Goal: Information Seeking & Learning: Learn about a topic

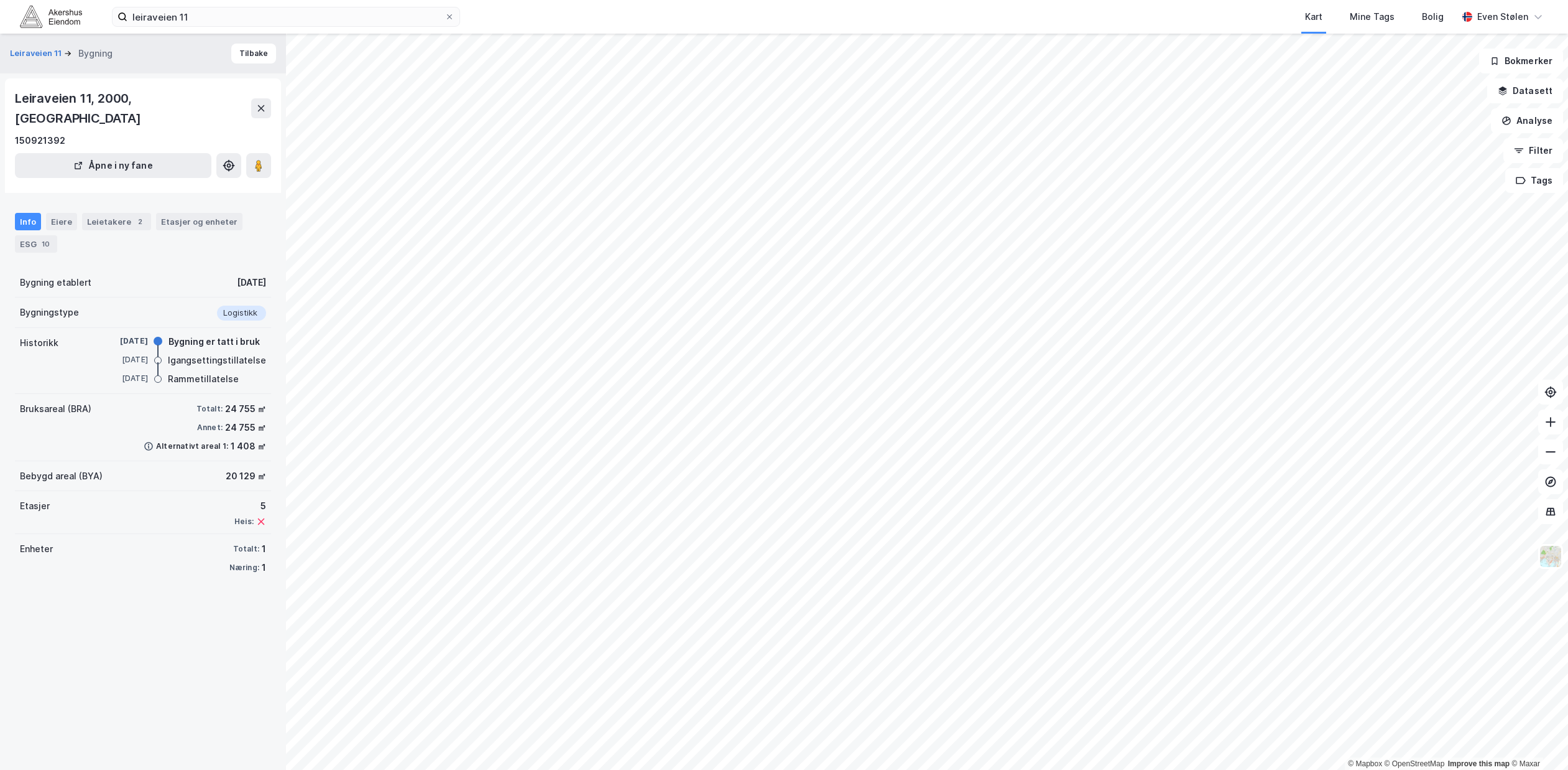
click at [48, 18] on img at bounding box center [50, 16] width 62 height 22
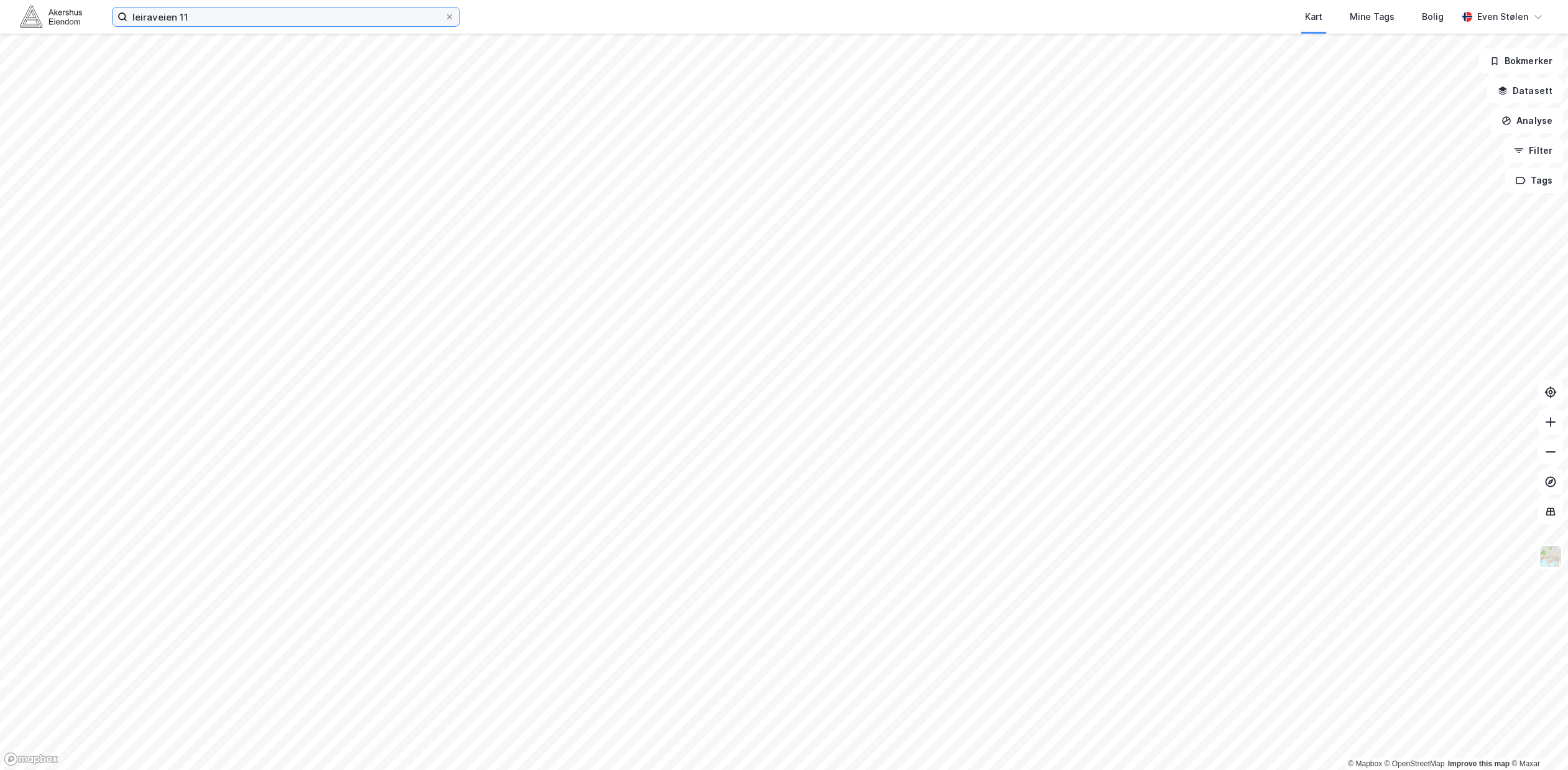
click at [263, 24] on input "leiraveien 11" at bounding box center [285, 17] width 317 height 19
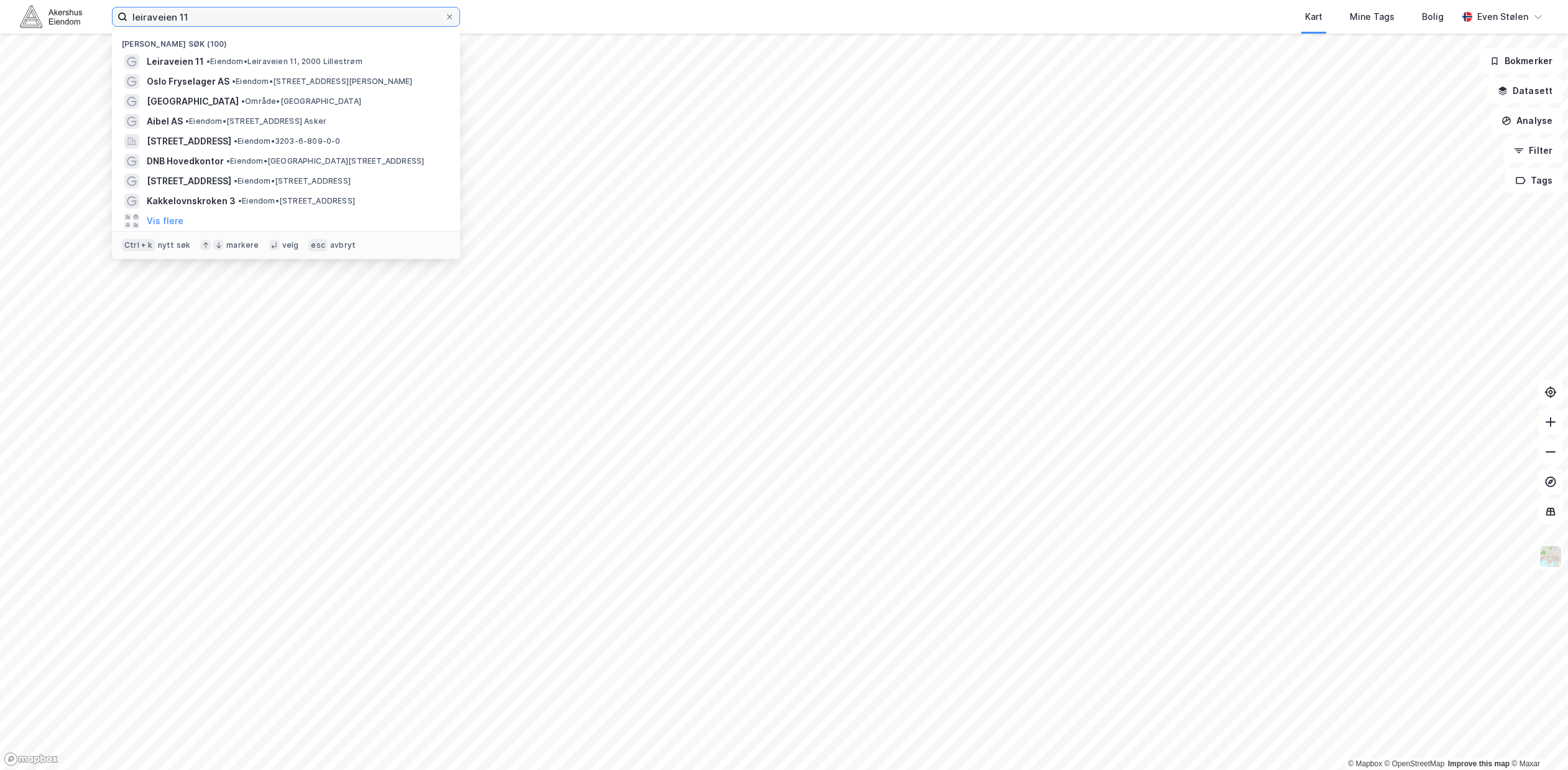
click at [263, 24] on input "leiraveien 11" at bounding box center [285, 17] width 317 height 19
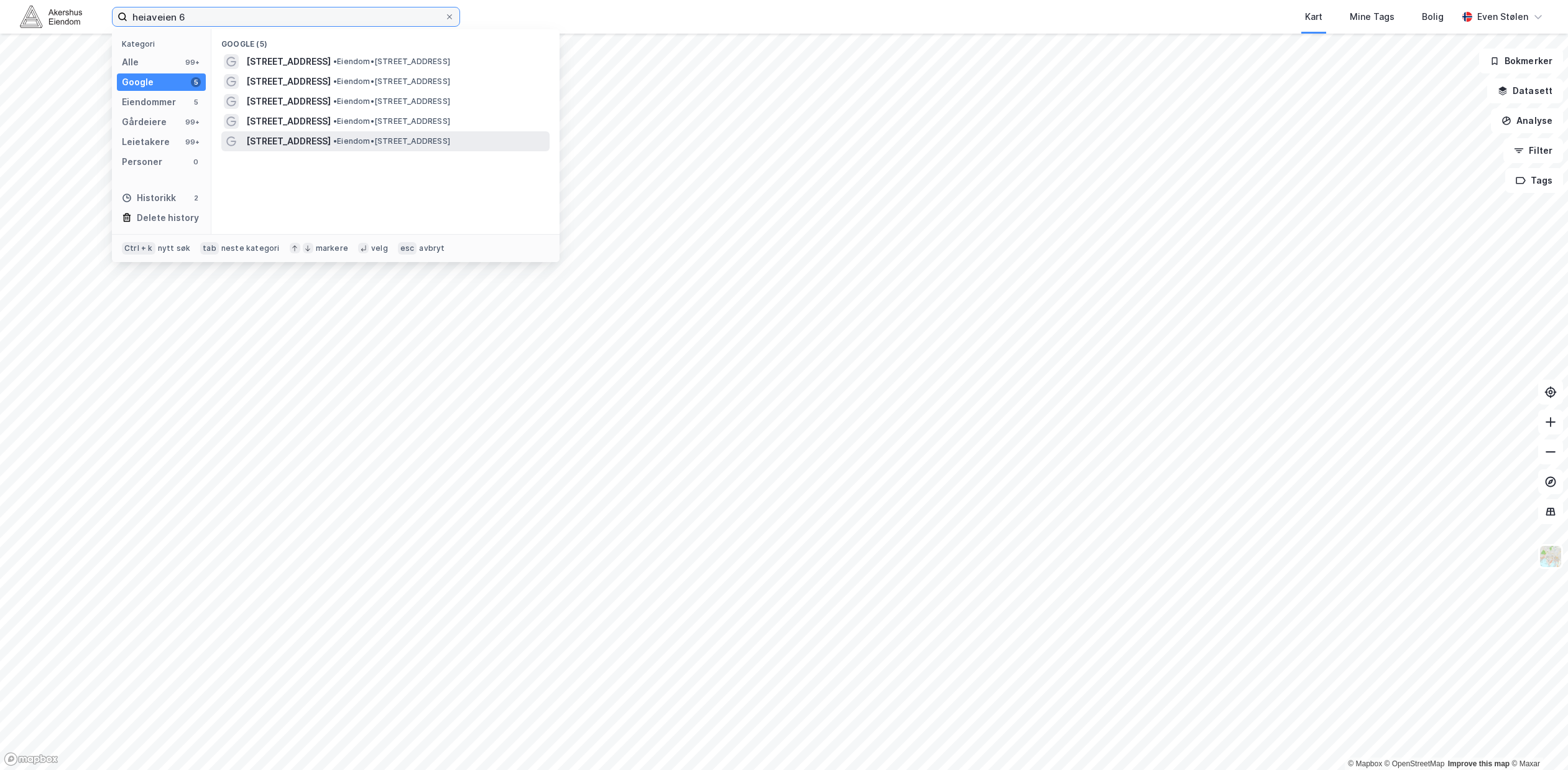
type input "heiaveien 6"
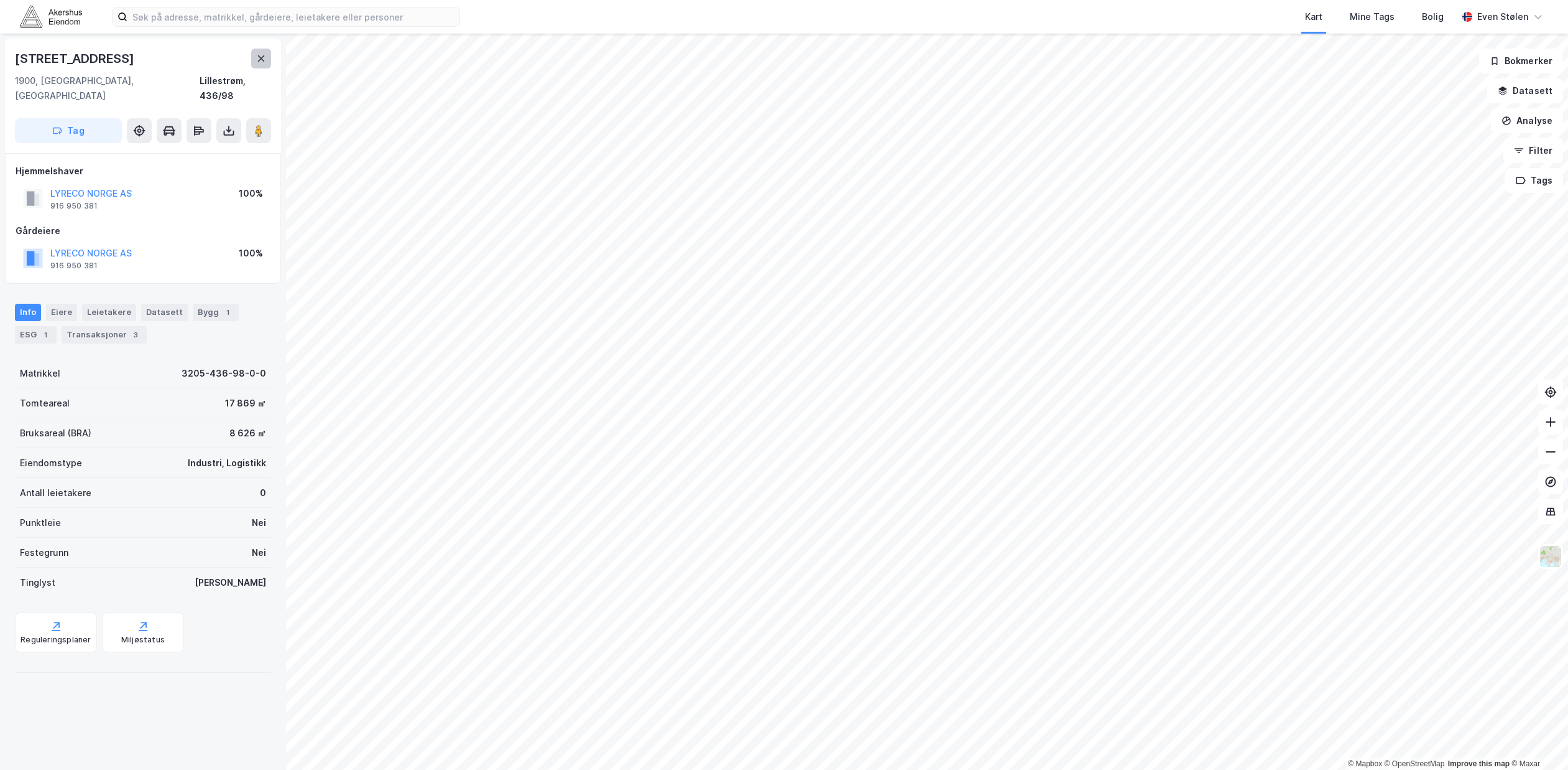
click at [262, 55] on icon at bounding box center [261, 58] width 10 height 10
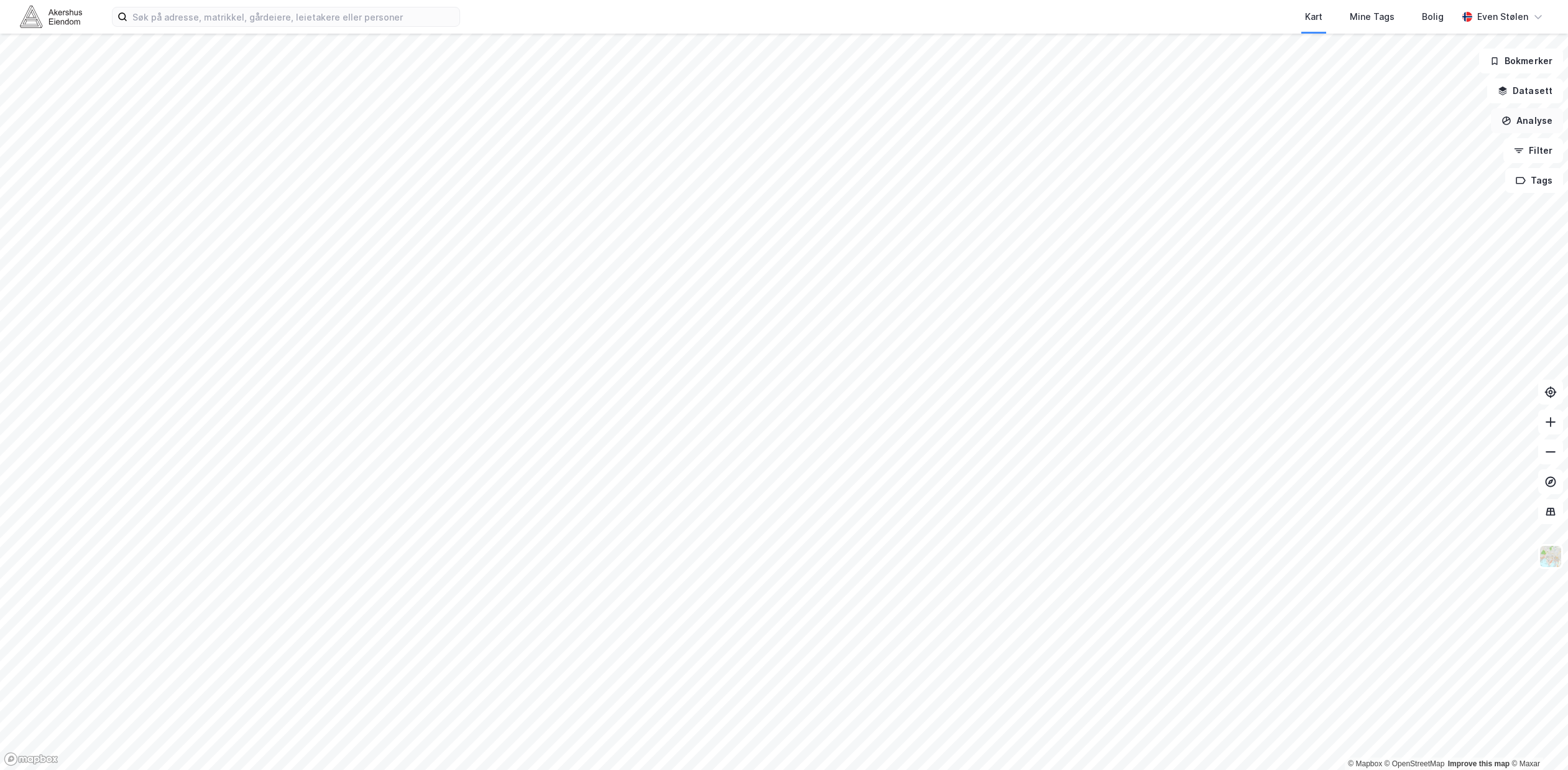
click at [1547, 121] on button "Analyse" at bounding box center [1527, 121] width 72 height 25
click at [1440, 148] on div "Tegn område" at bounding box center [1420, 147] width 108 height 10
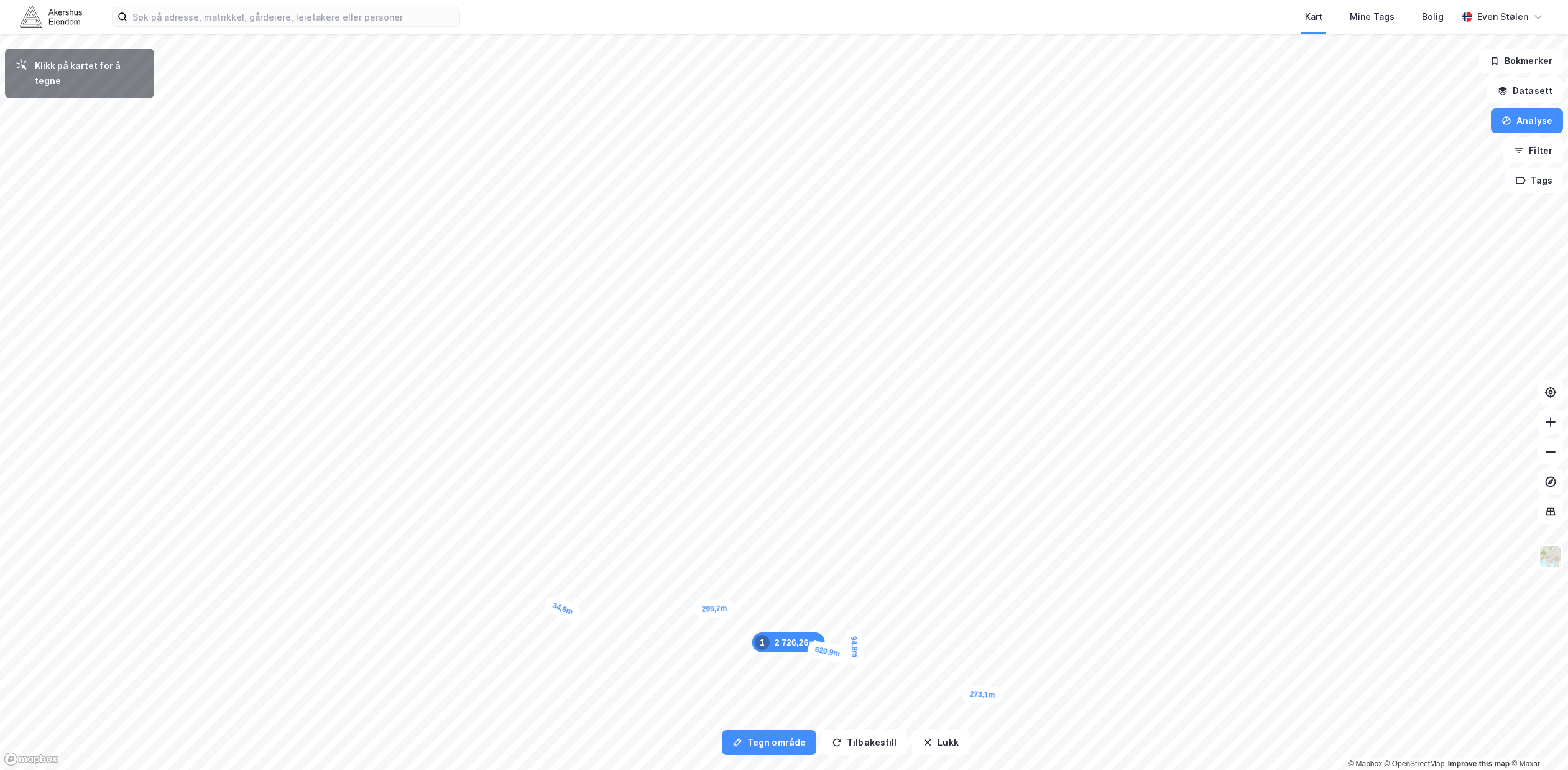
click at [548, 602] on div "34,9m" at bounding box center [563, 608] width 40 height 30
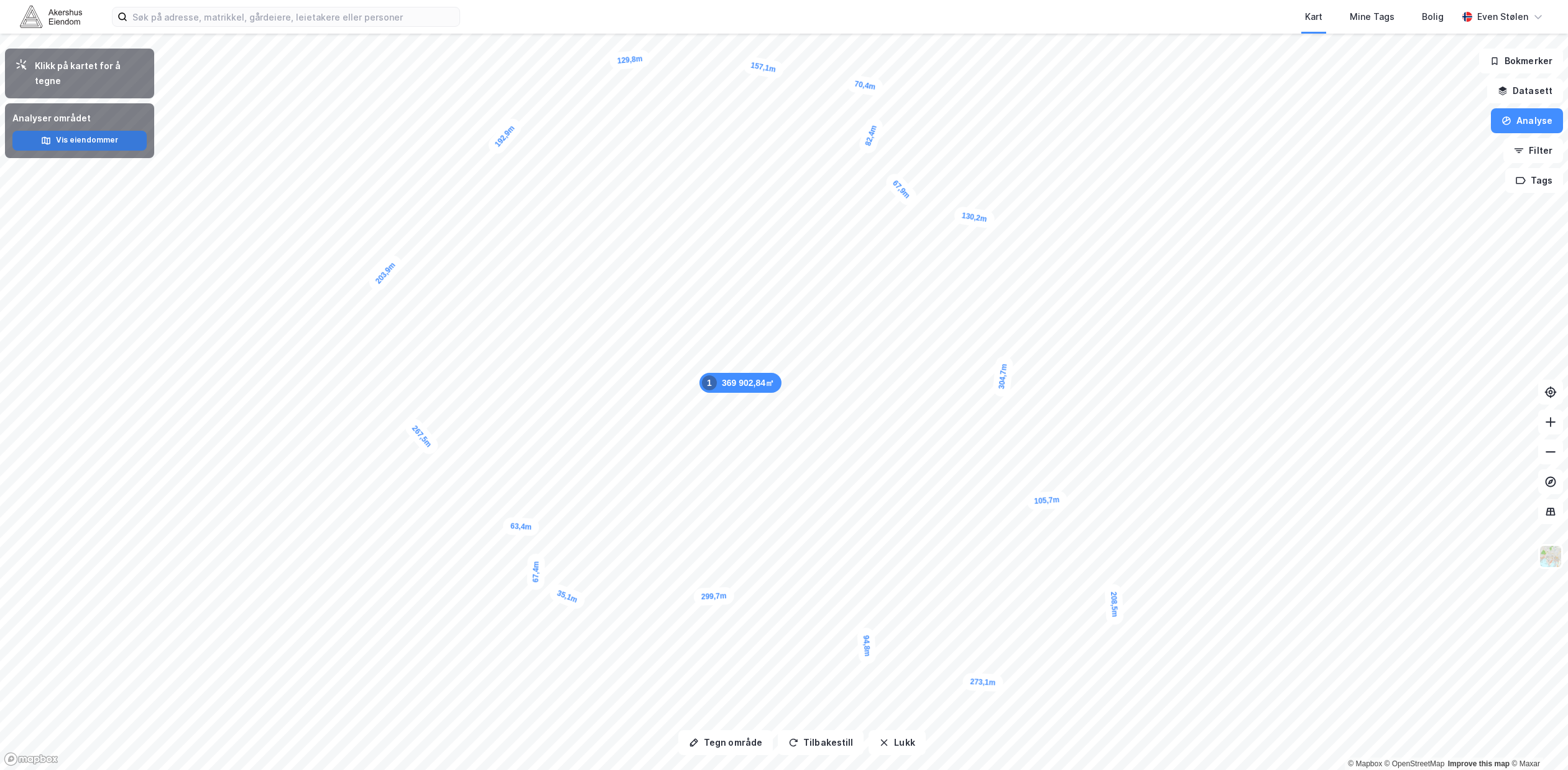
click at [119, 132] on button "Vis eiendommer" at bounding box center [79, 140] width 134 height 20
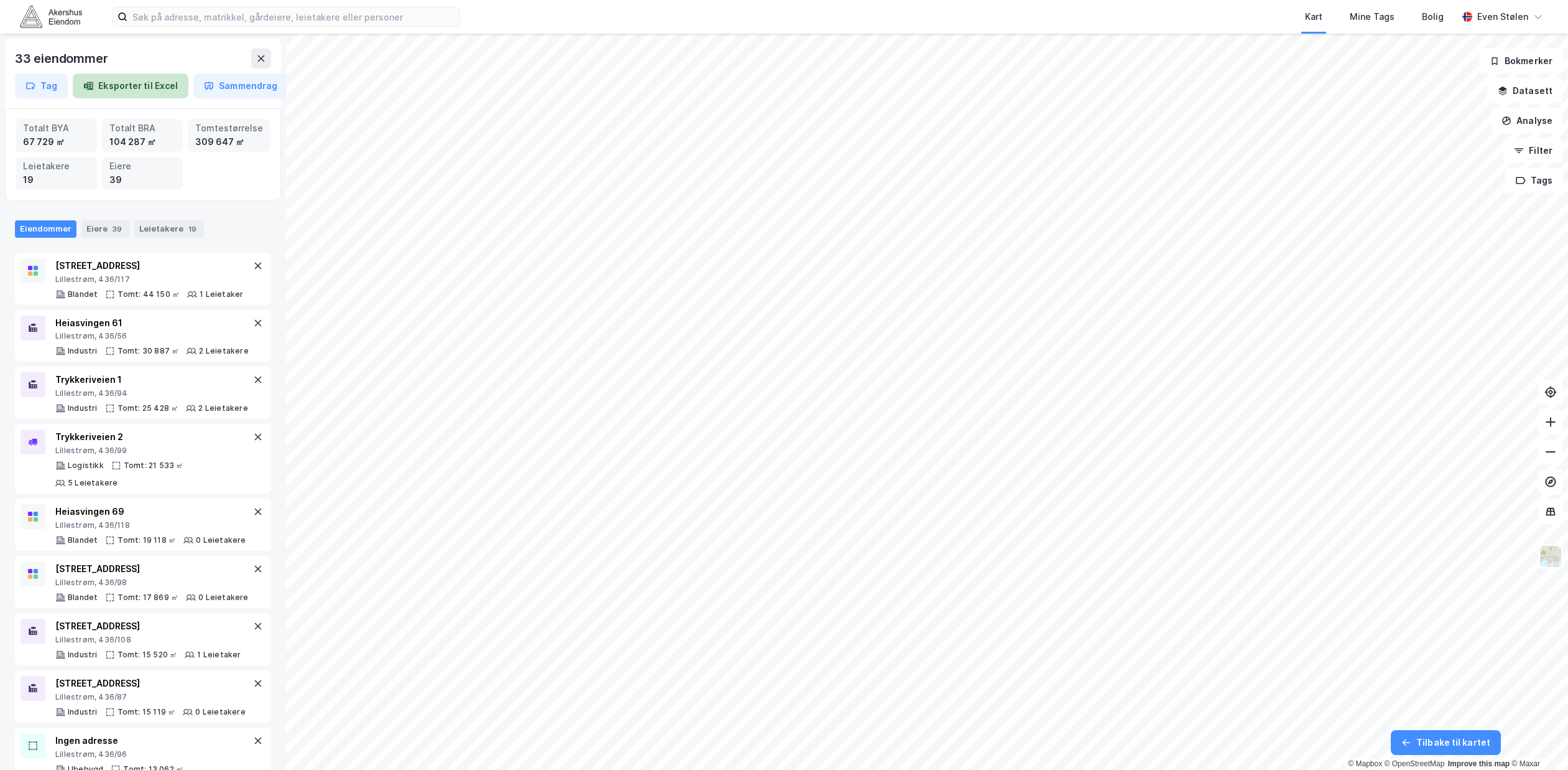
click at [143, 83] on button "Eksporter til Excel" at bounding box center [130, 86] width 116 height 25
click at [261, 58] on icon at bounding box center [261, 58] width 7 height 7
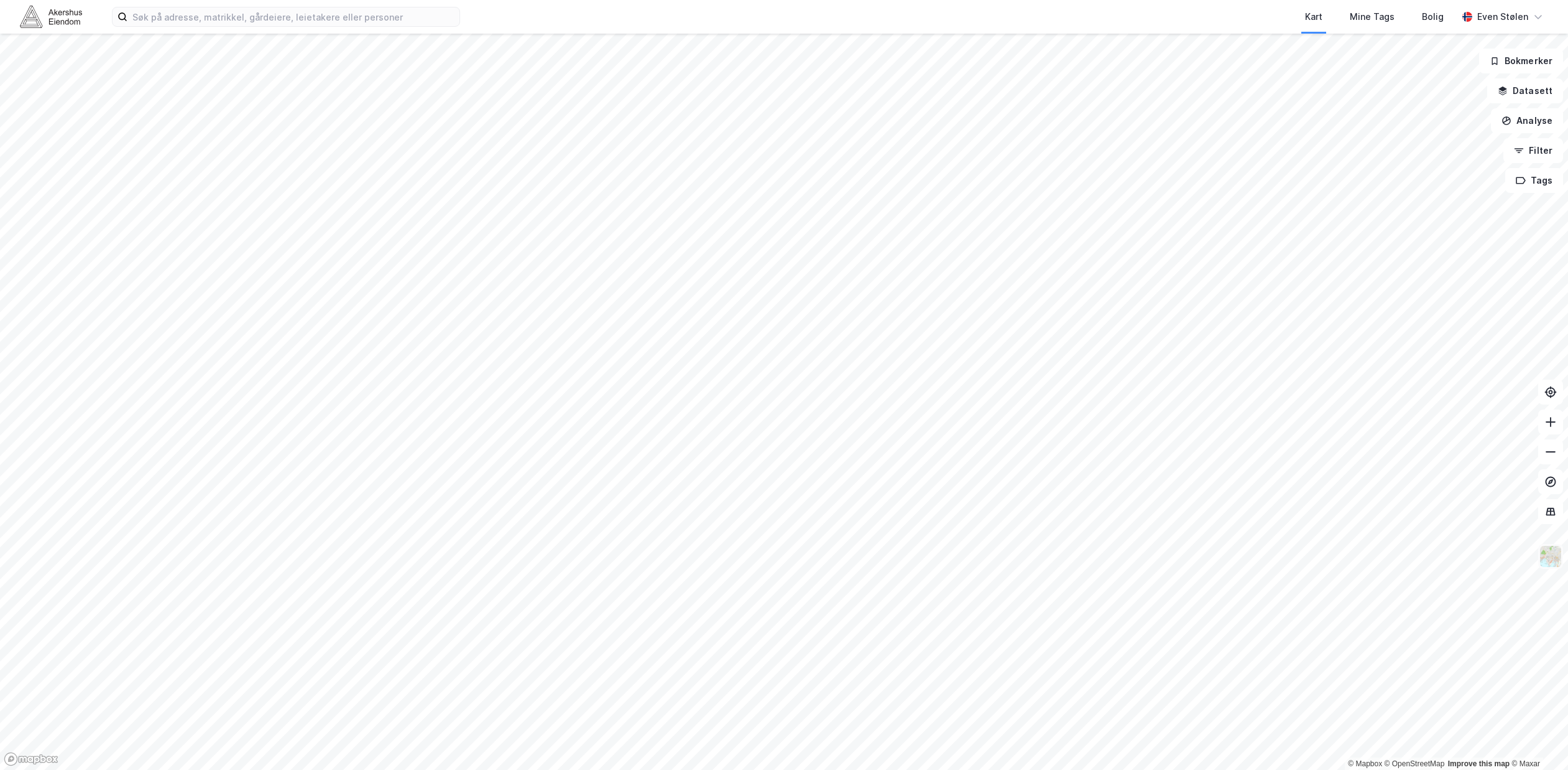
click at [1558, 561] on img at bounding box center [1551, 556] width 24 height 24
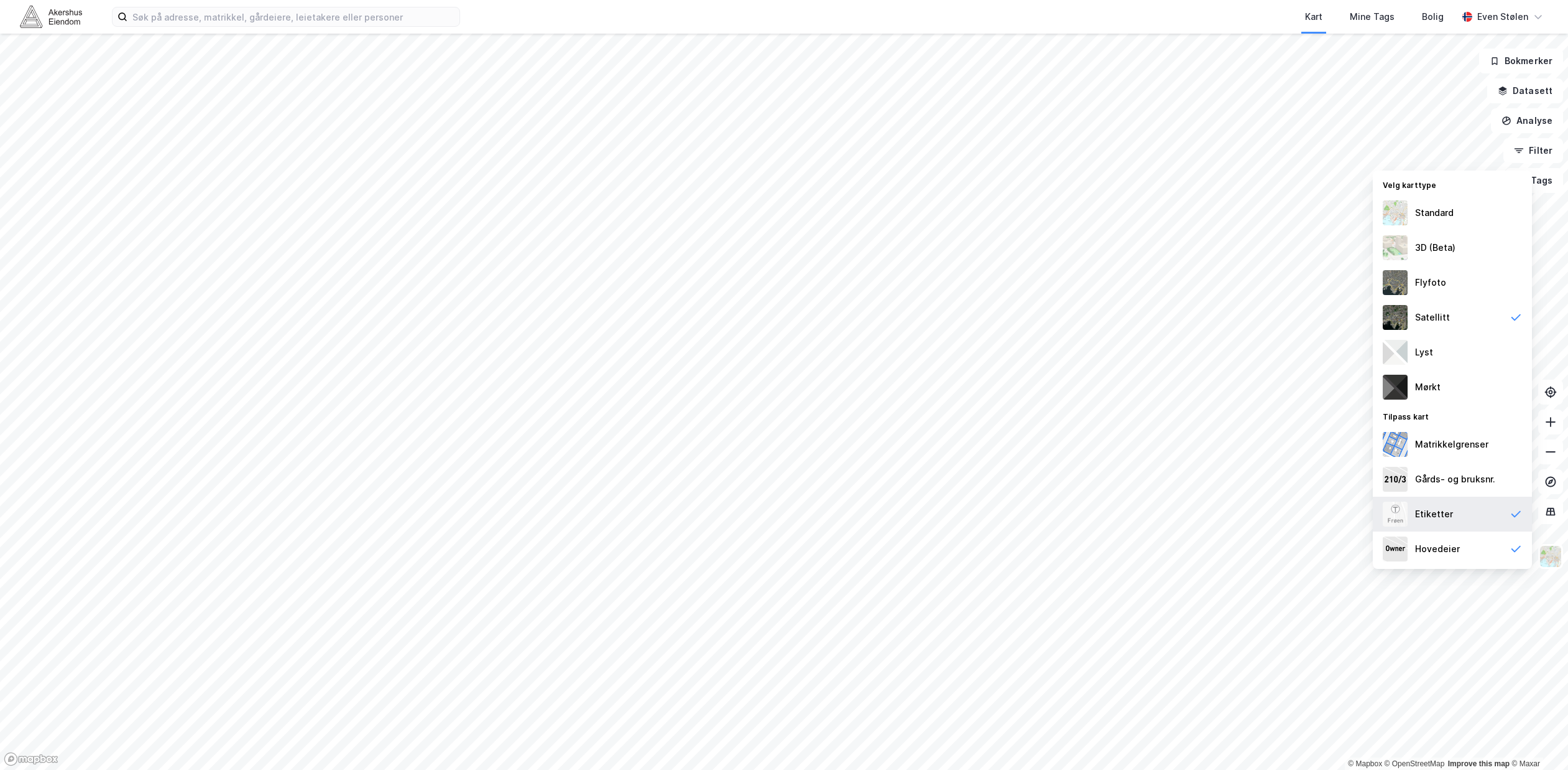
click at [1479, 521] on div "Etiketter" at bounding box center [1452, 514] width 159 height 35
click at [1482, 547] on div "Hovedeier" at bounding box center [1452, 548] width 159 height 35
click at [1484, 522] on div "Etiketter" at bounding box center [1452, 514] width 159 height 35
click at [1454, 278] on div "Flyfoto" at bounding box center [1452, 282] width 159 height 35
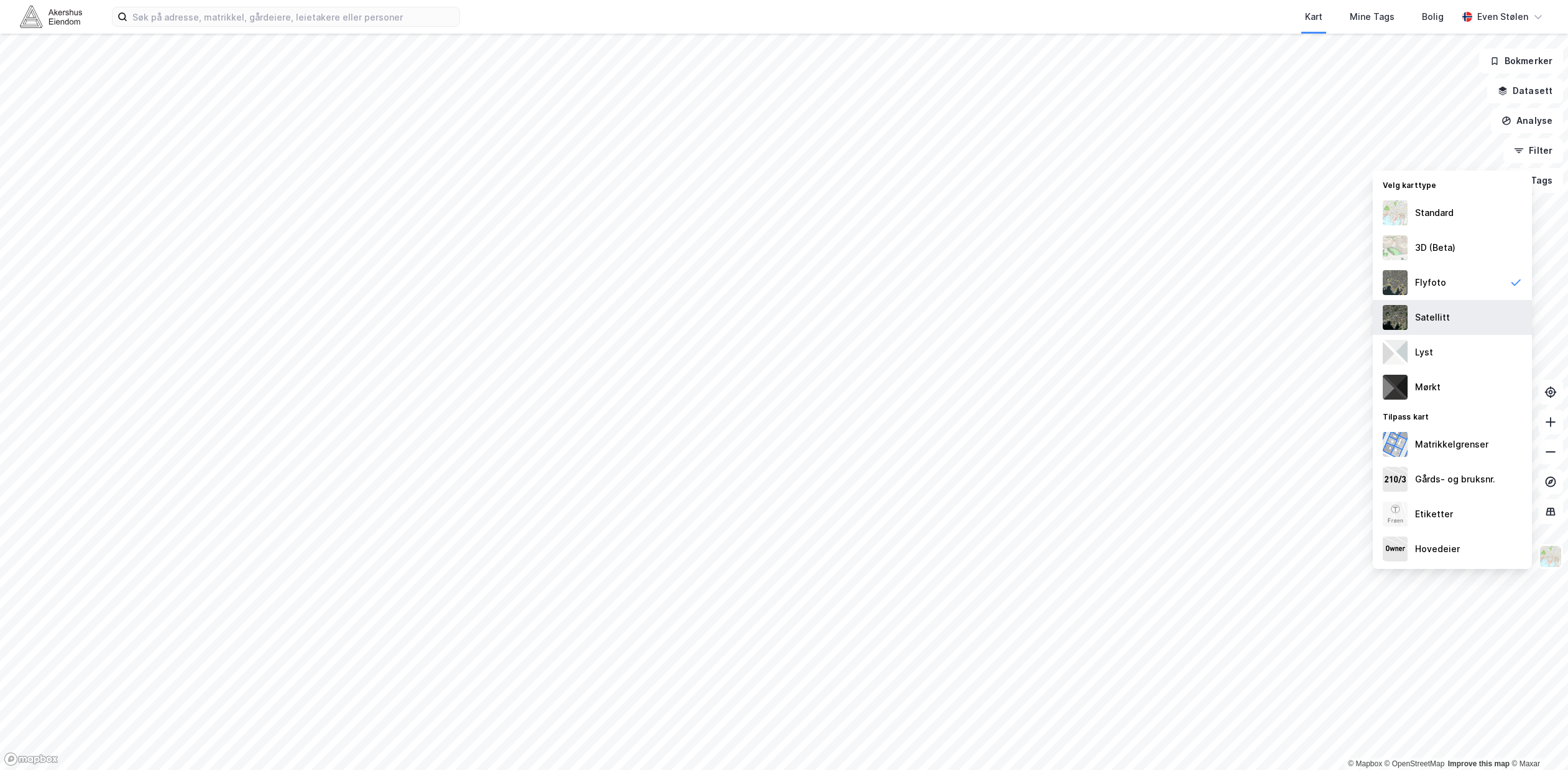
click at [1462, 320] on div "Satellitt" at bounding box center [1452, 317] width 159 height 35
click at [1472, 284] on div "Flyfoto" at bounding box center [1452, 282] width 159 height 35
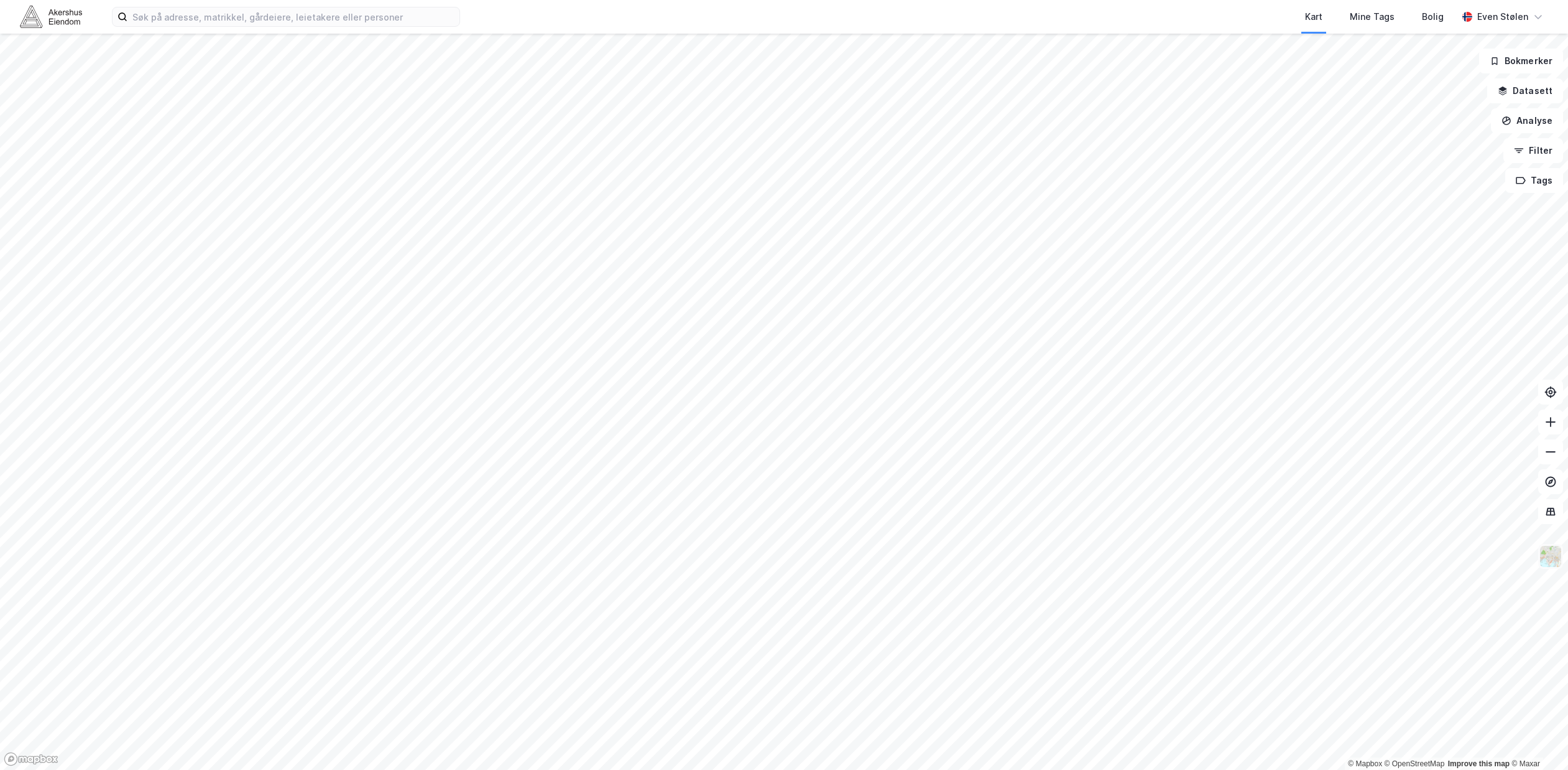
click at [1559, 556] on img at bounding box center [1551, 556] width 24 height 24
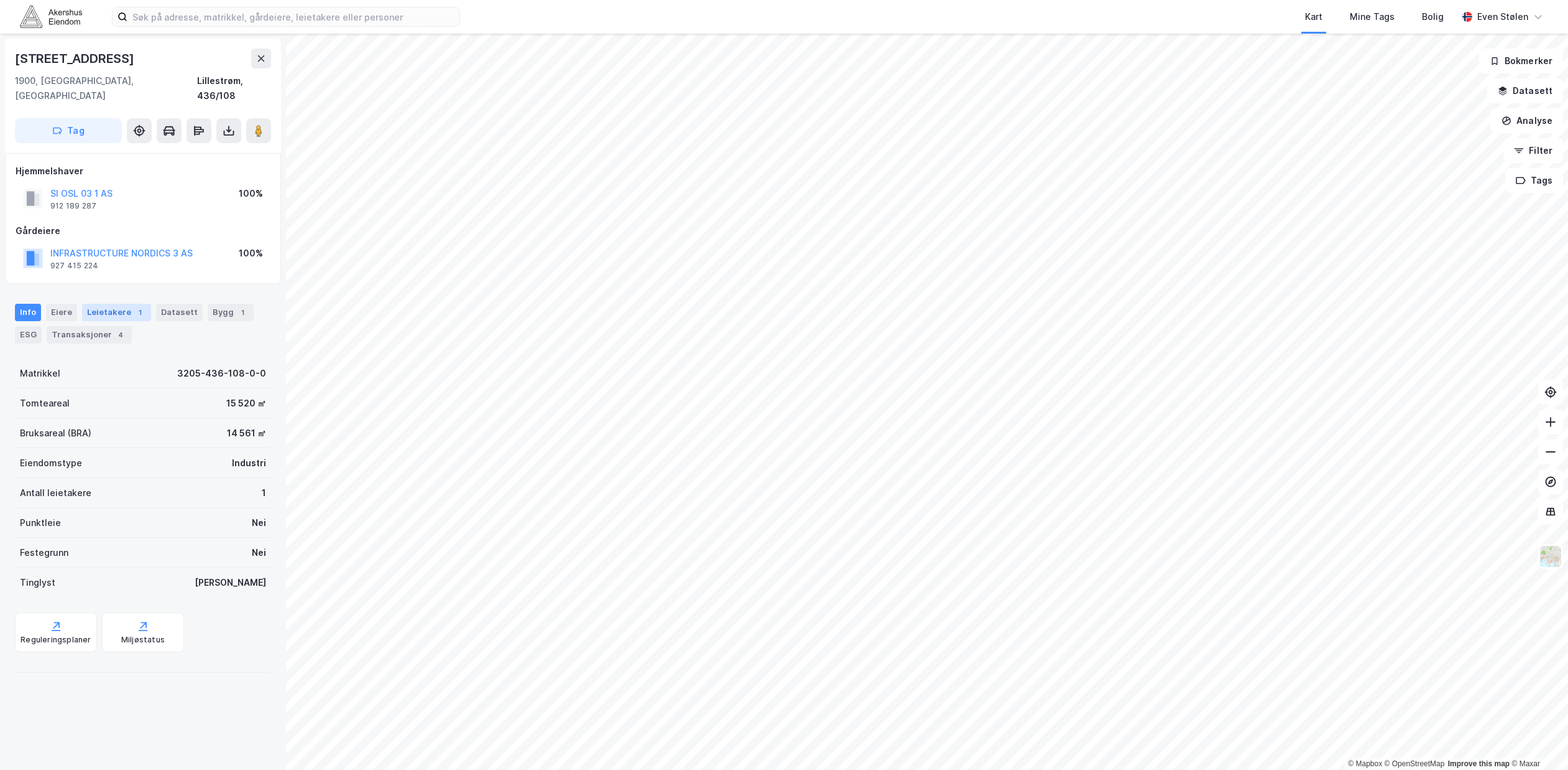
click at [127, 304] on div "Leietakere 1" at bounding box center [116, 312] width 69 height 17
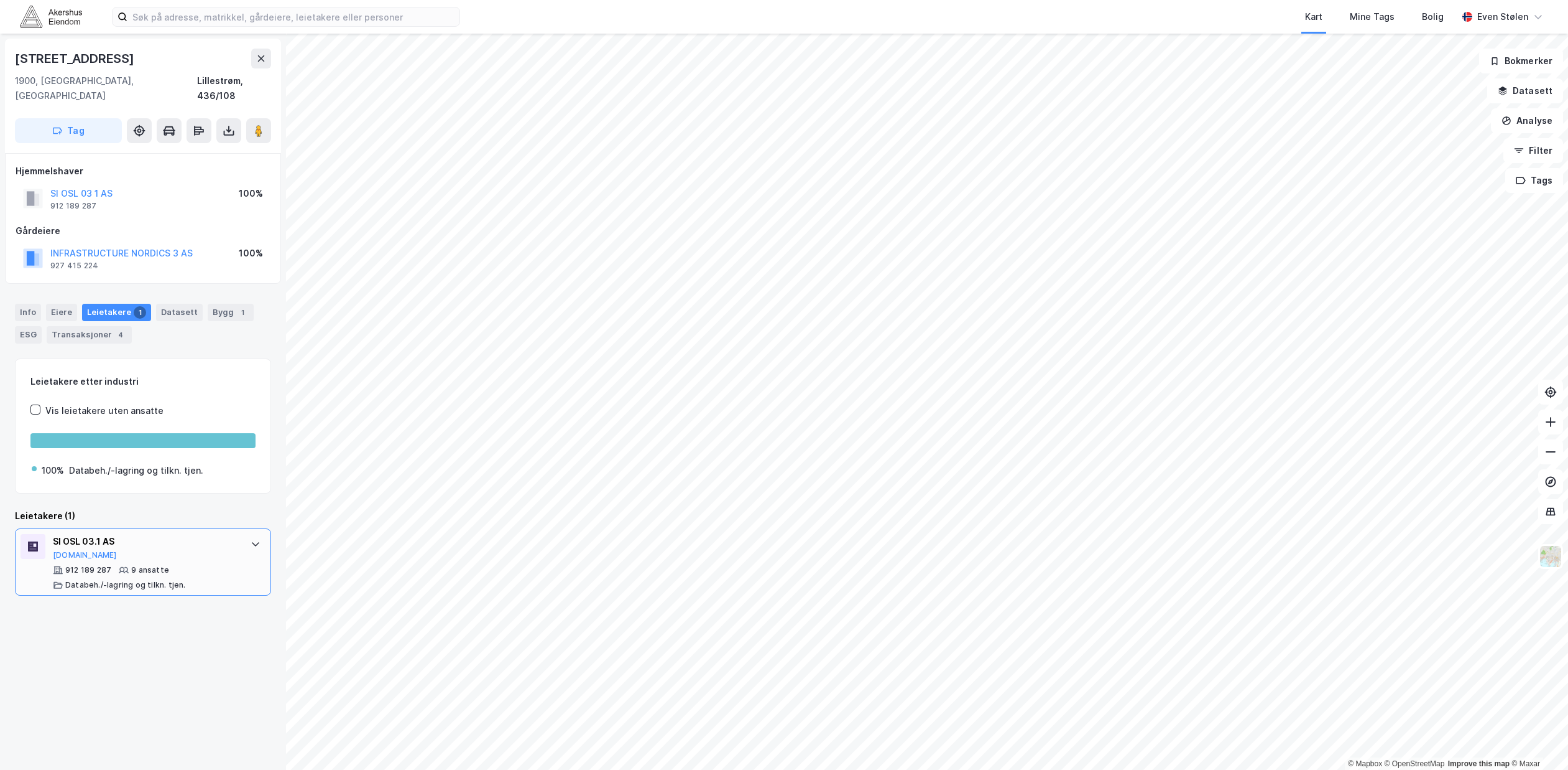
click at [250, 539] on icon at bounding box center [255, 543] width 10 height 10
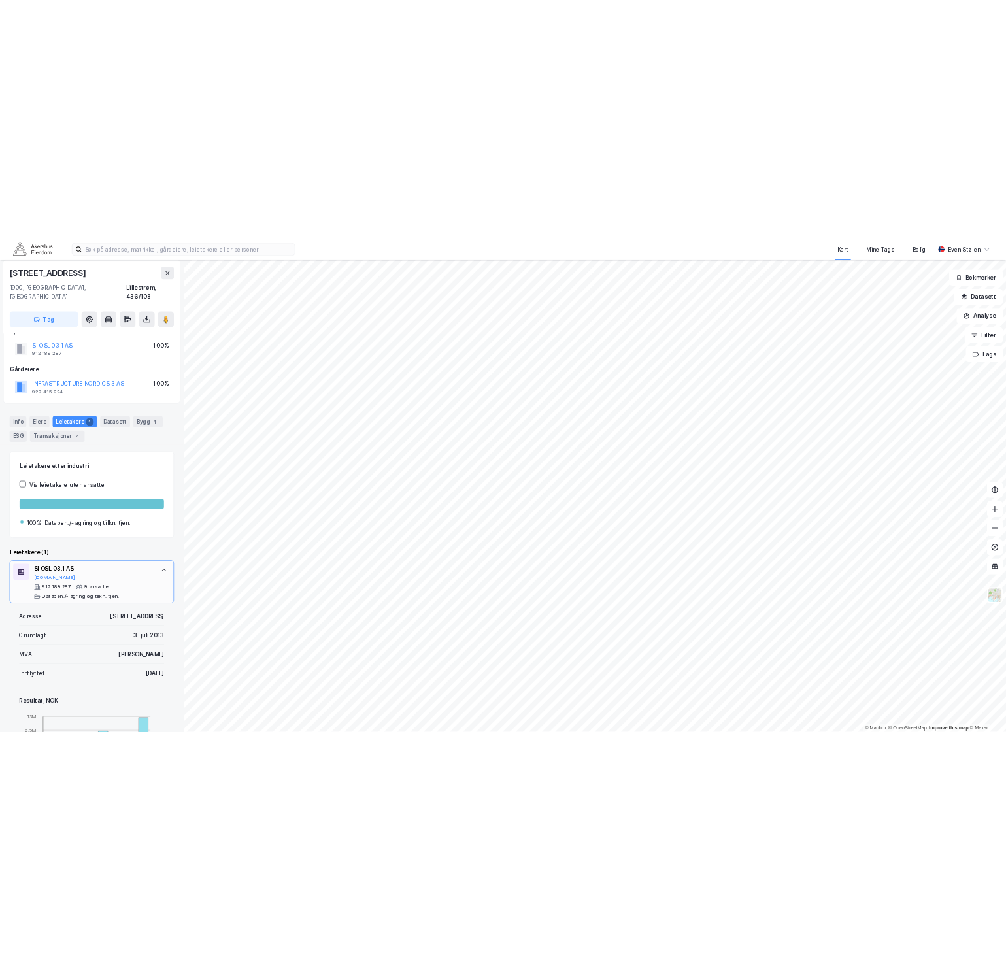
scroll to position [3, 0]
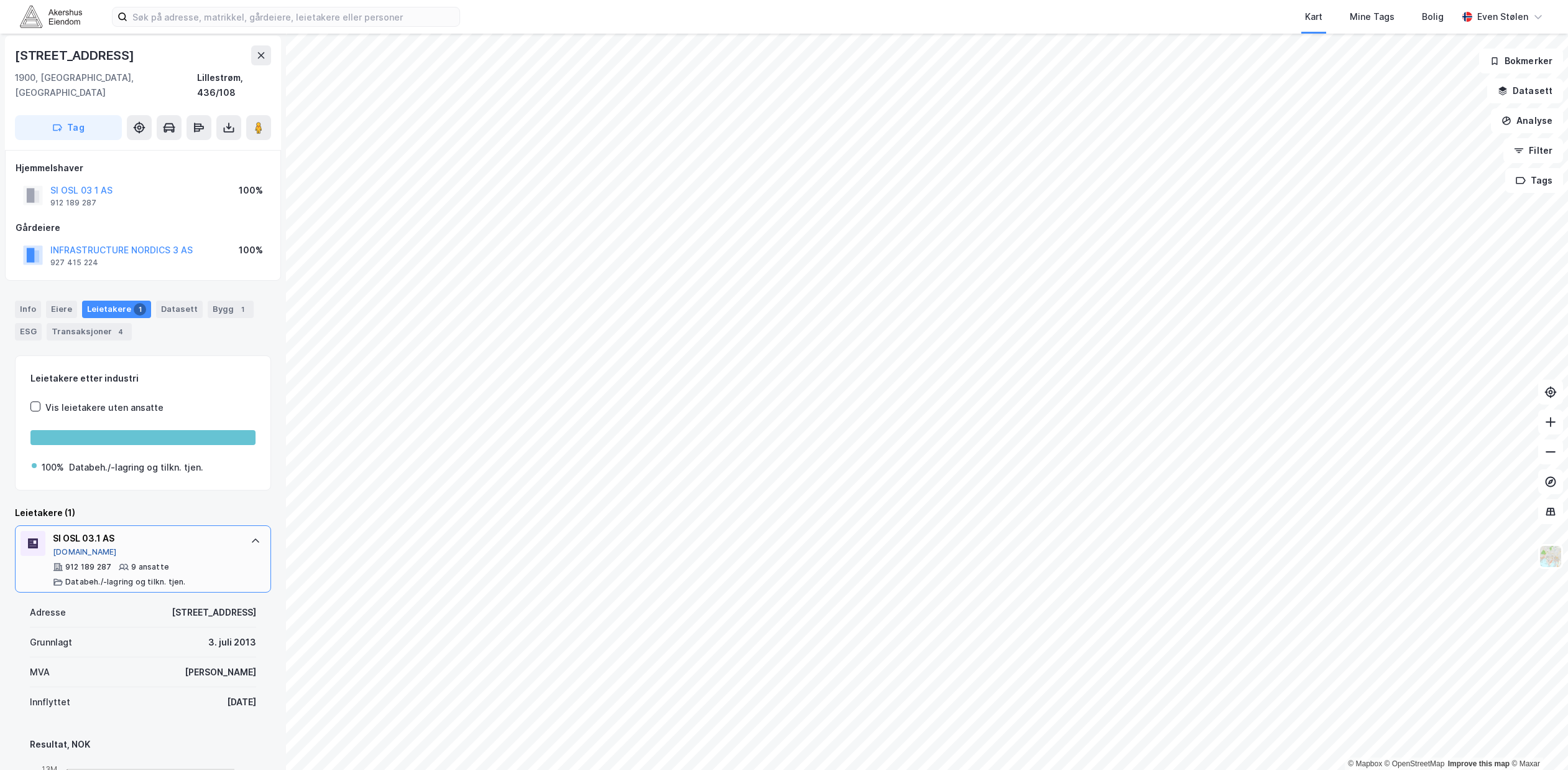
click at [66, 547] on button "Proff.no" at bounding box center [85, 552] width 64 height 10
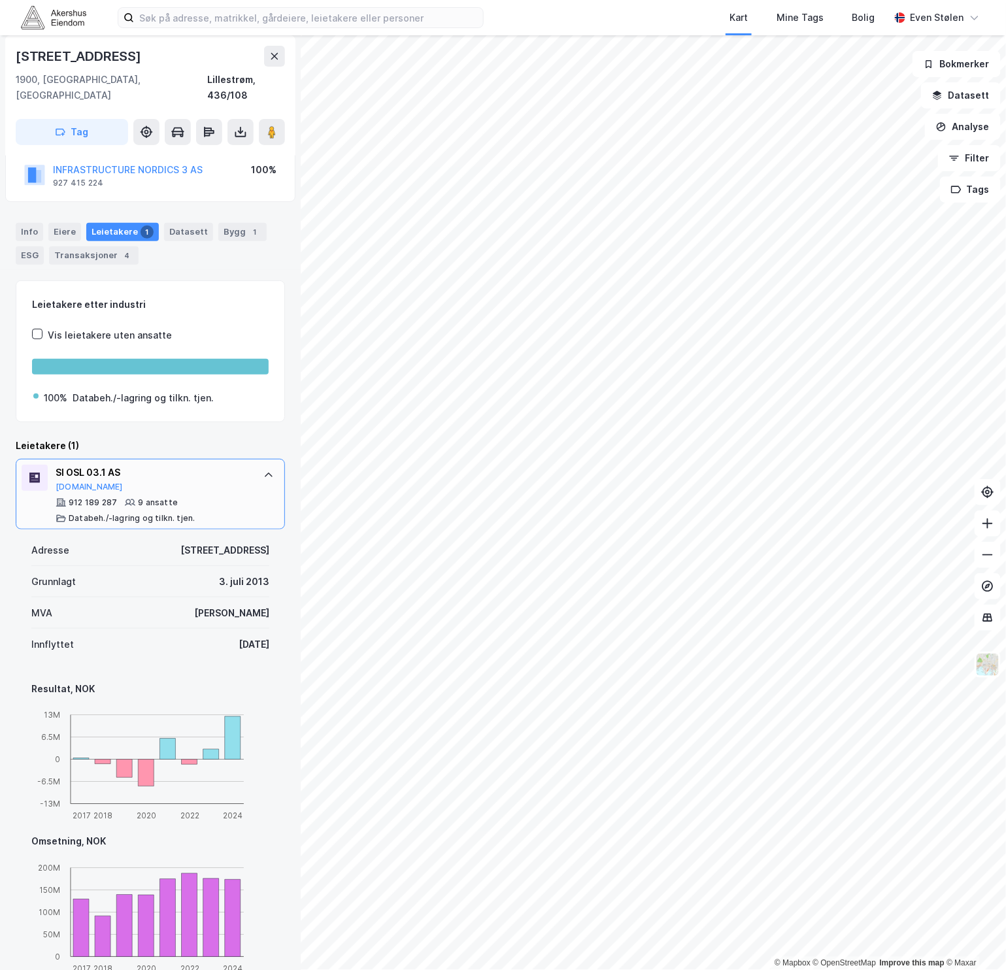
scroll to position [98, 0]
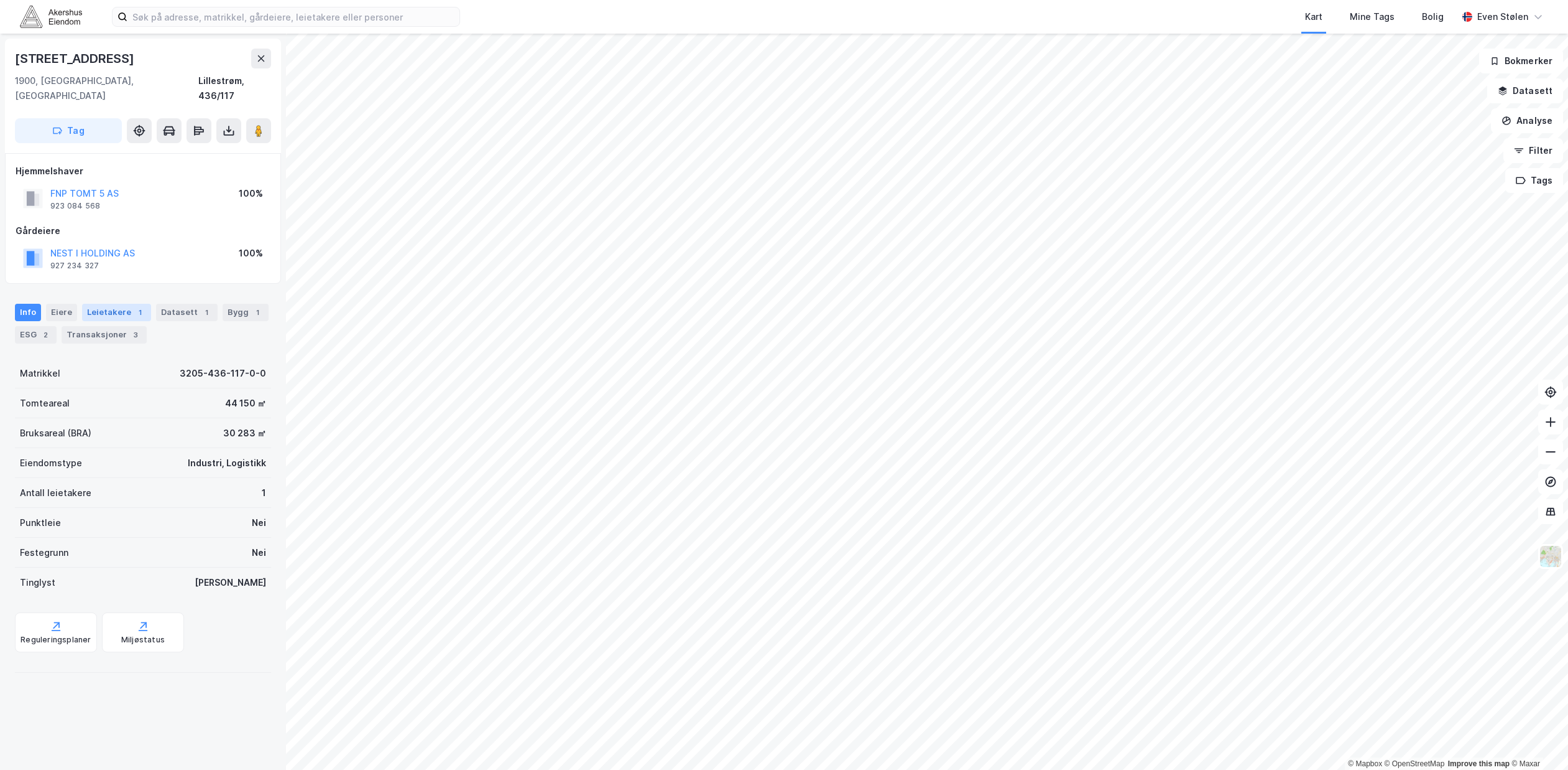
click at [104, 304] on div "Leietakere 1" at bounding box center [116, 312] width 69 height 17
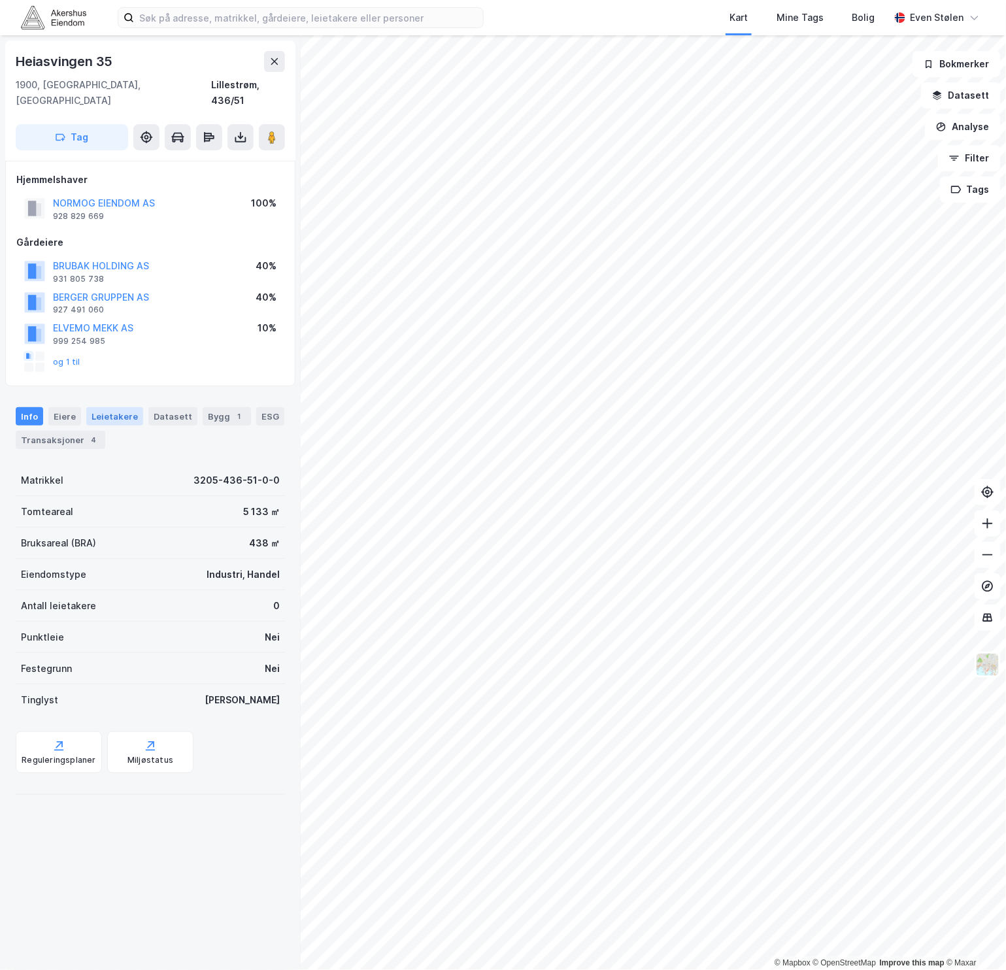
click at [109, 407] on div "Leietakere" at bounding box center [114, 416] width 57 height 18
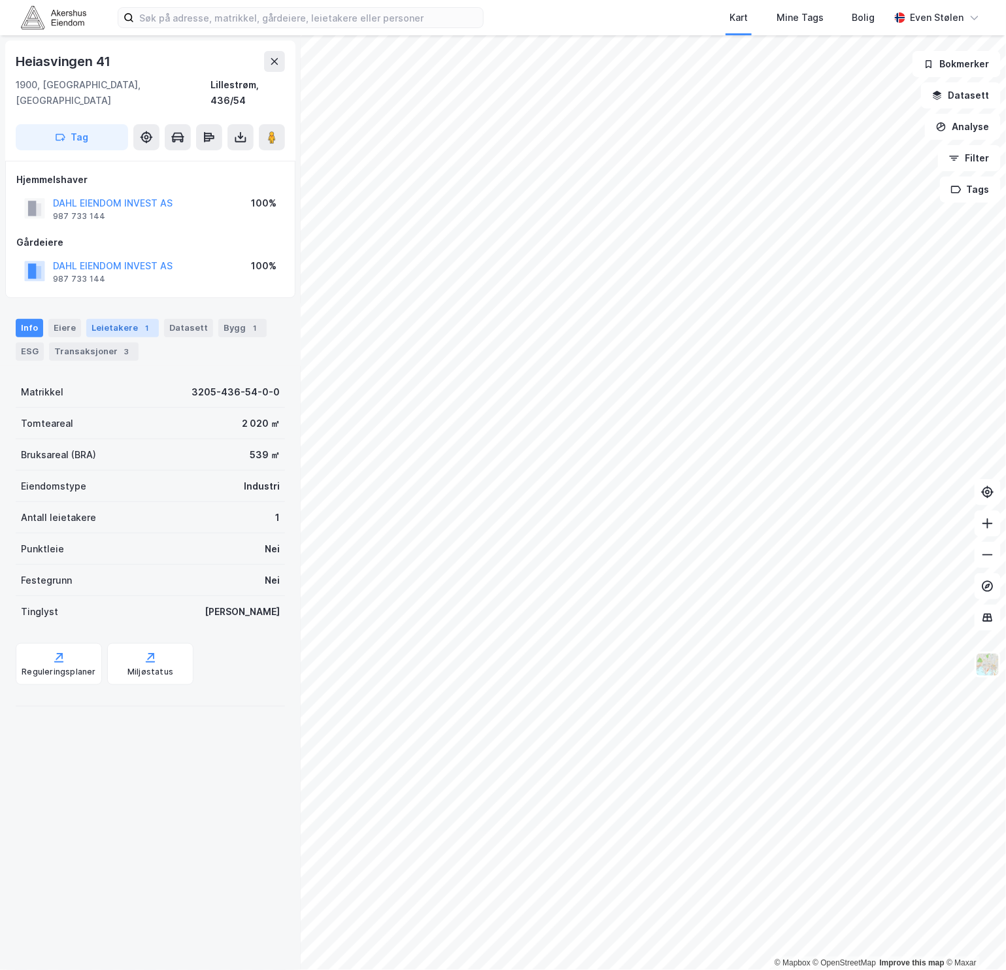
click at [127, 319] on div "Leietakere 1" at bounding box center [122, 328] width 73 height 18
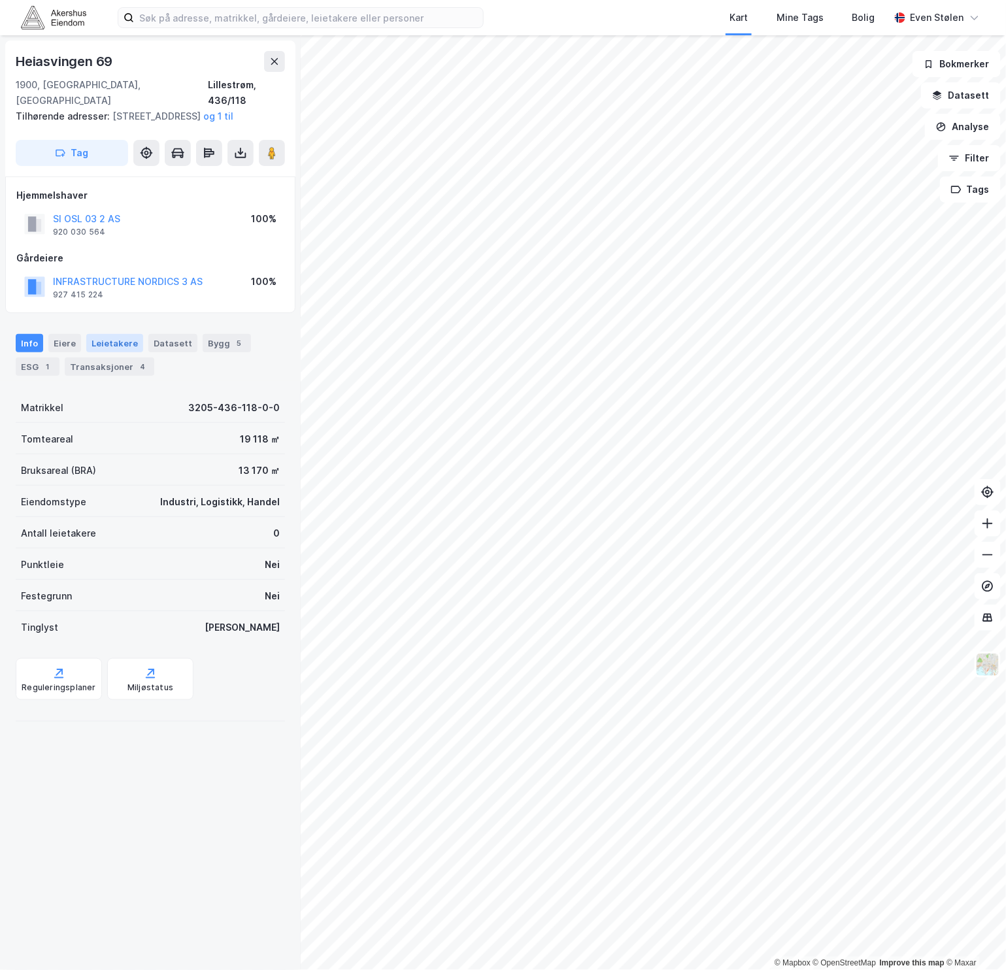
click at [103, 343] on div "Leietakere" at bounding box center [114, 343] width 57 height 18
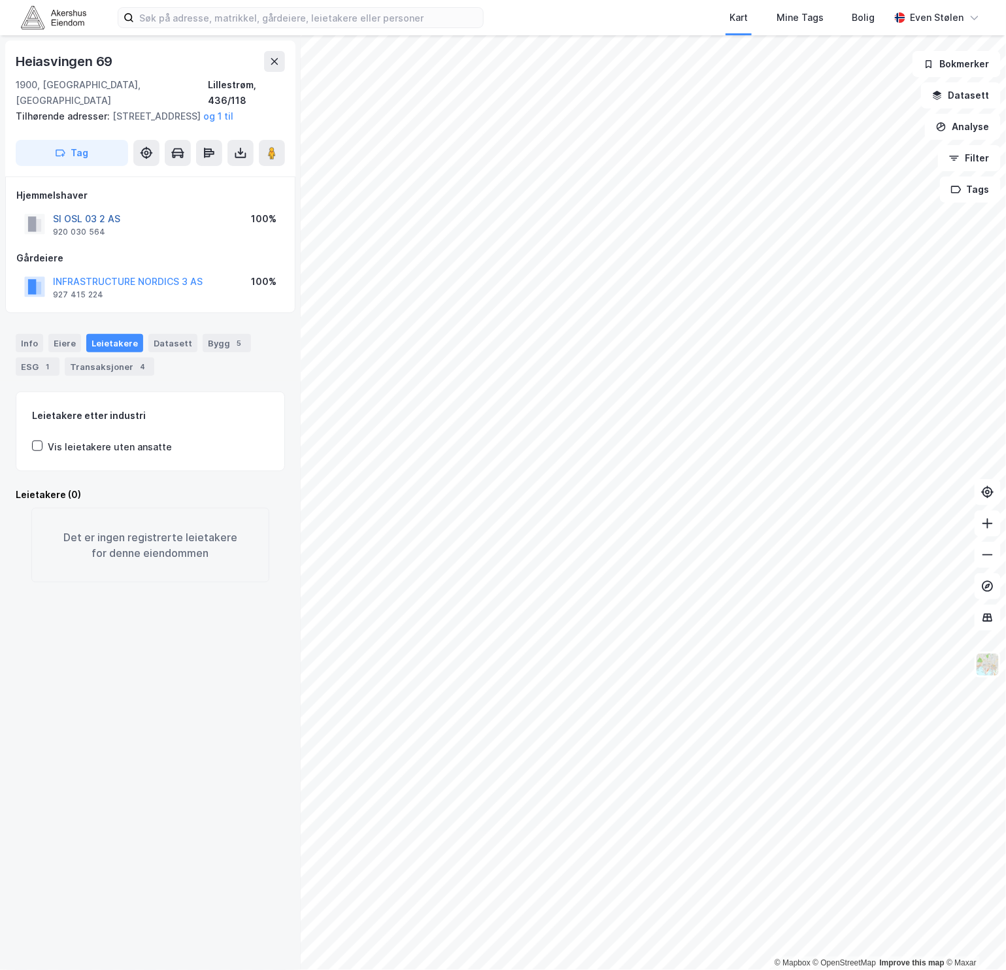
click at [0, 0] on button "SI OSL 03 2 AS" at bounding box center [0, 0] width 0 height 0
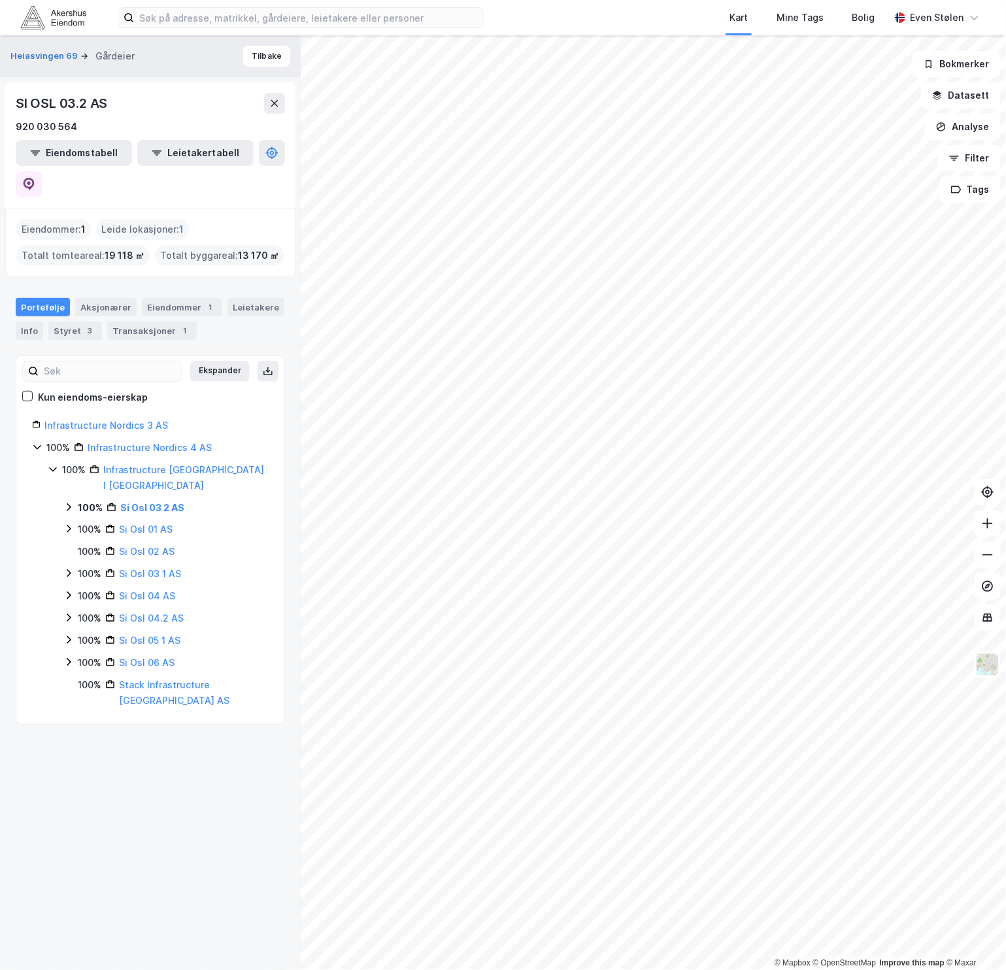
click at [66, 502] on icon at bounding box center [68, 507] width 10 height 10
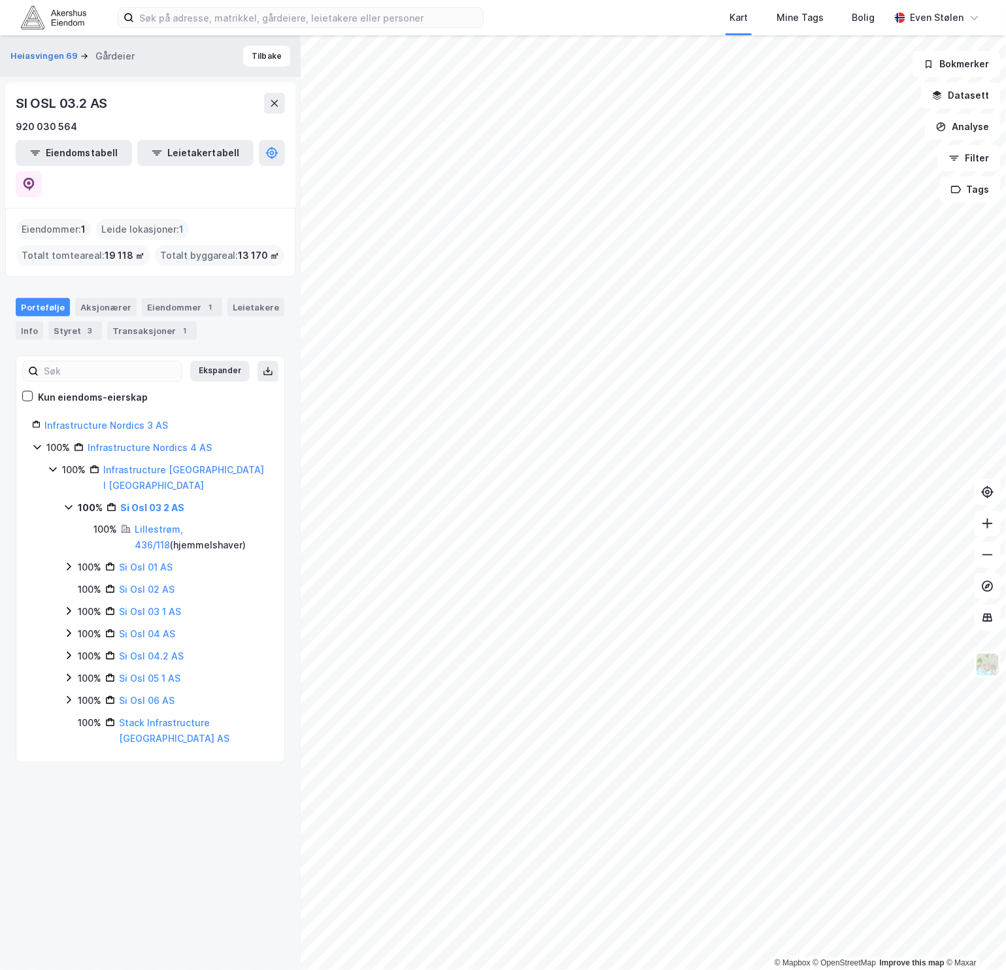
click at [66, 502] on icon at bounding box center [68, 507] width 10 height 10
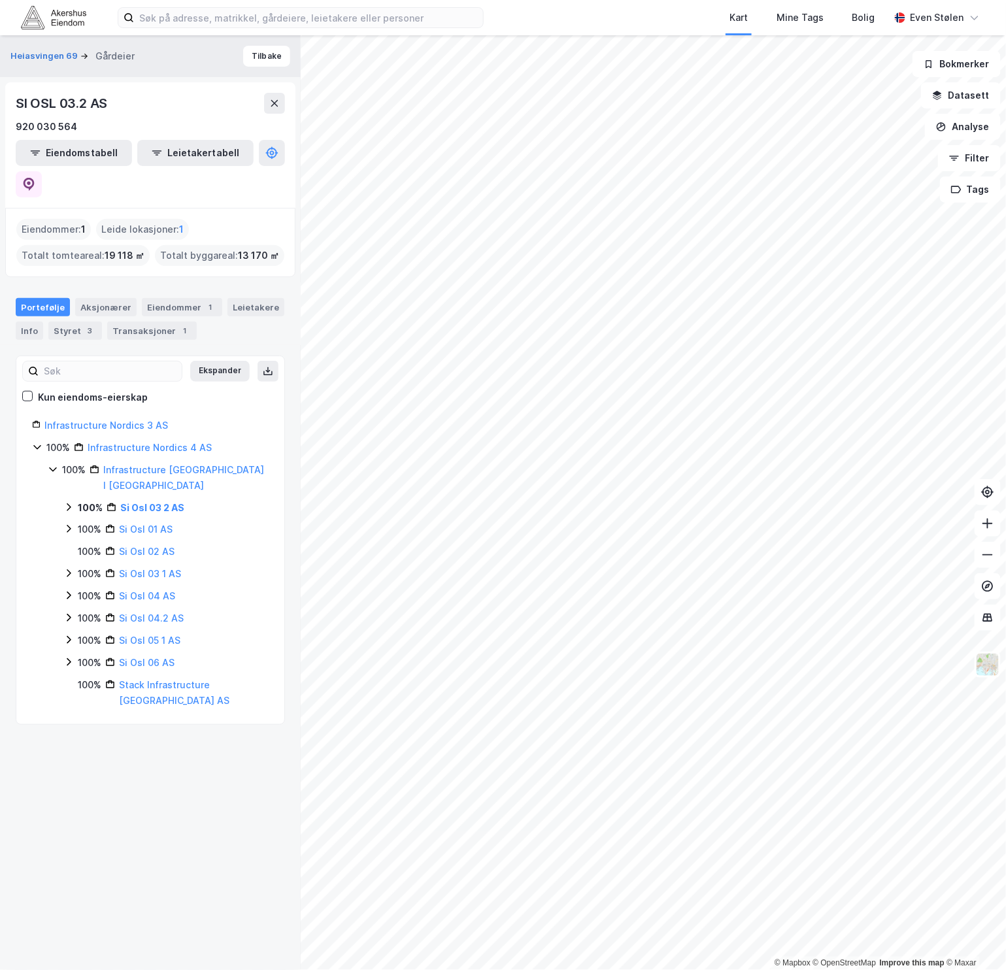
click at [54, 467] on icon at bounding box center [52, 469] width 7 height 5
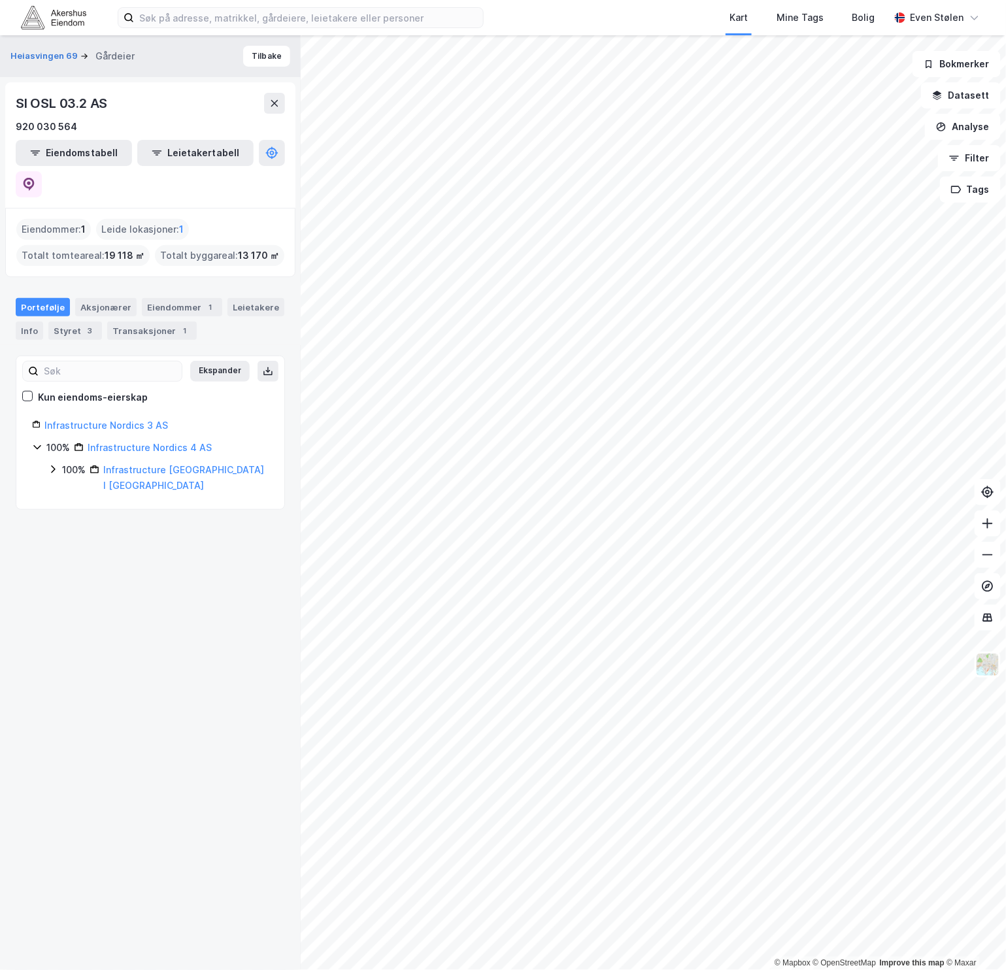
click at [54, 464] on icon at bounding box center [53, 469] width 10 height 10
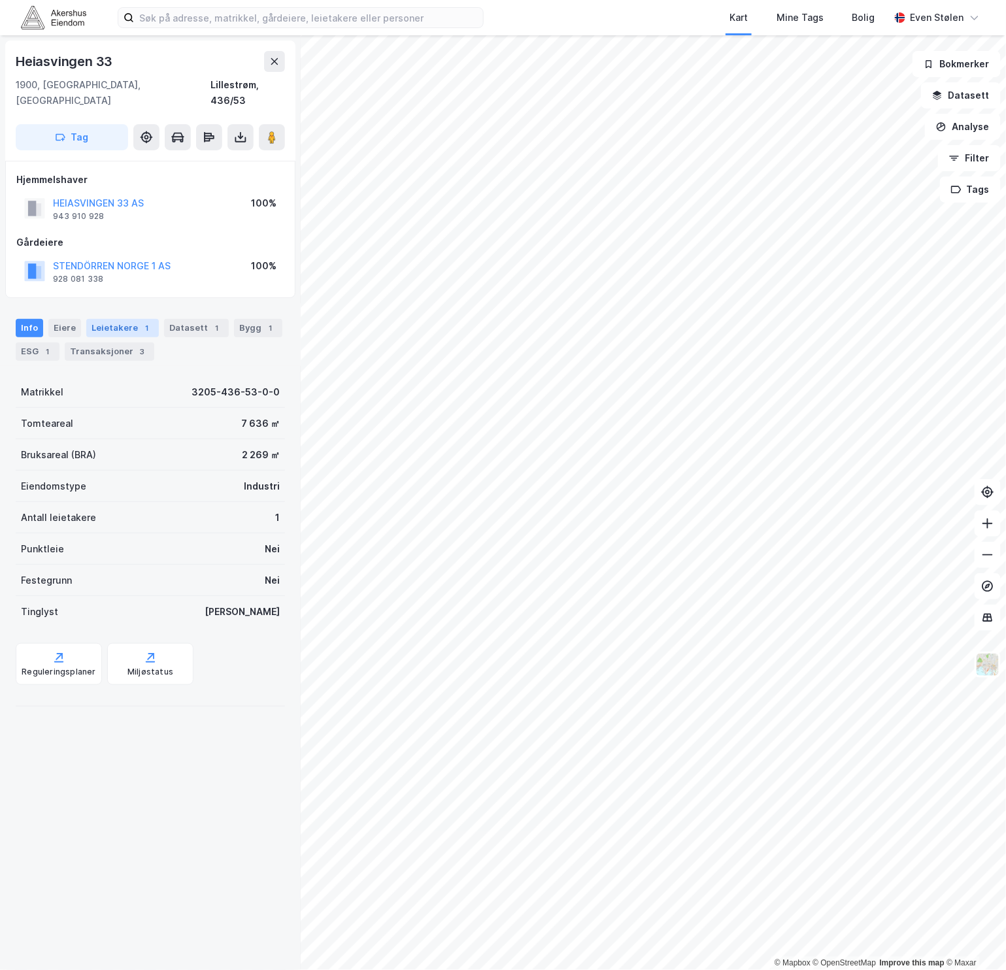
click at [103, 319] on div "Leietakere 1" at bounding box center [122, 328] width 73 height 18
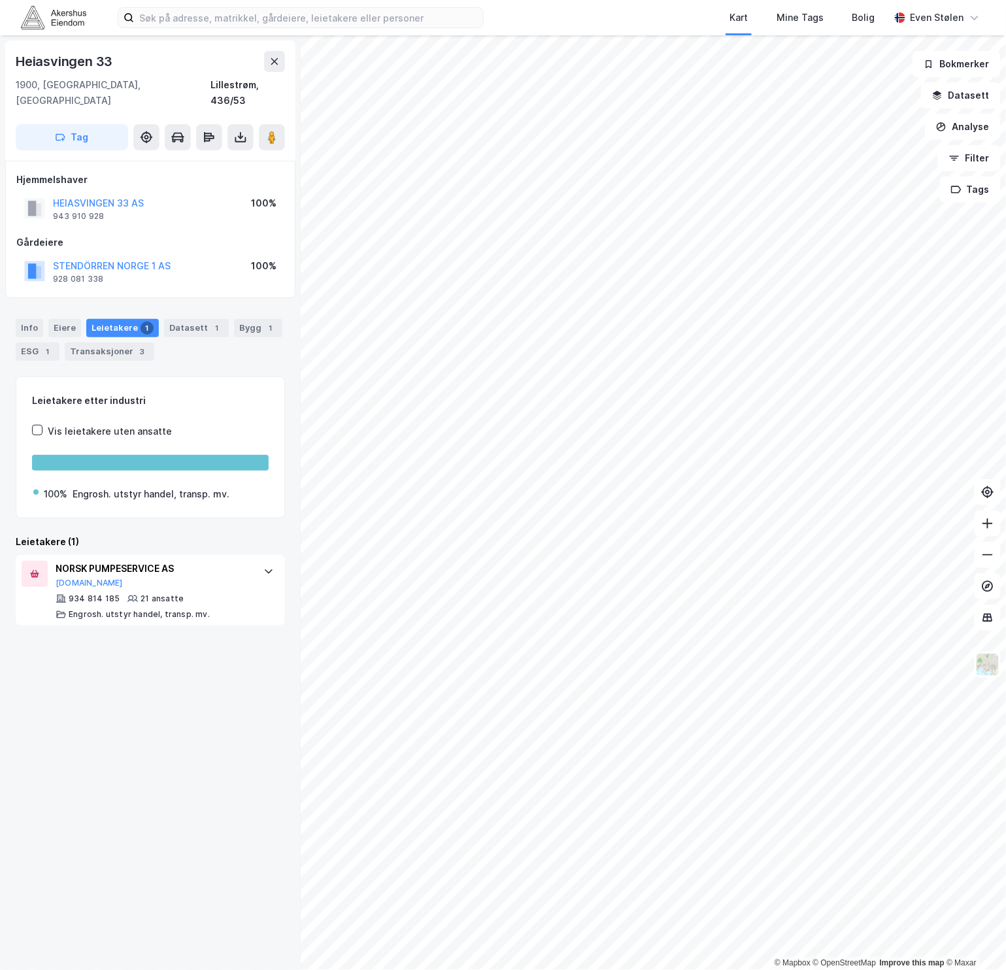
click at [222, 671] on div "Heiasvingen 33 1900, Fetsund, Akershus Lillestrøm, 436/53 Tag Hjemmelshaver HEI…" at bounding box center [150, 502] width 301 height 935
click at [174, 707] on div "Heiasvingen 33 1900, Fetsund, Akershus Lillestrøm, 436/53 Tag Hjemmelshaver HEI…" at bounding box center [150, 502] width 301 height 935
drag, startPoint x: 174, startPoint y: 707, endPoint x: 171, endPoint y: 718, distance: 11.6
click at [171, 718] on div "Heiasvingen 33 1900, Fetsund, Akershus Lillestrøm, 436/53 Tag Hjemmelshaver HEI…" at bounding box center [150, 502] width 301 height 935
click at [135, 808] on div "Heiasvingen 33 1900, Fetsund, Akershus Lillestrøm, 436/53 Tag Hjemmelshaver HEI…" at bounding box center [150, 502] width 301 height 935
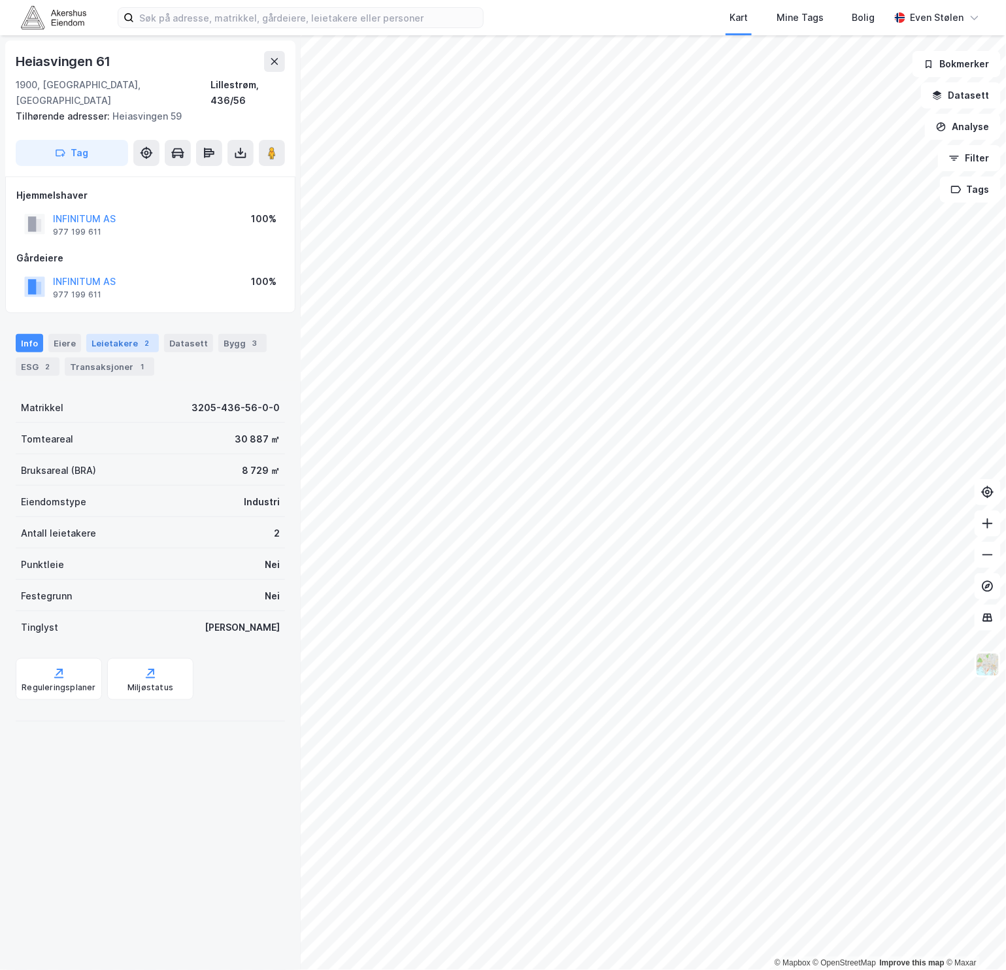
click at [115, 334] on div "Leietakere 2" at bounding box center [122, 343] width 73 height 18
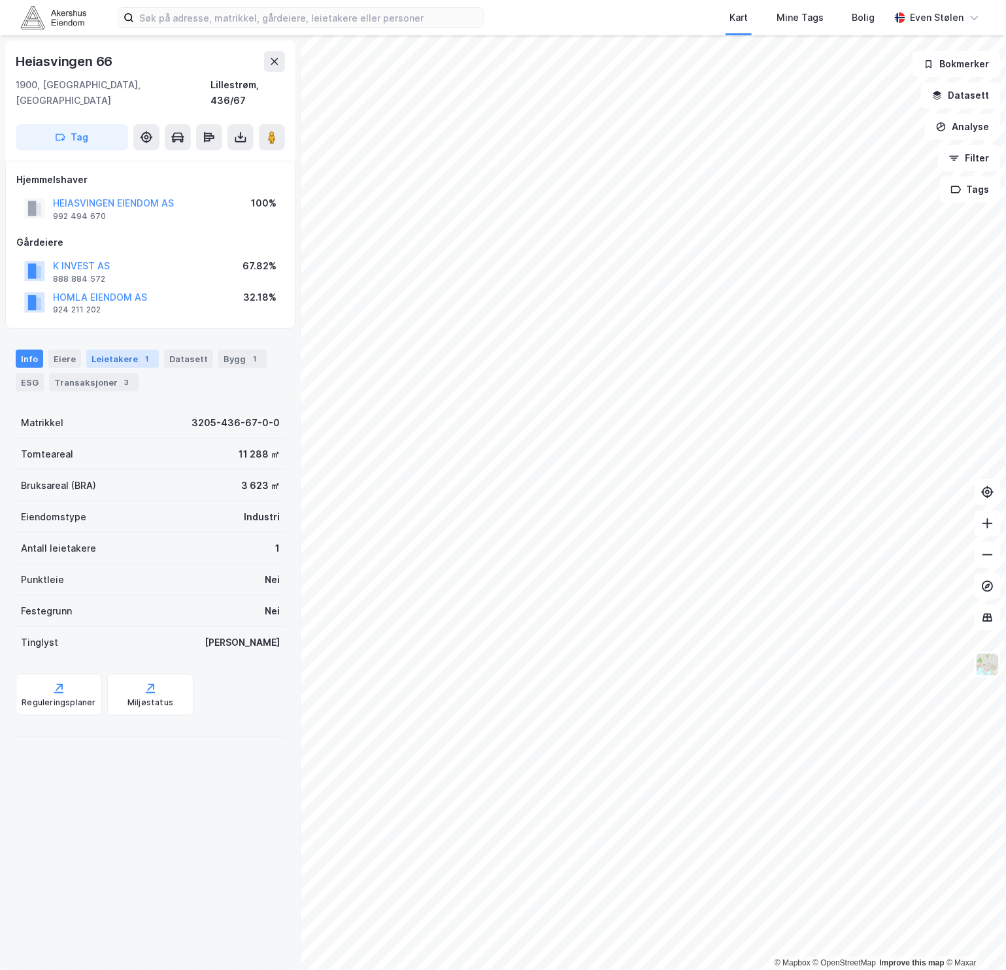
click at [124, 350] on div "Leietakere 1" at bounding box center [122, 359] width 73 height 18
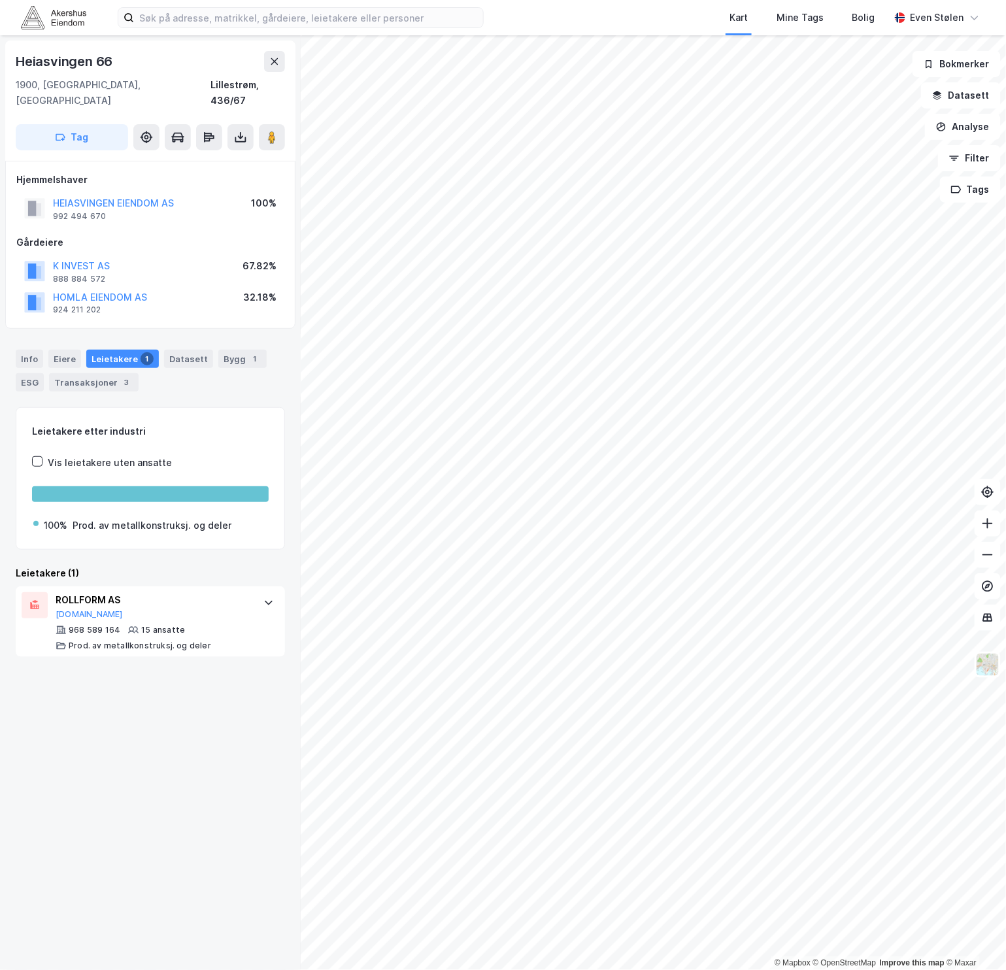
click at [220, 808] on div "Heiasvingen 66 1900, Fetsund, Akershus Lillestrøm, 436/67 Tag Hjemmelshaver HEI…" at bounding box center [150, 502] width 301 height 935
click at [135, 808] on div "Heiasvingen 66 1900, Fetsund, Akershus Lillestrøm, 436/67 Tag Hjemmelshaver HEI…" at bounding box center [150, 502] width 301 height 935
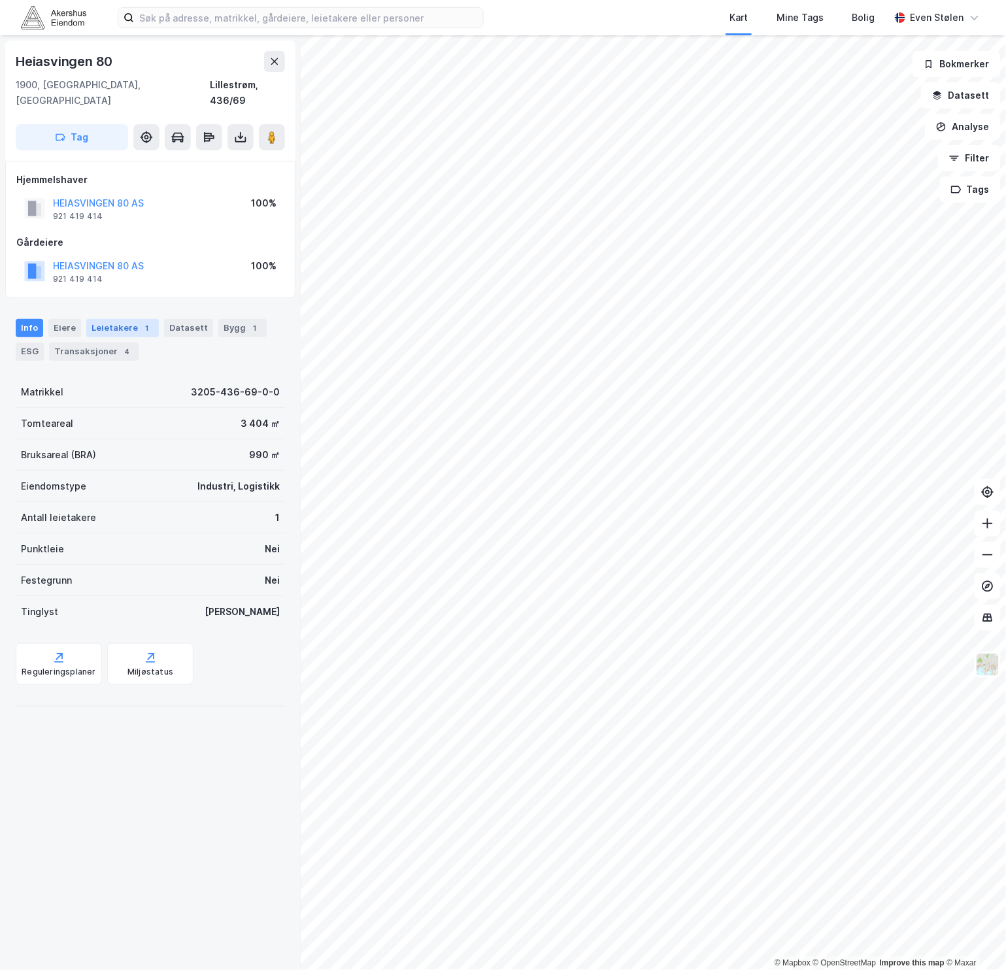
click at [118, 319] on div "Leietakere 1" at bounding box center [122, 328] width 73 height 18
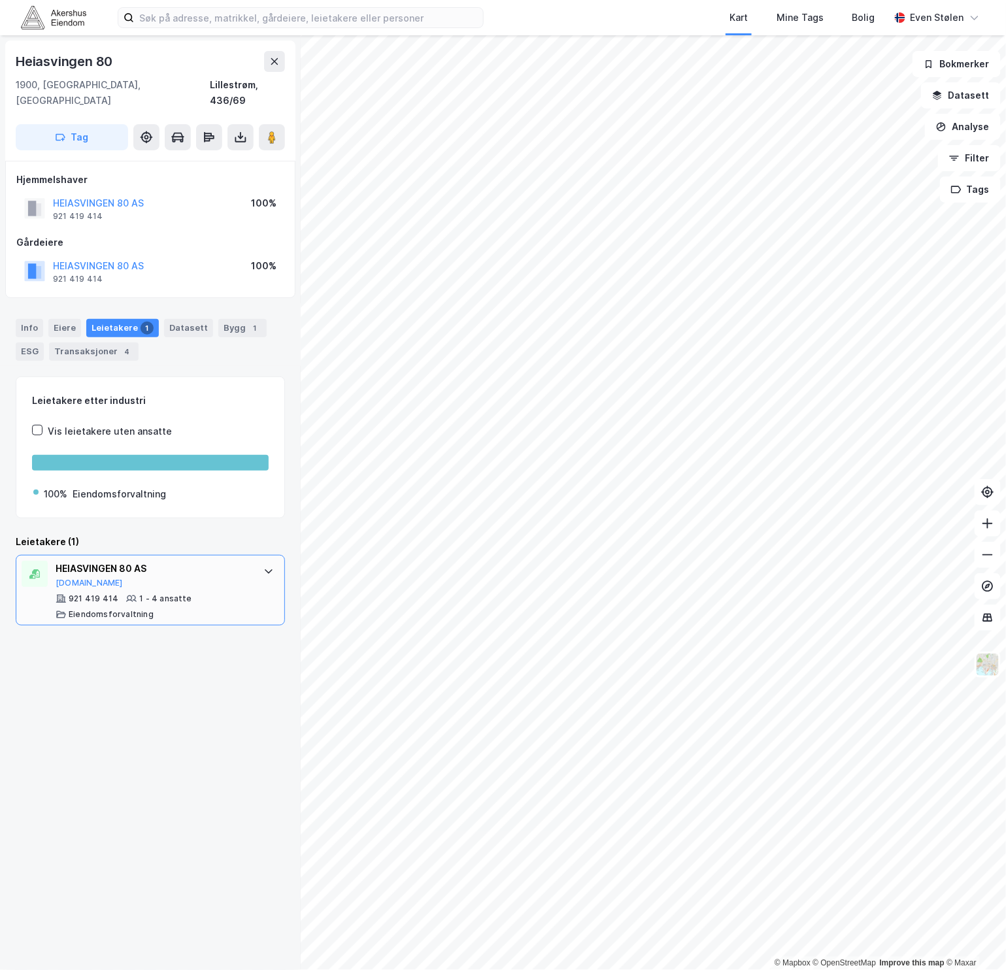
click at [242, 559] on div "HEIASVINGEN 80 AS Proff.no 921 419 414 1 - 4 ansatte Eiendomsforvaltning" at bounding box center [150, 590] width 269 height 71
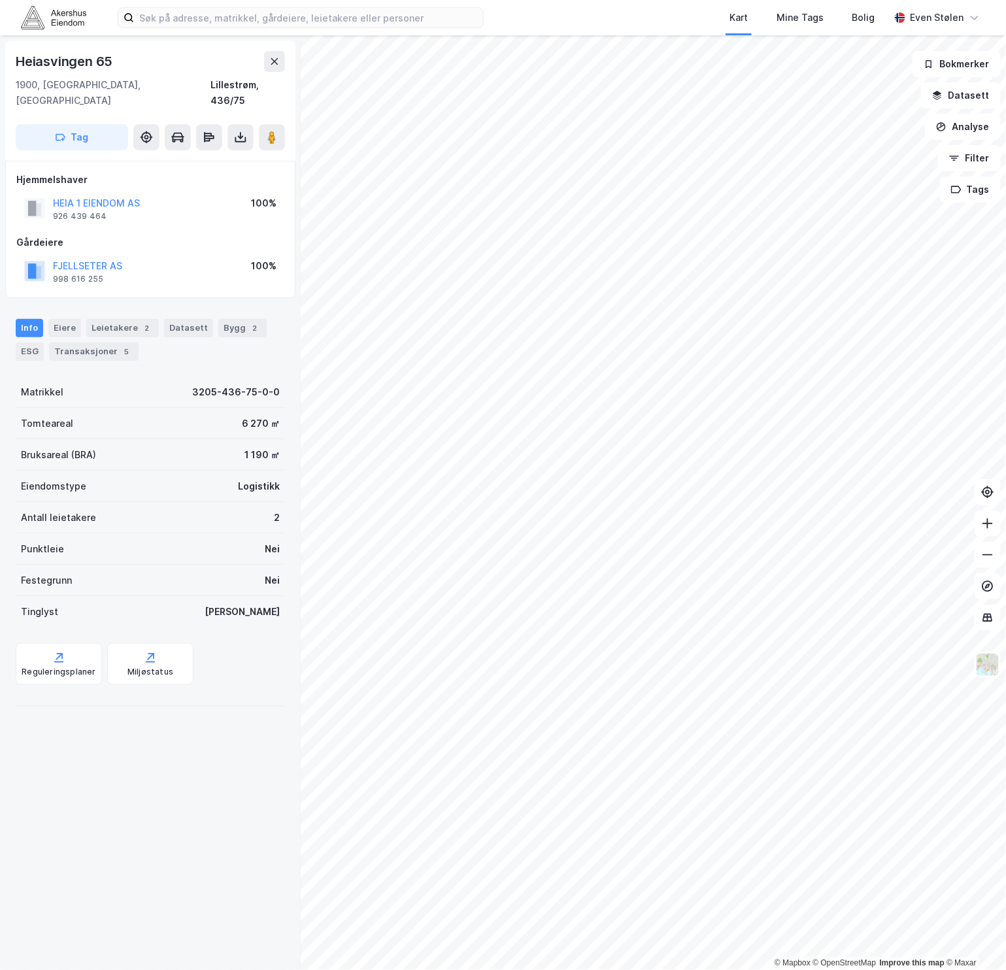
click at [112, 323] on div "Info [PERSON_NAME] 2 Datasett Bygg 2 ESG Transaksjoner 5" at bounding box center [150, 340] width 269 height 42
click at [127, 319] on div "Leietakere 2" at bounding box center [122, 328] width 73 height 18
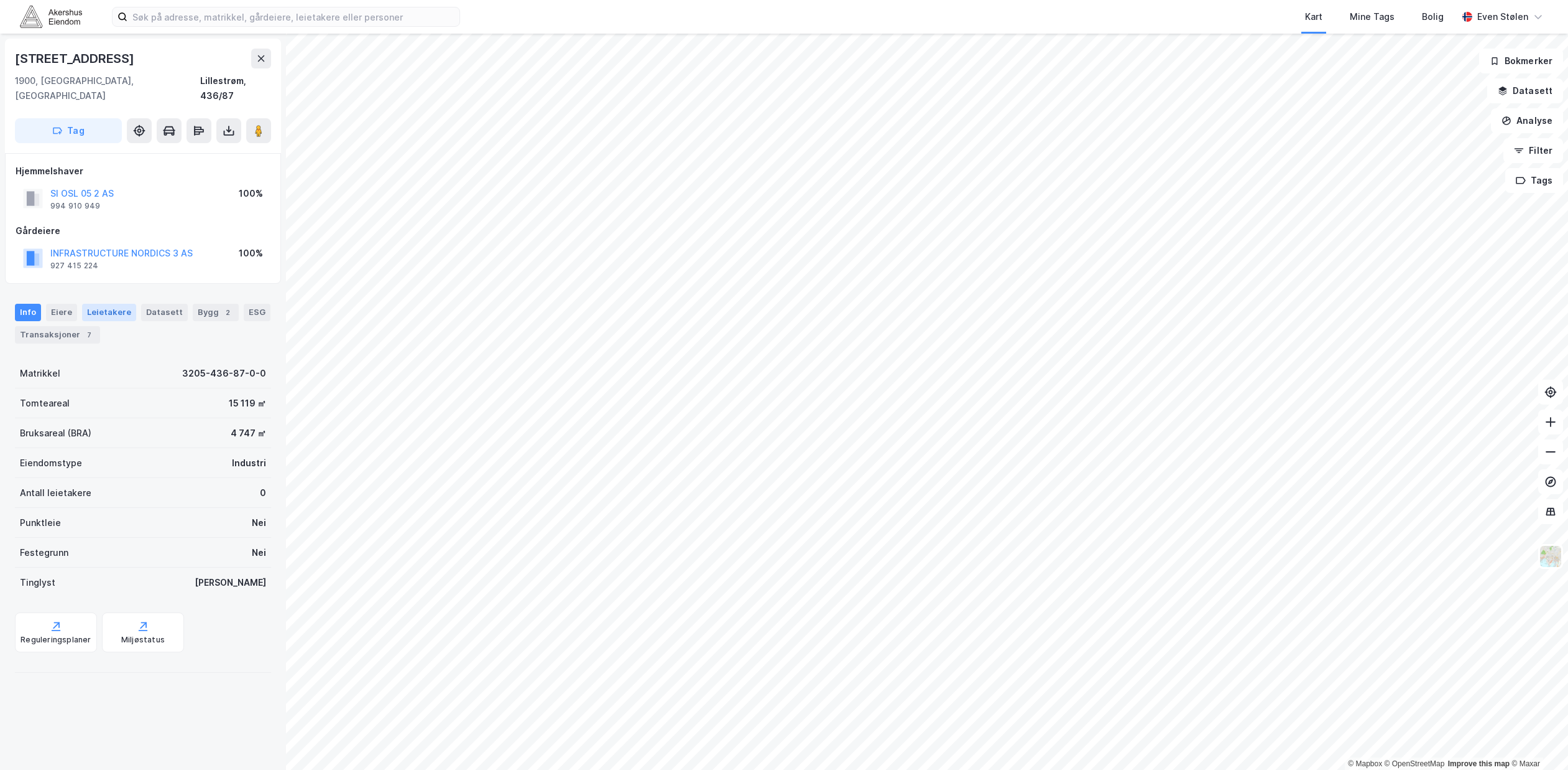
click at [107, 304] on div "Leietakere" at bounding box center [108, 312] width 54 height 17
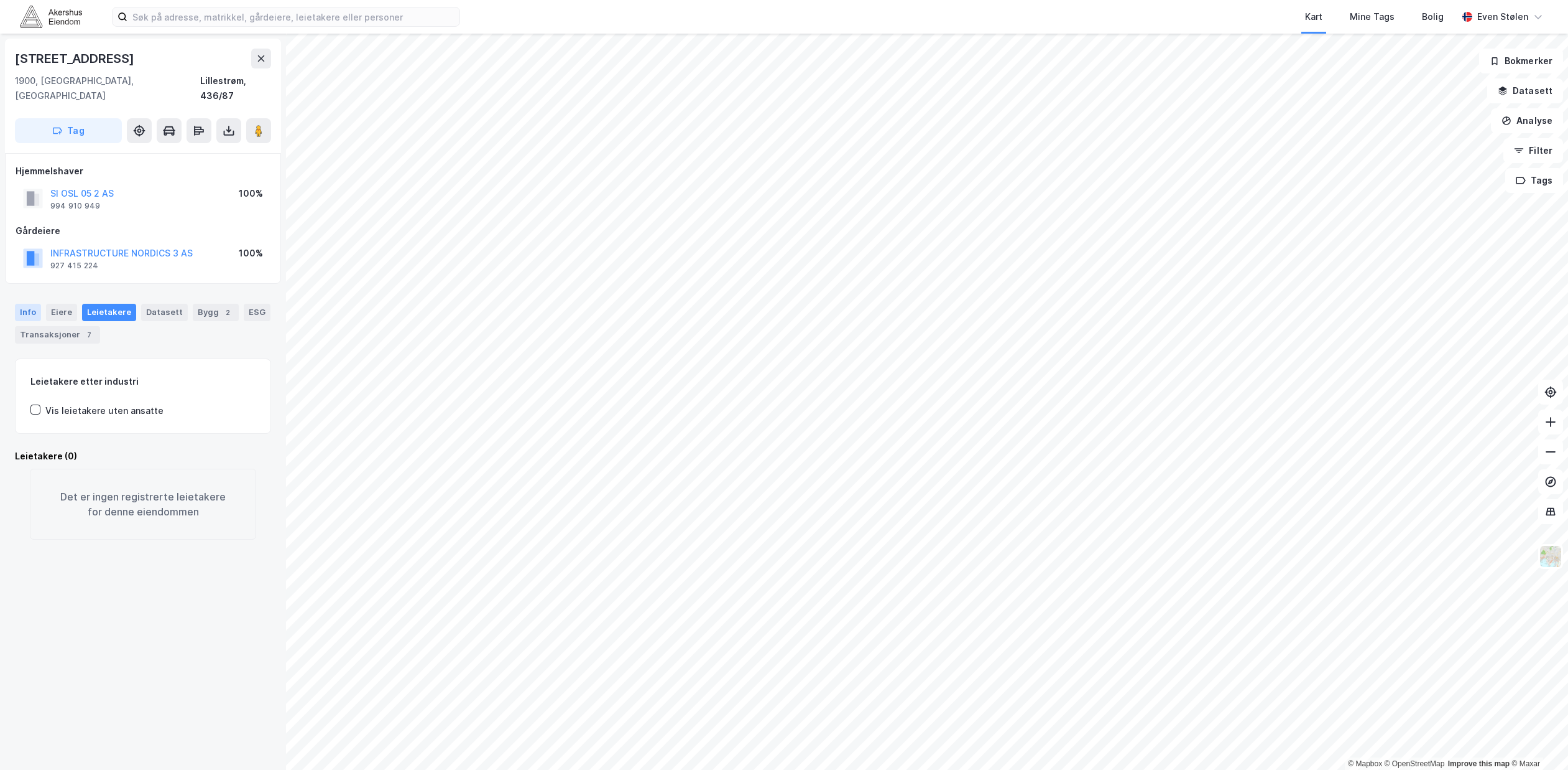
click at [23, 304] on div "Info" at bounding box center [28, 312] width 26 height 17
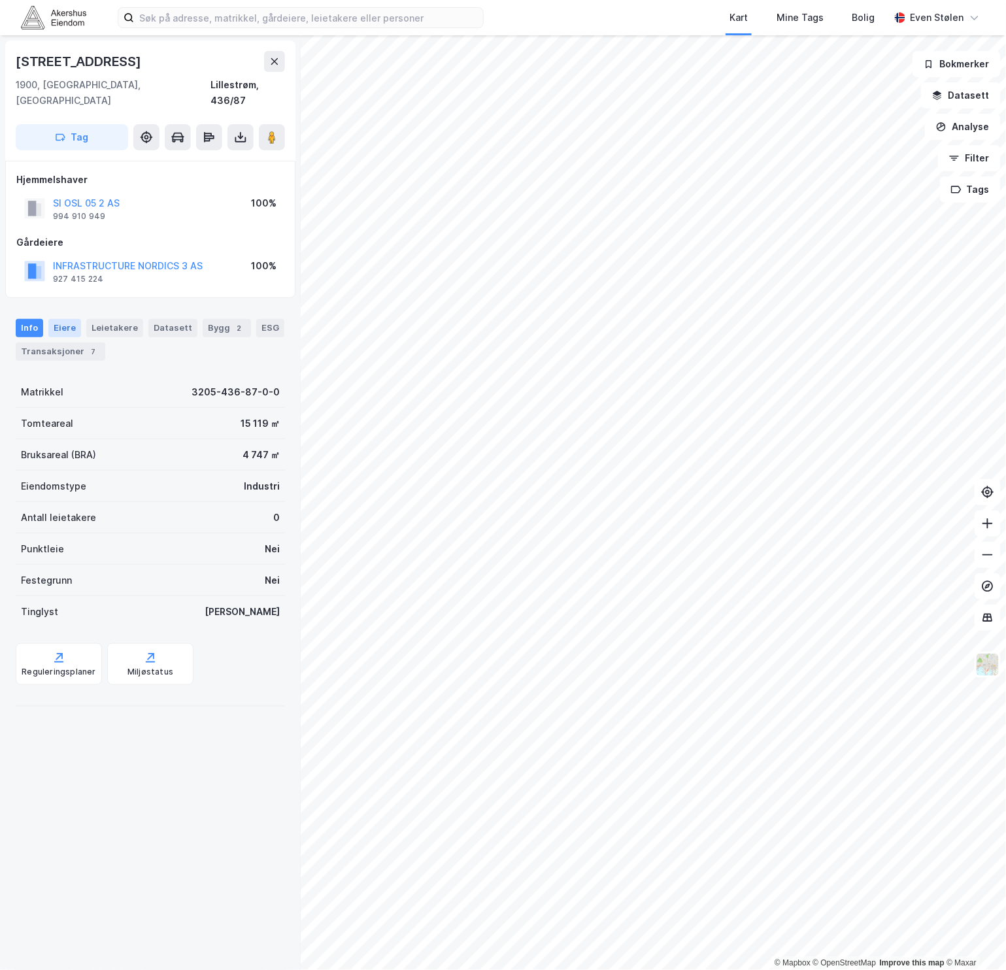
click at [65, 319] on div "Eiere" at bounding box center [64, 328] width 33 height 18
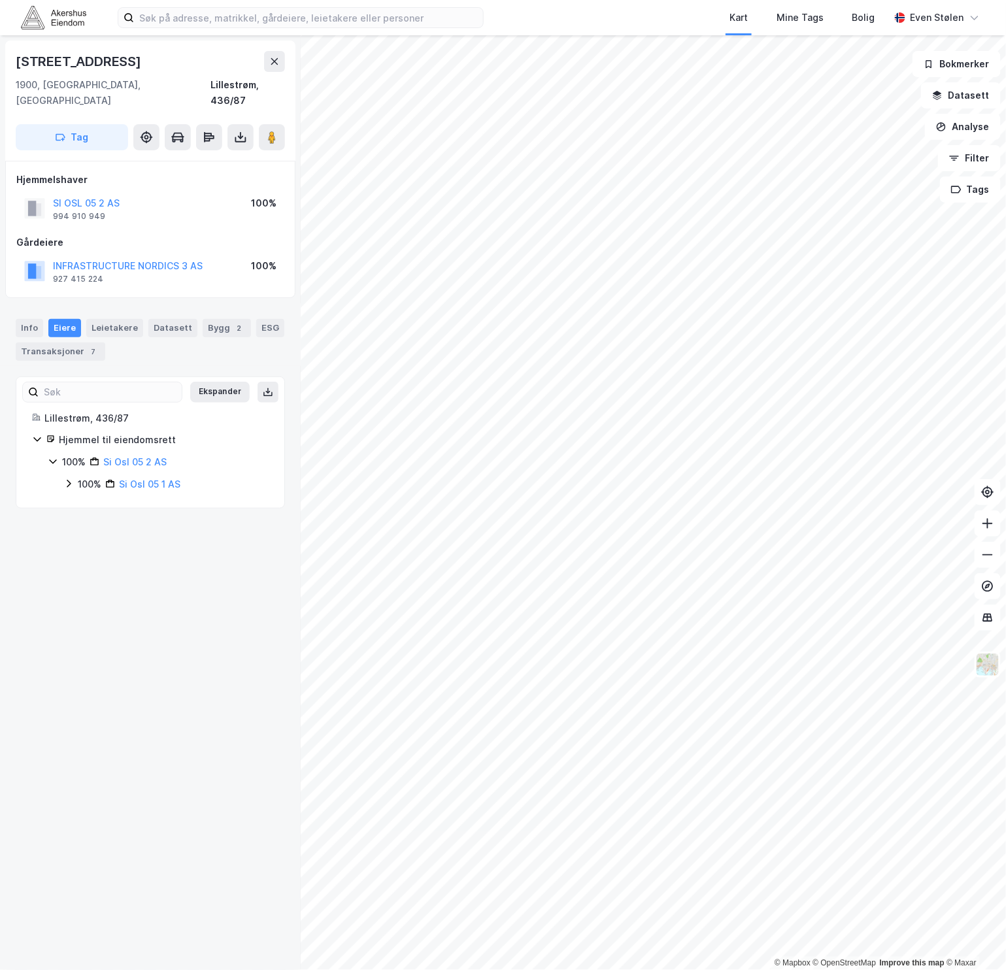
click at [64, 478] on icon at bounding box center [68, 483] width 10 height 10
click at [80, 501] on icon at bounding box center [84, 506] width 10 height 10
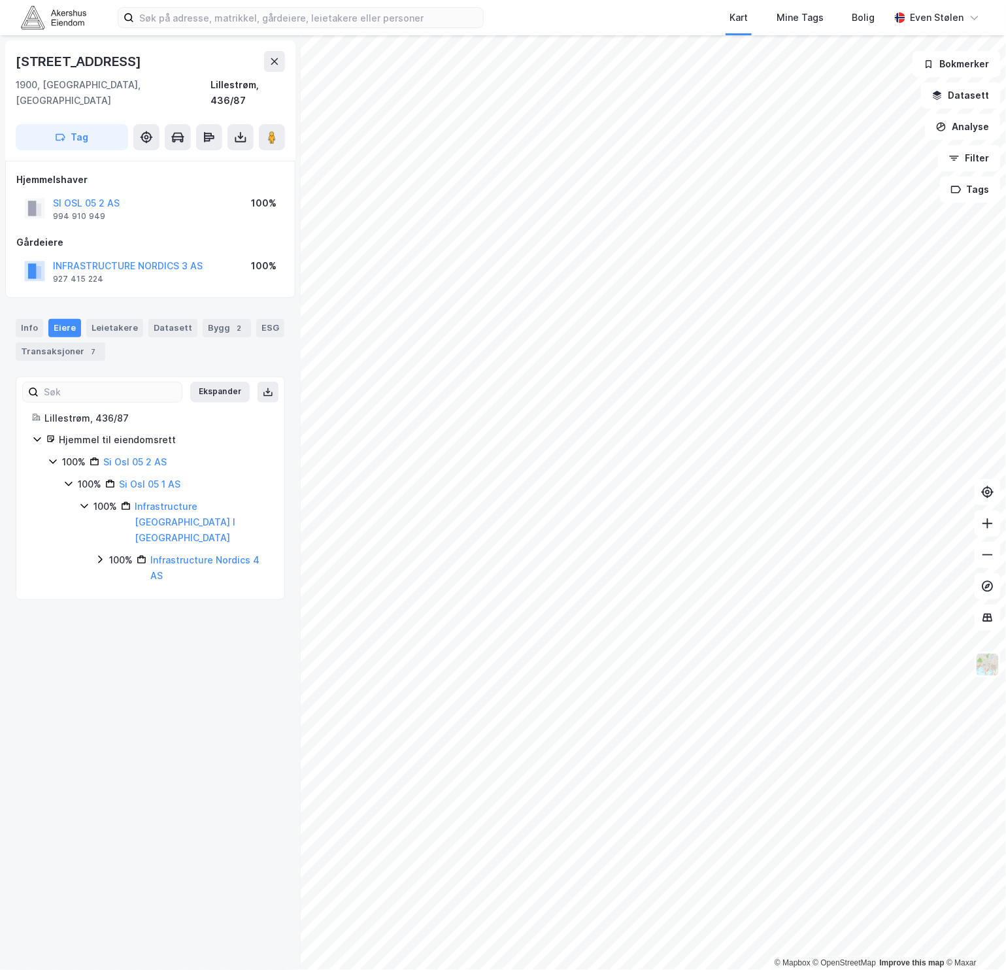
click at [100, 554] on icon at bounding box center [100, 559] width 10 height 10
click at [120, 592] on icon at bounding box center [115, 597] width 10 height 10
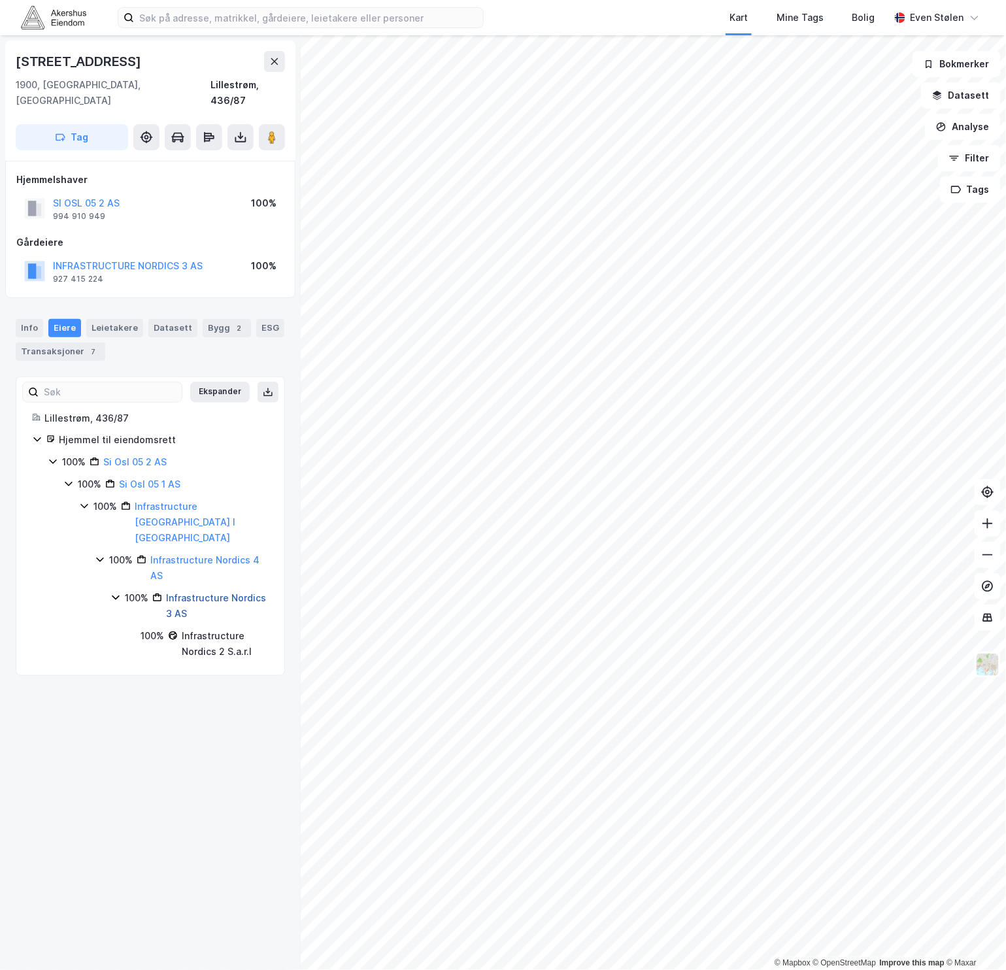
click at [195, 592] on link "Infrastructure Nordics 3 AS" at bounding box center [216, 605] width 100 height 27
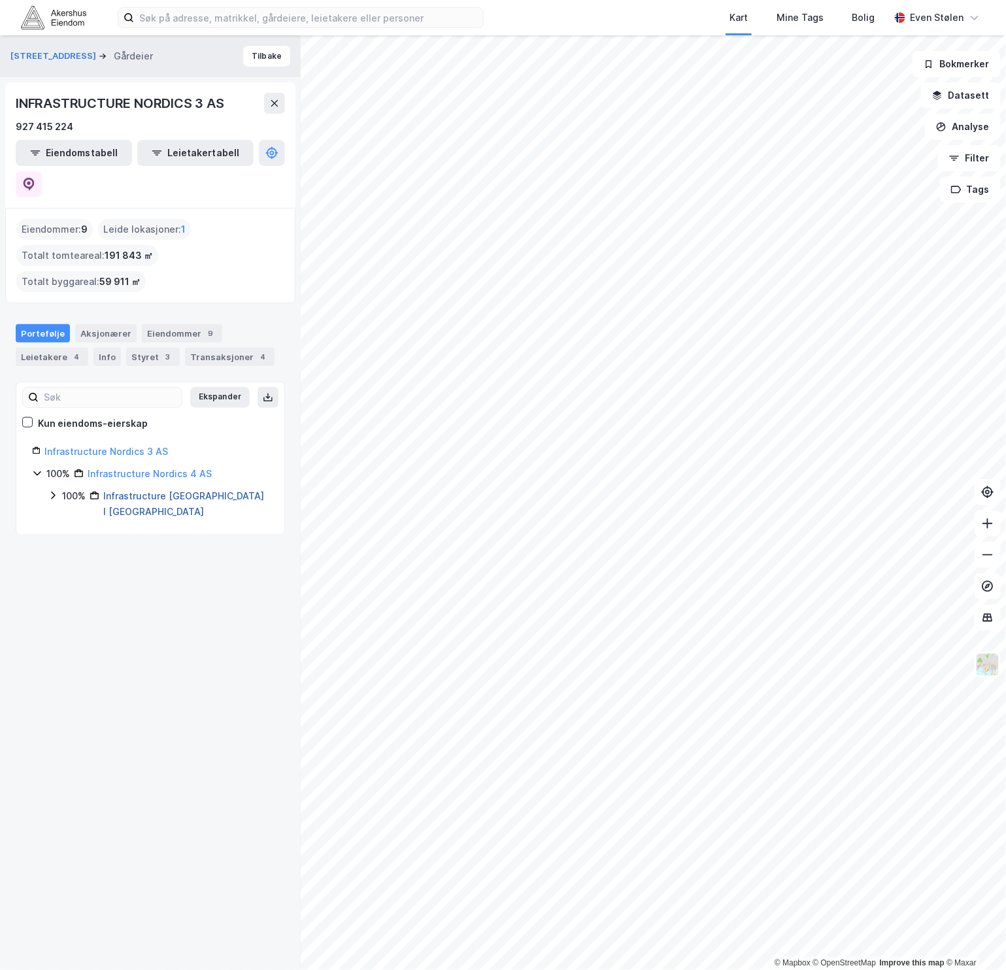
click at [143, 490] on link "Infrastructure [GEOGRAPHIC_DATA] I [GEOGRAPHIC_DATA]" at bounding box center [183, 503] width 161 height 27
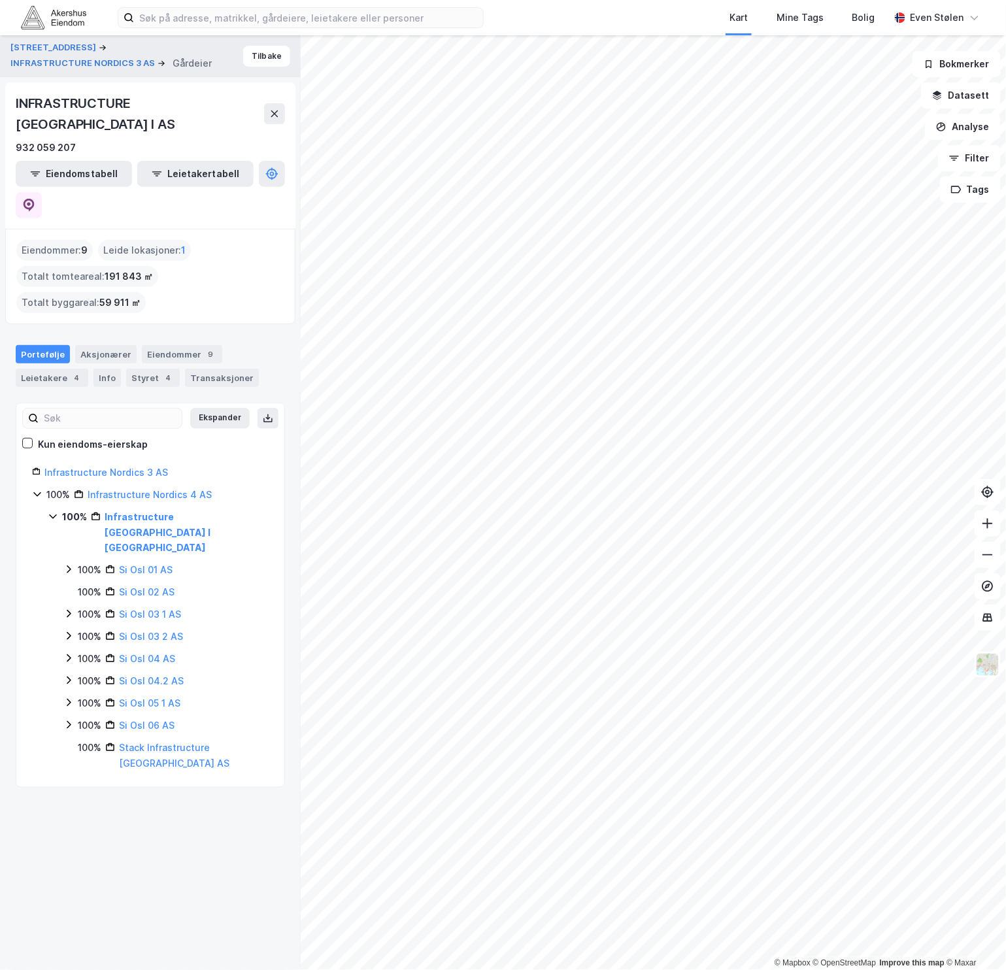
click at [152, 772] on div "Heiaveien 4 INFRASTRUCTURE NORDICS 3 AS Gårdeier Tilbake INFRASTRUCTURE NORWAY …" at bounding box center [150, 502] width 301 height 935
click at [273, 109] on icon at bounding box center [274, 114] width 10 height 10
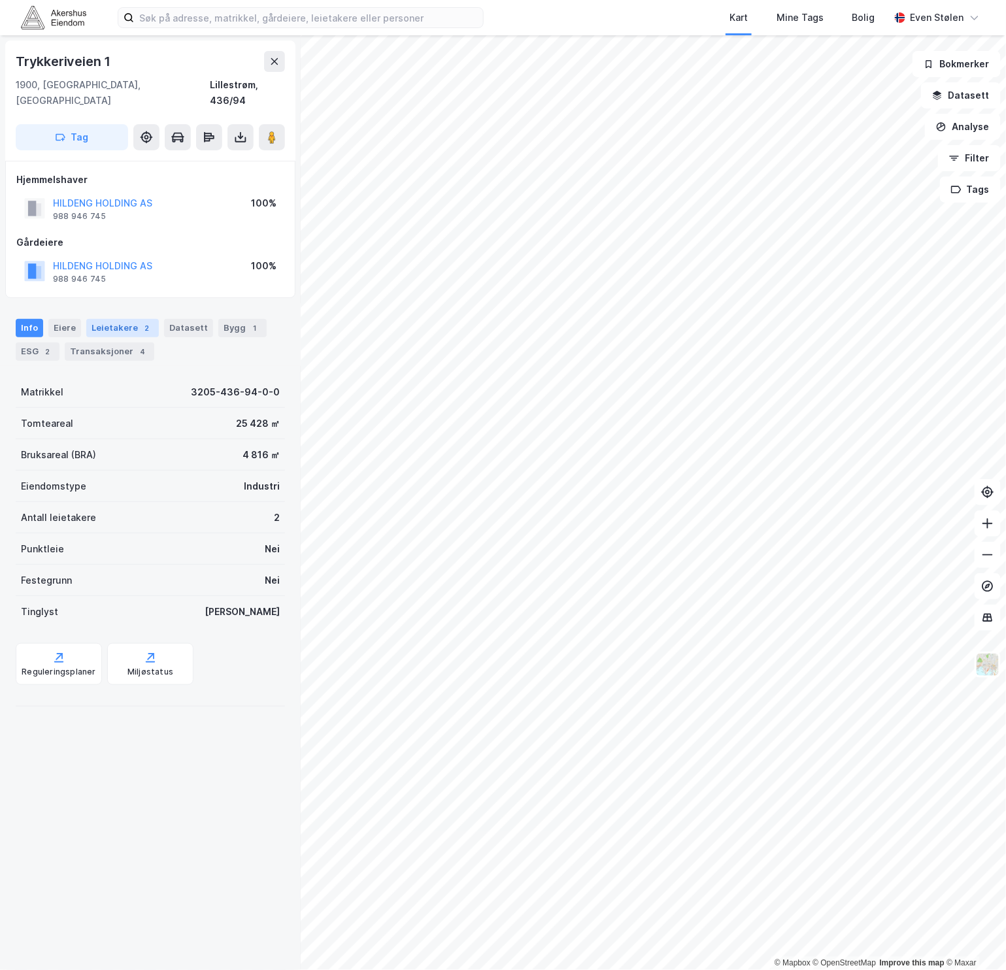
click at [112, 319] on div "Leietakere 2" at bounding box center [122, 328] width 73 height 18
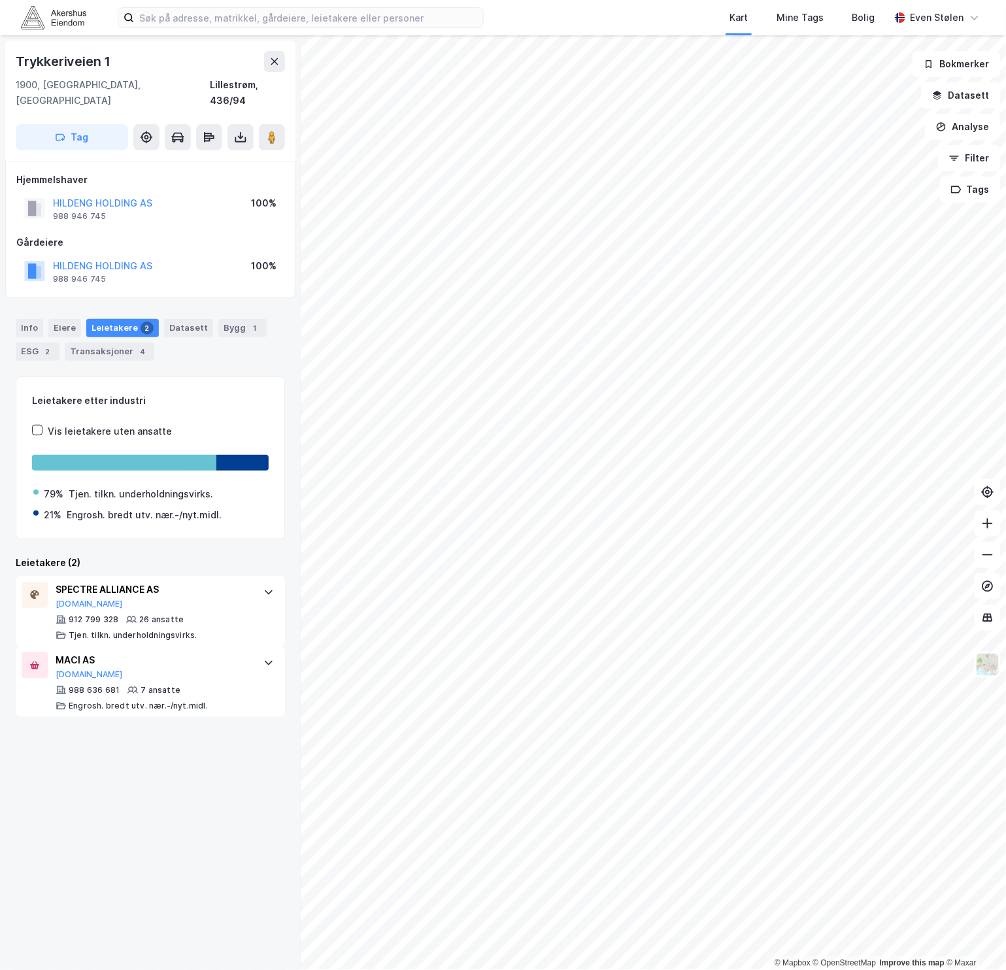
click at [185, 780] on div "Trykkeriveien 1 1900, [GEOGRAPHIC_DATA], Akershus Lillestrøm, 436/94 Tag Hjemme…" at bounding box center [150, 502] width 301 height 935
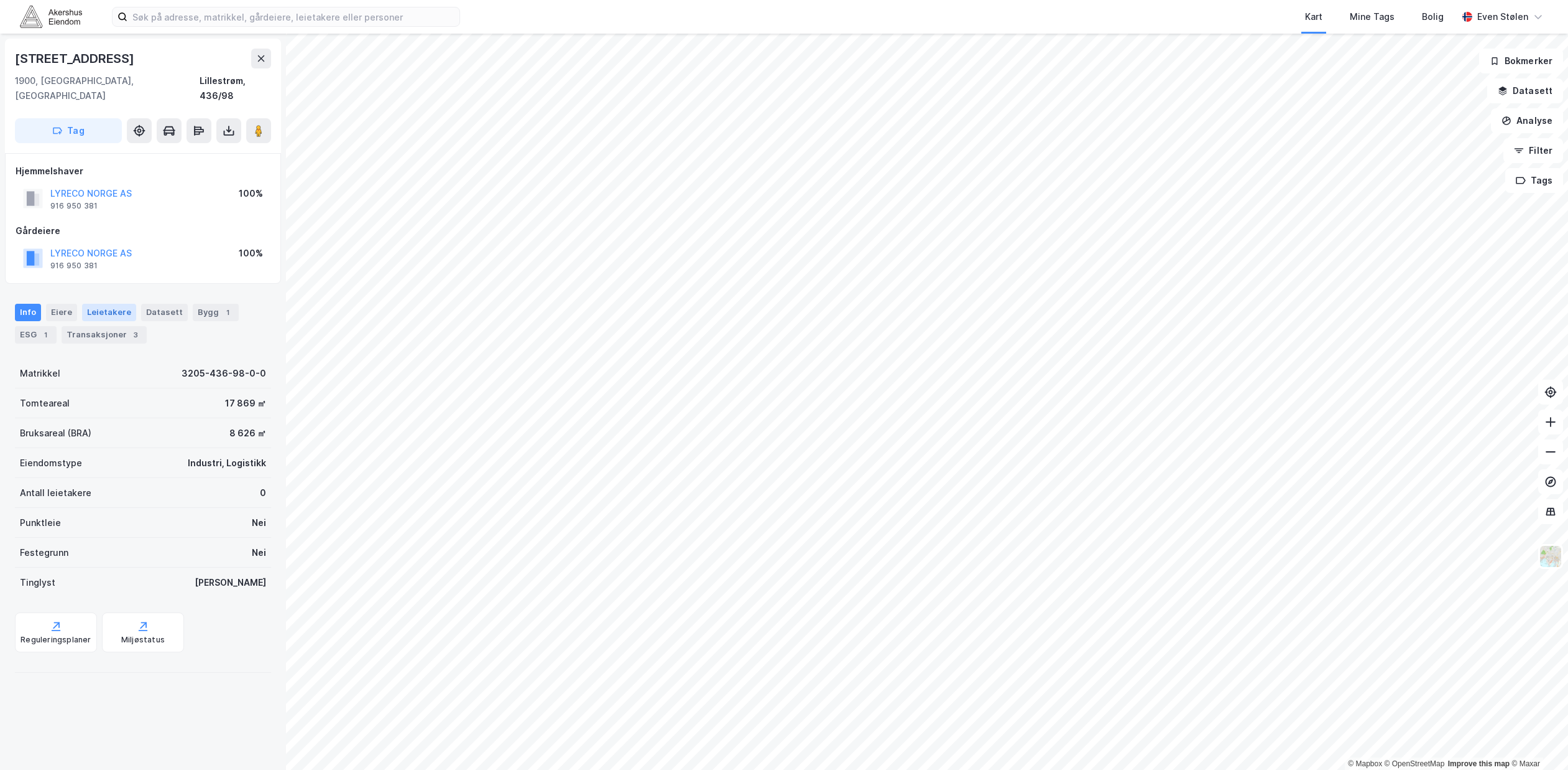
click at [120, 304] on div "Leietakere" at bounding box center [108, 312] width 54 height 17
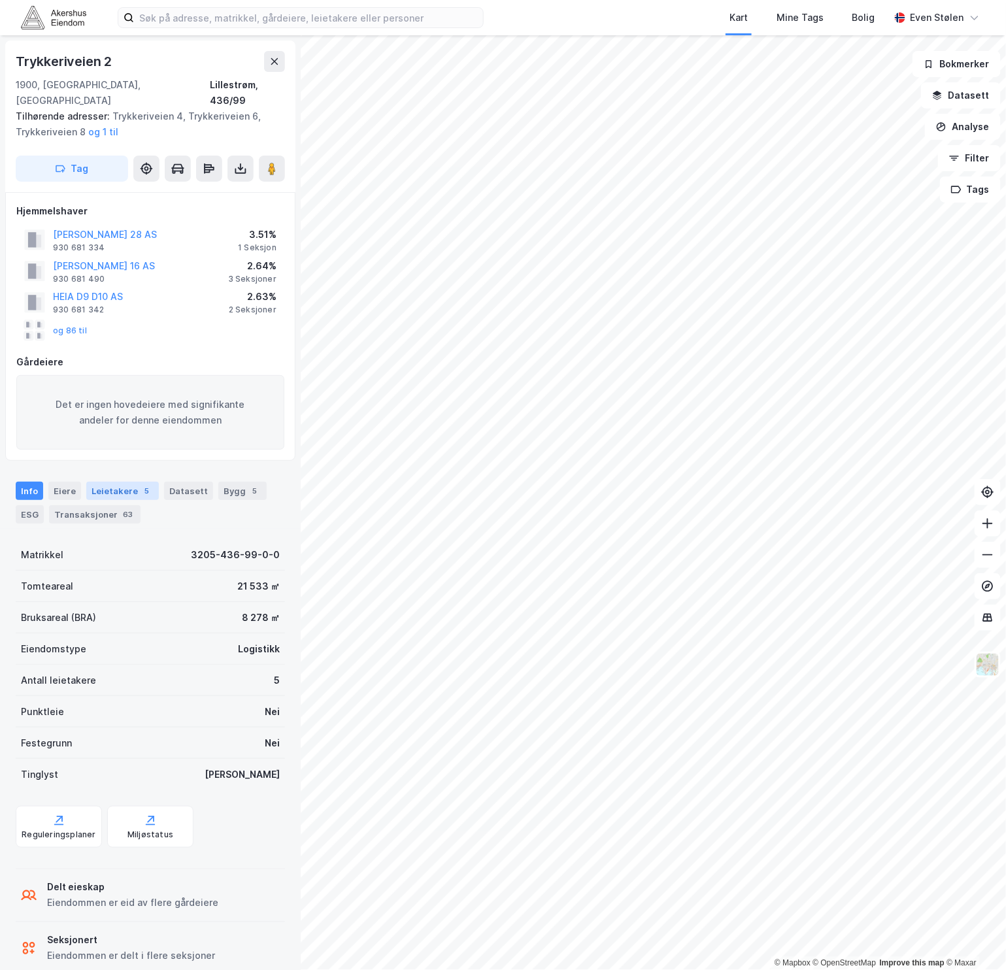
click at [113, 482] on div "Leietakere 5" at bounding box center [122, 491] width 73 height 18
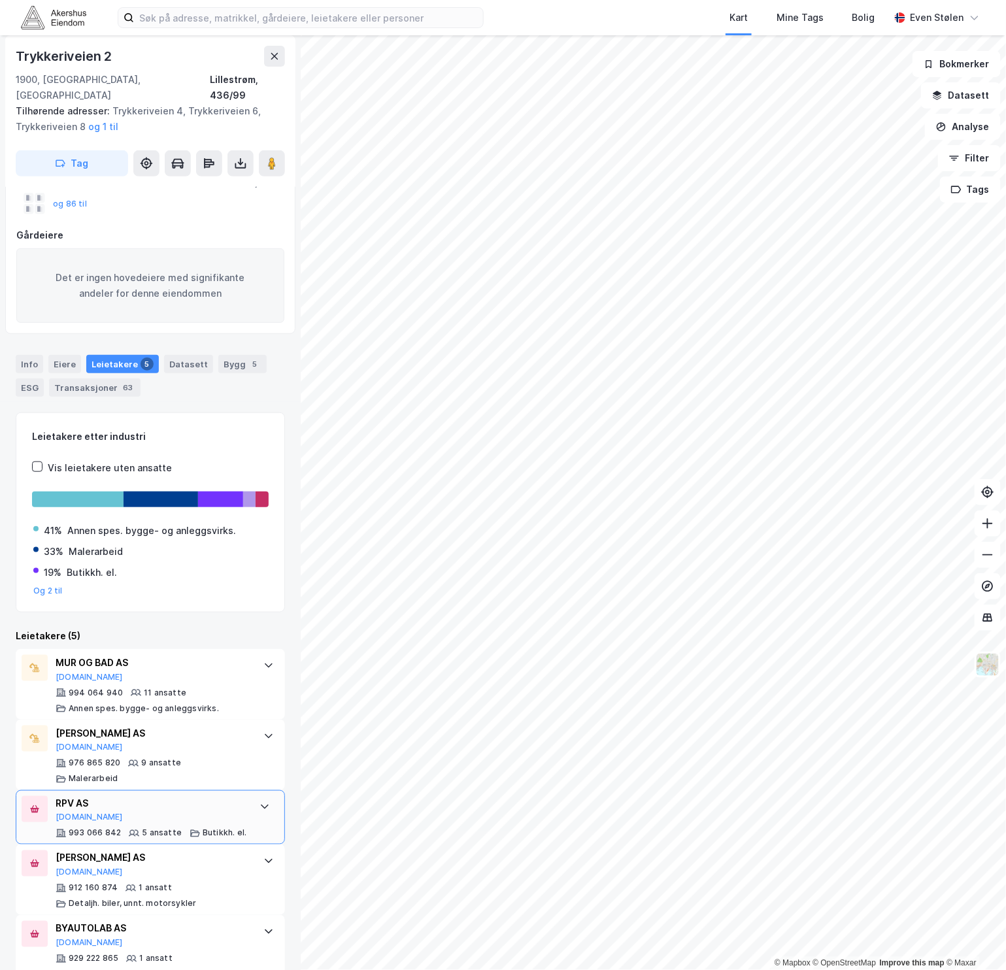
scroll to position [159, 0]
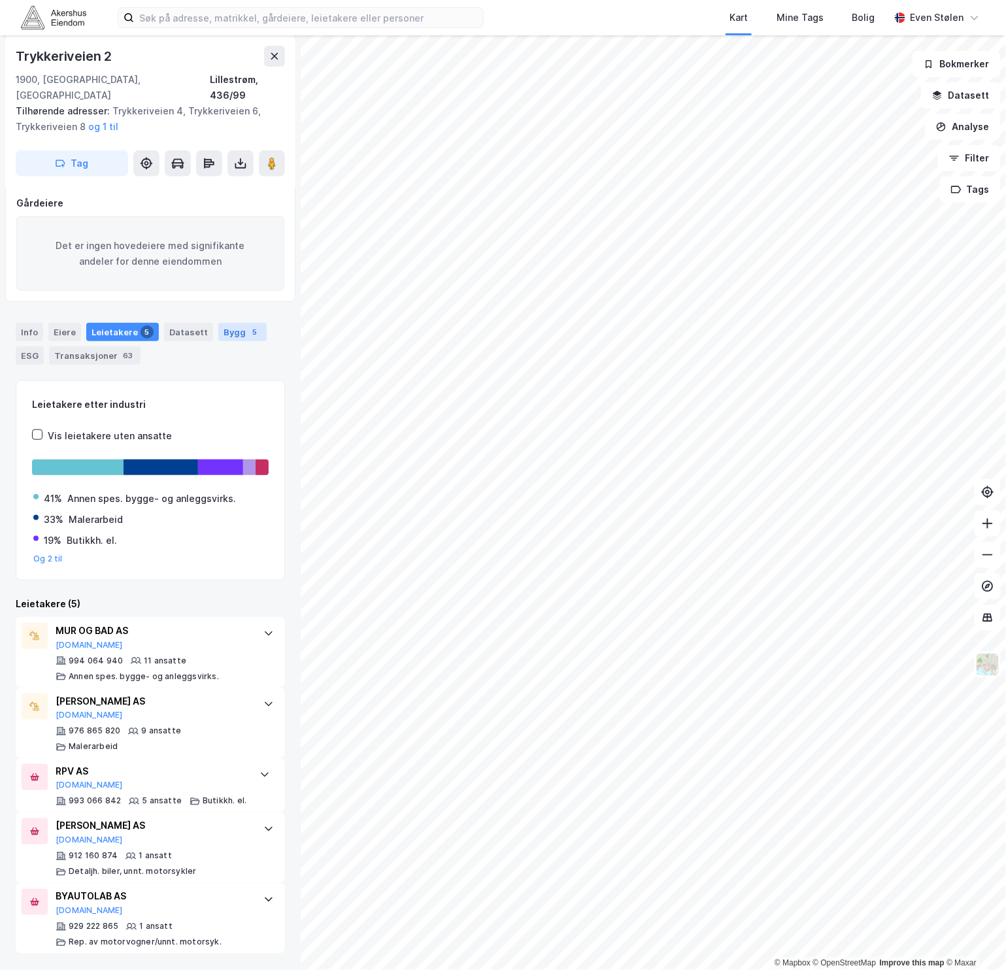
click at [226, 323] on div "Bygg 5" at bounding box center [242, 332] width 48 height 18
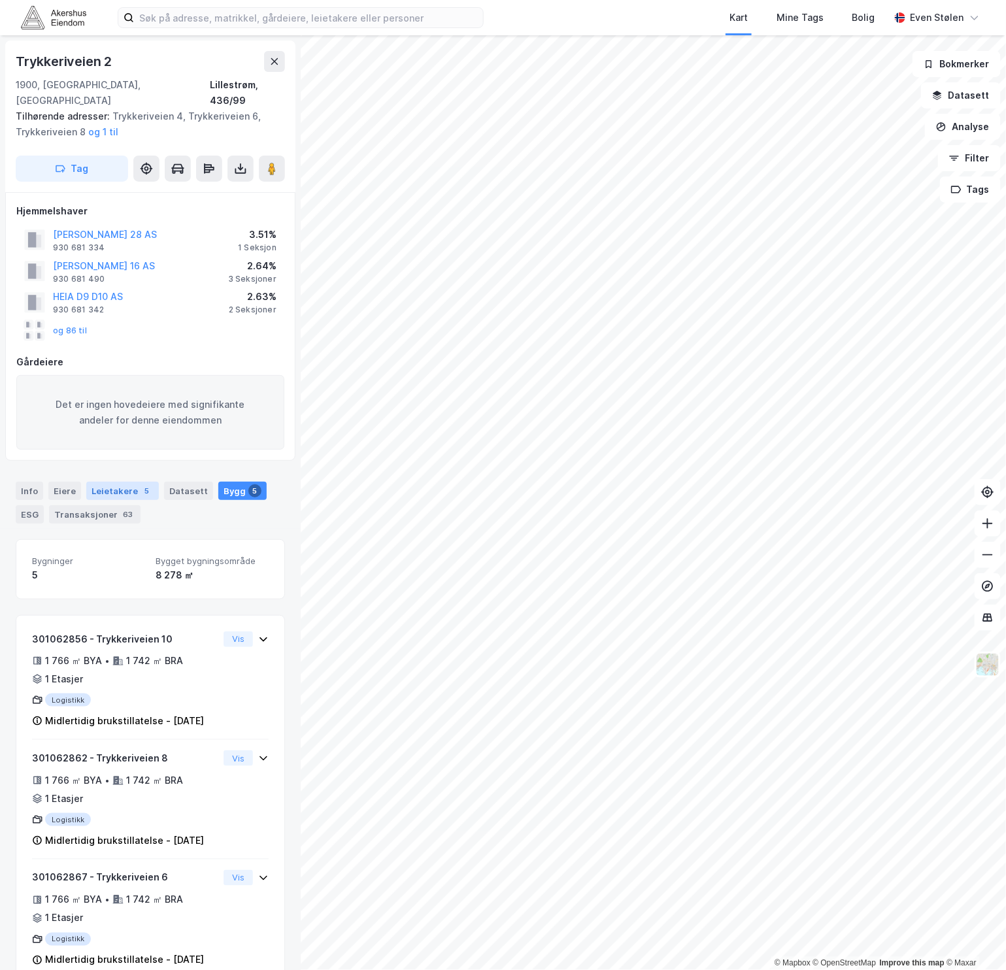
click at [130, 482] on div "Leietakere 5" at bounding box center [122, 491] width 73 height 18
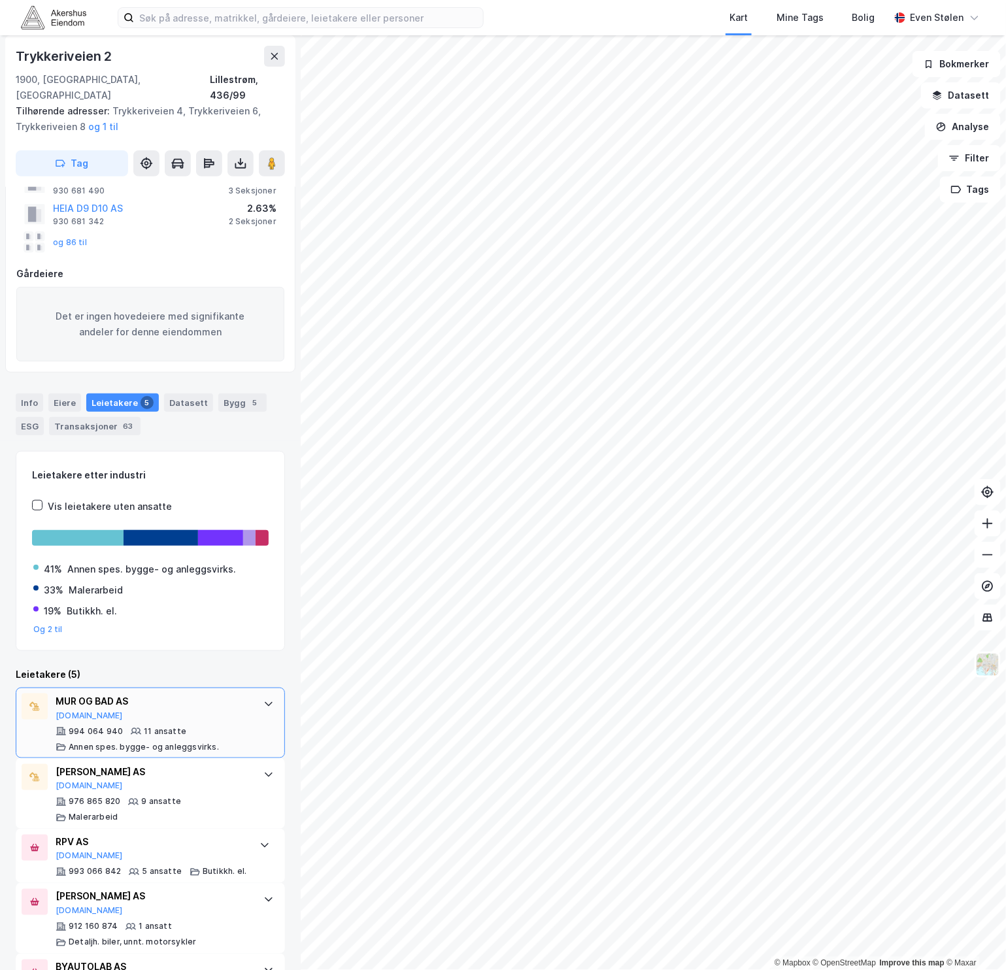
scroll to position [159, 0]
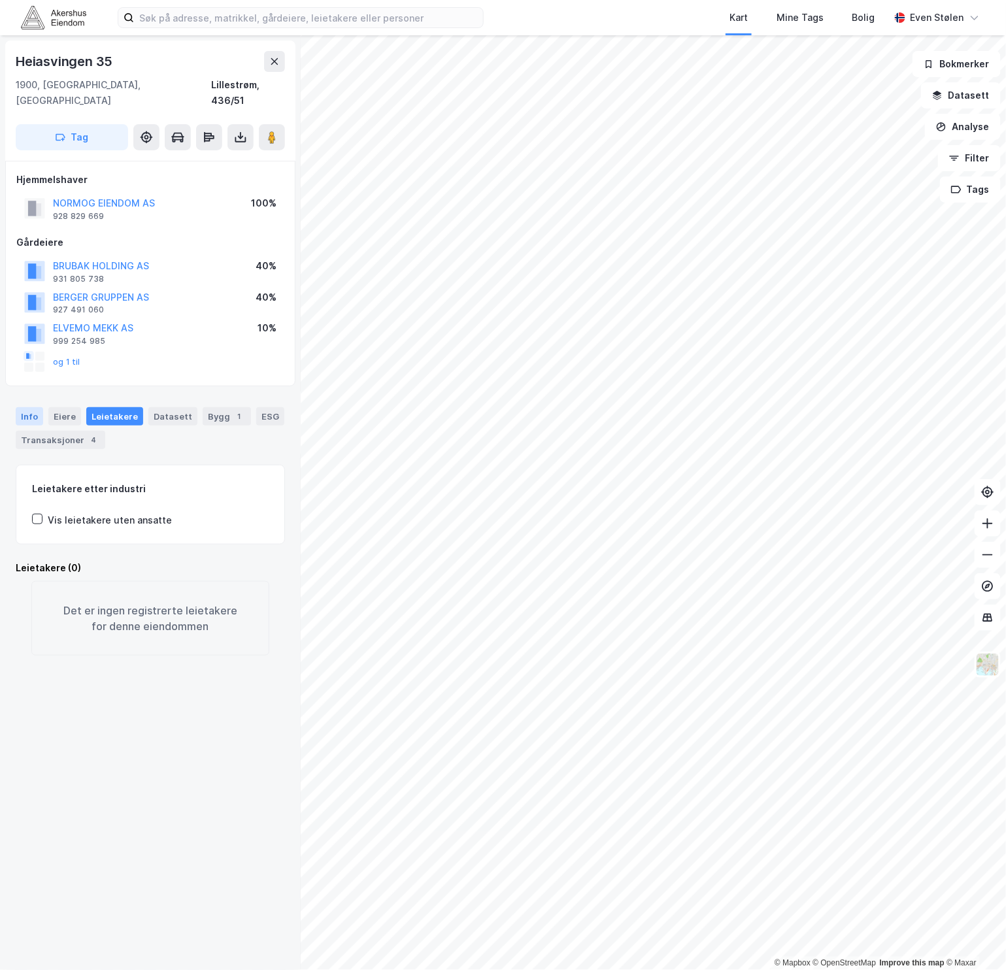
click at [27, 407] on div "Info" at bounding box center [29, 416] width 27 height 18
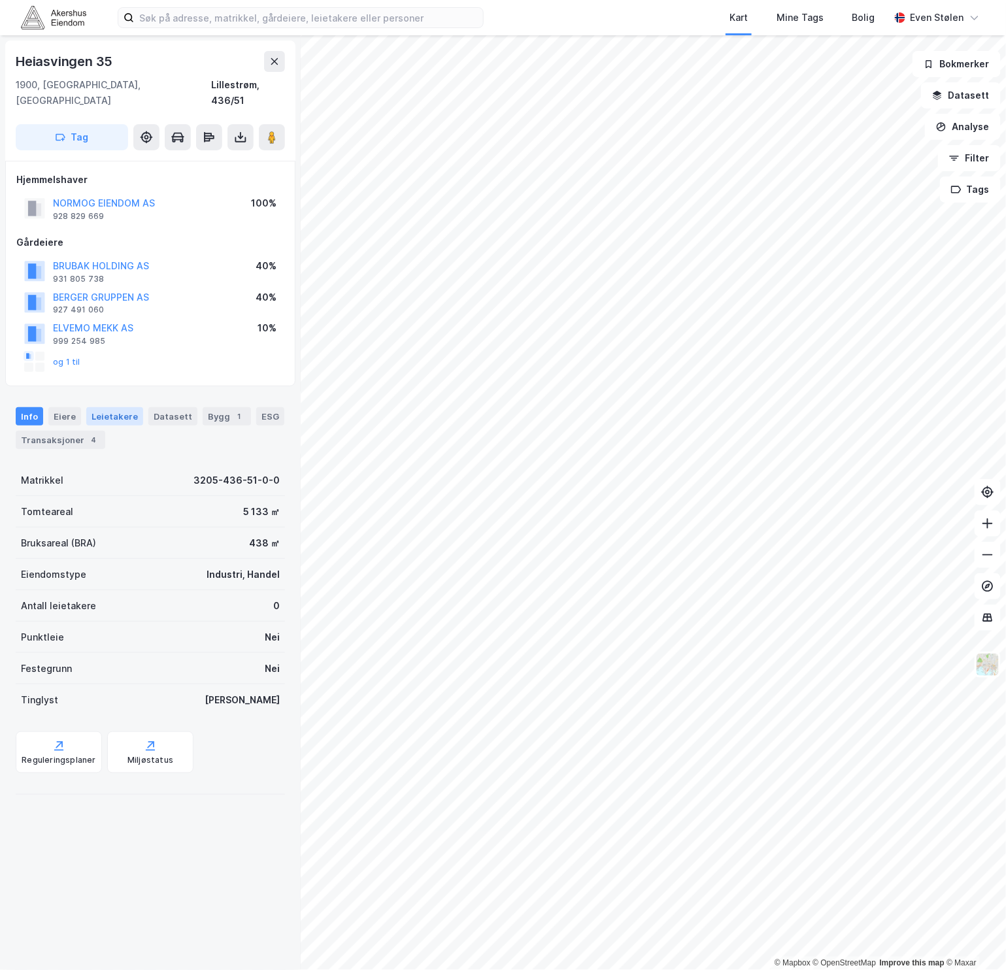
click at [107, 407] on div "Leietakere" at bounding box center [114, 416] width 57 height 18
click at [224, 16] on input at bounding box center [308, 18] width 349 height 20
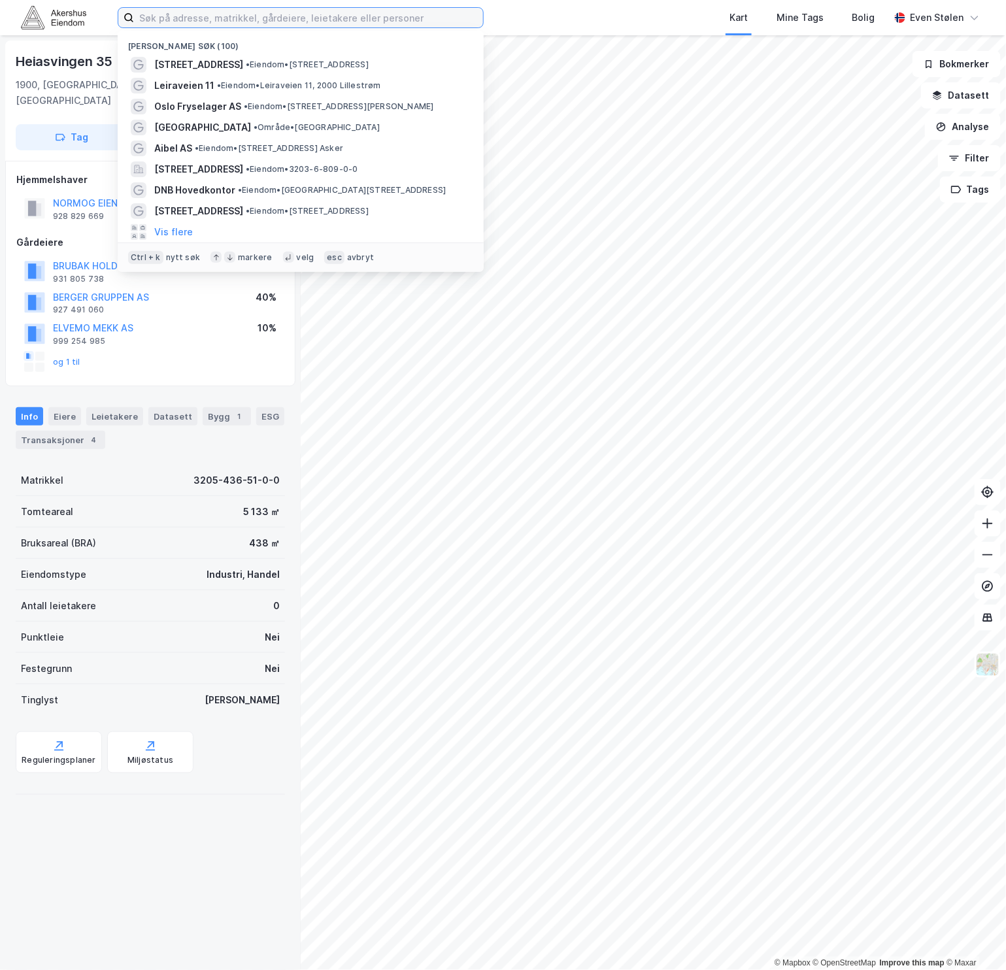
paste input "Bølerveien 44, 2016 Frogner"
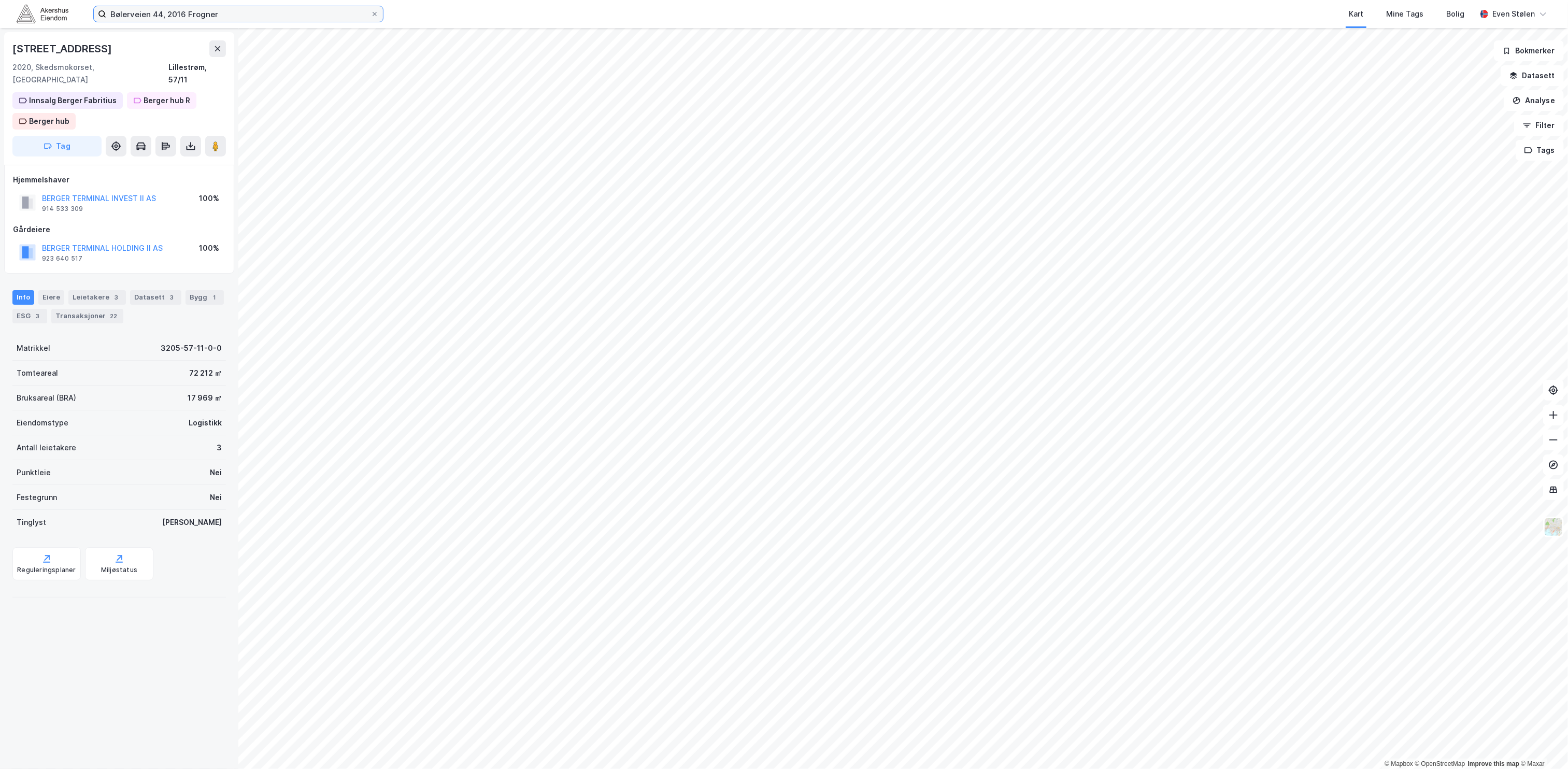
click at [211, 15] on input "Bølerveien 44, 2016 Frogner" at bounding box center [238, 14] width 264 height 16
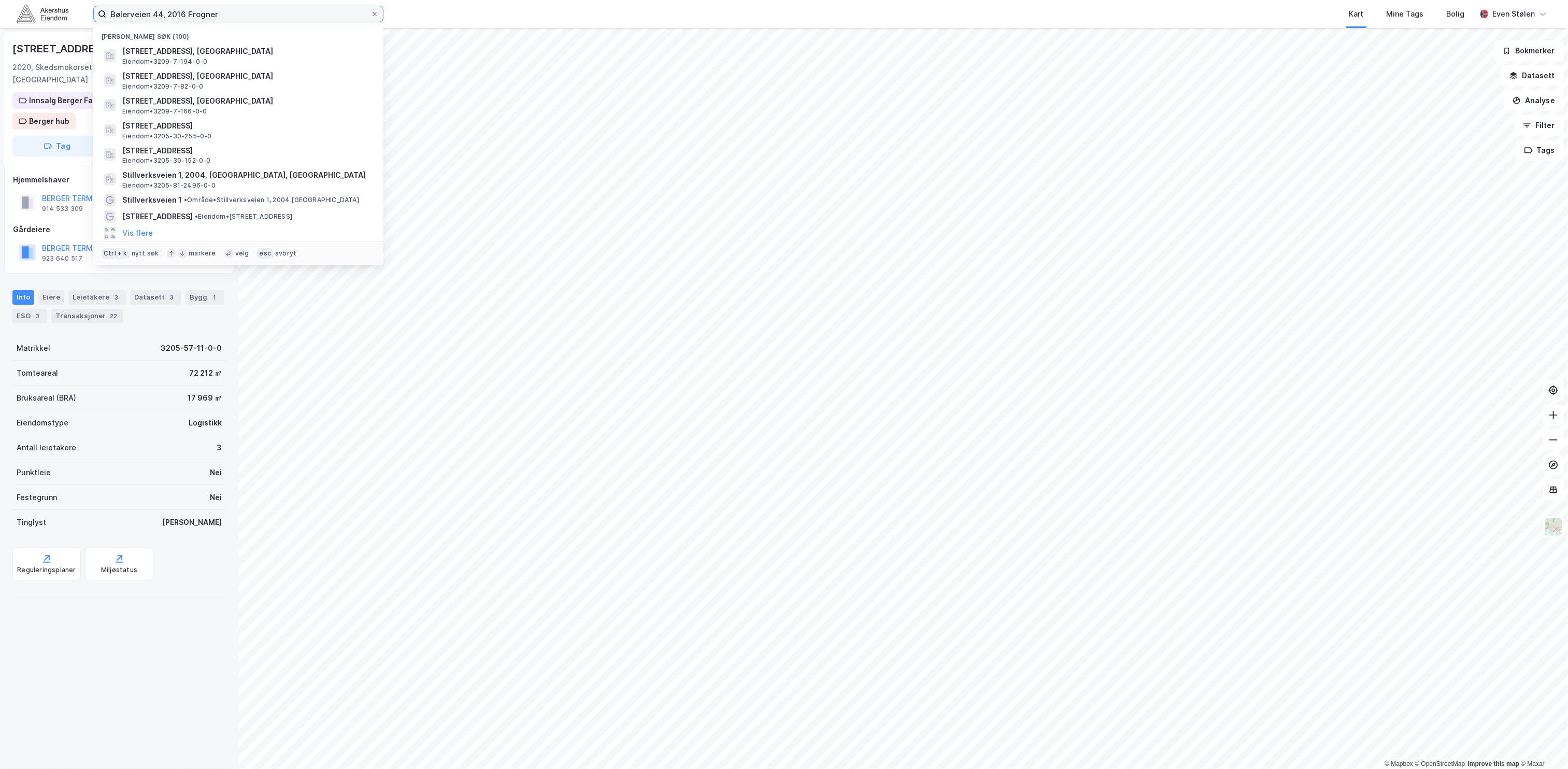
click at [211, 15] on input "Bølerveien 44, 2016 Frogner" at bounding box center [238, 14] width 264 height 16
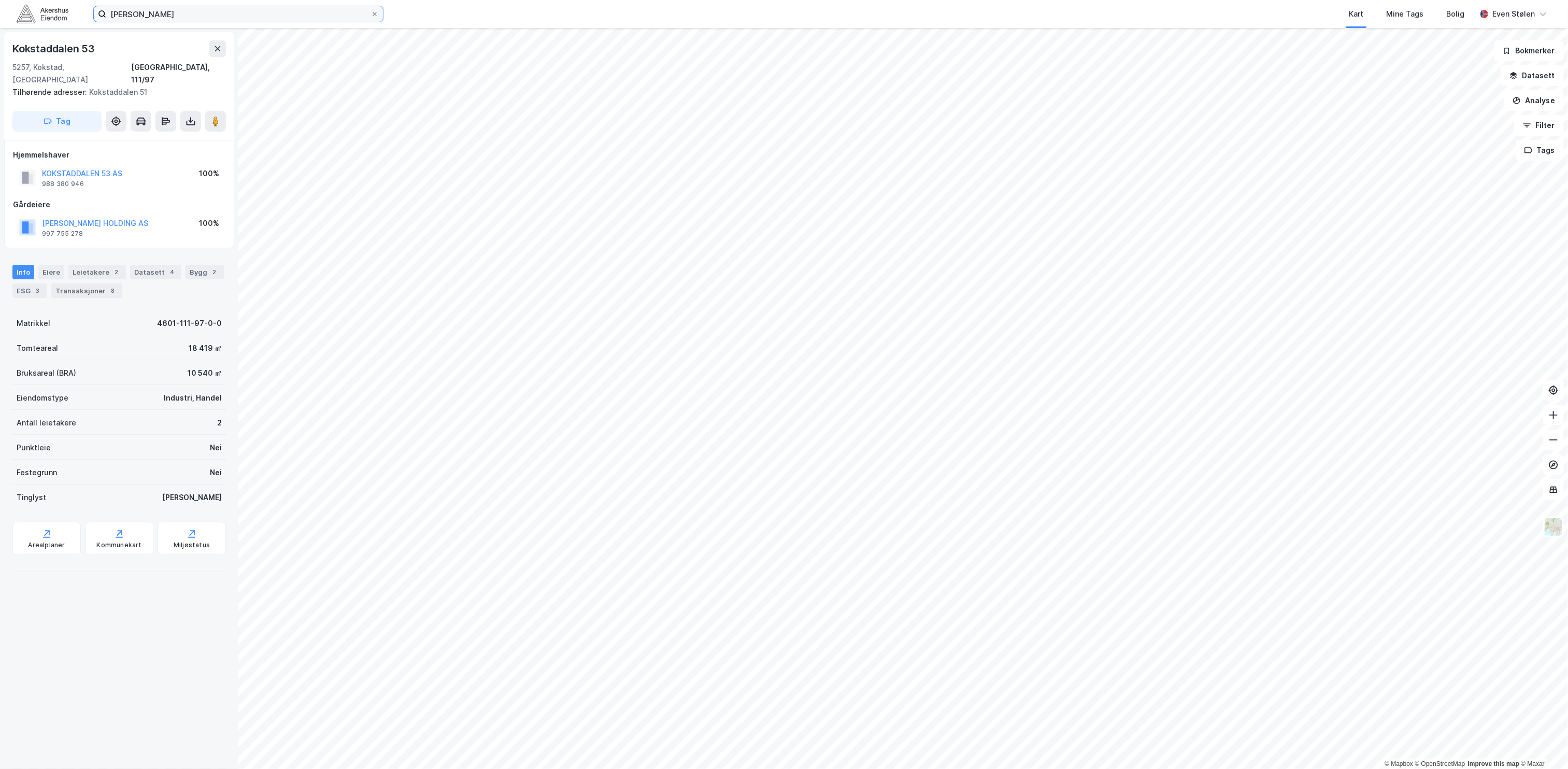
click at [221, 13] on input "bertel o steen" at bounding box center [238, 14] width 264 height 16
click at [220, 50] on icon at bounding box center [217, 48] width 8 height 8
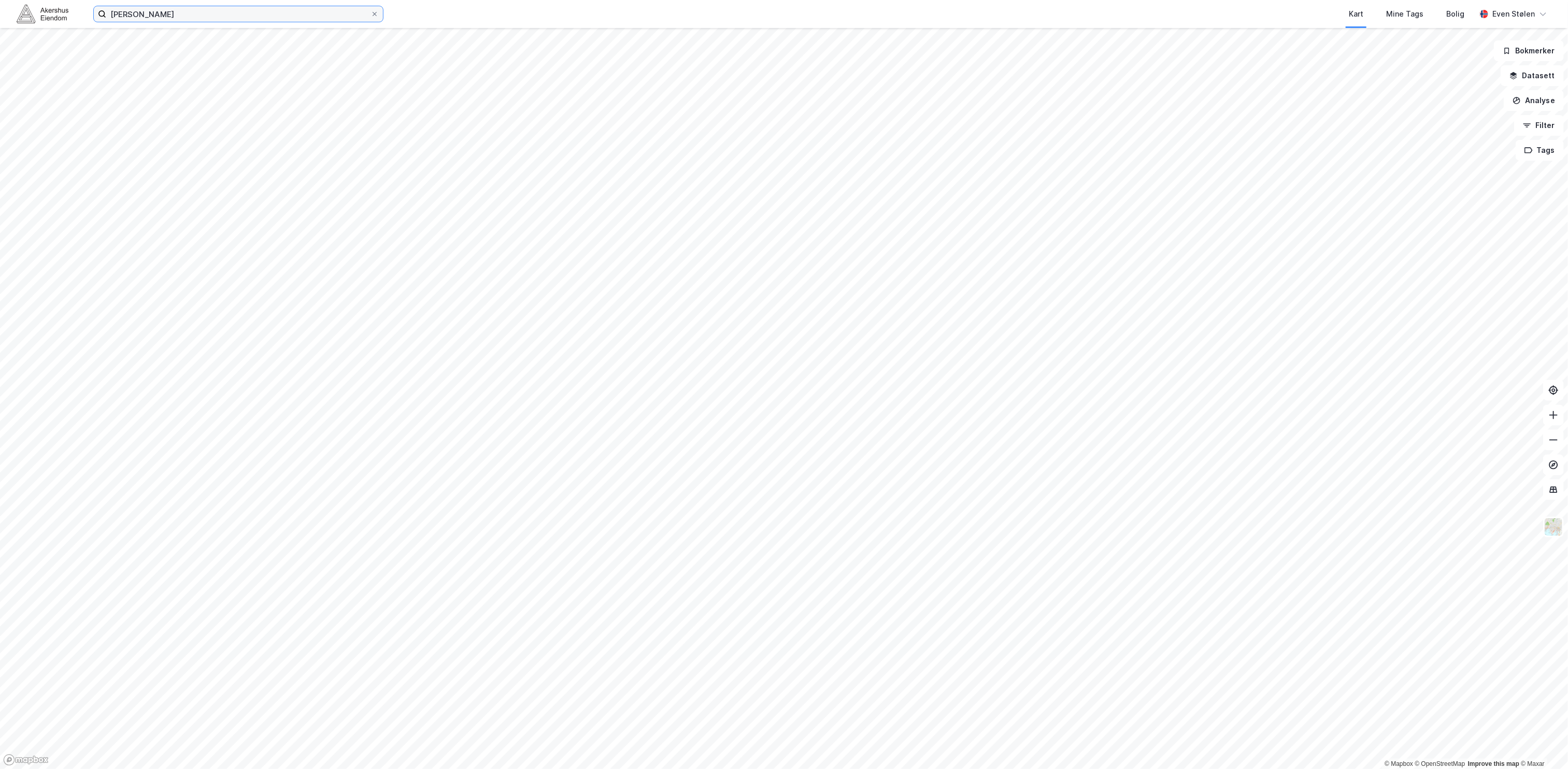
click at [232, 10] on input "bertel o steen" at bounding box center [238, 14] width 264 height 16
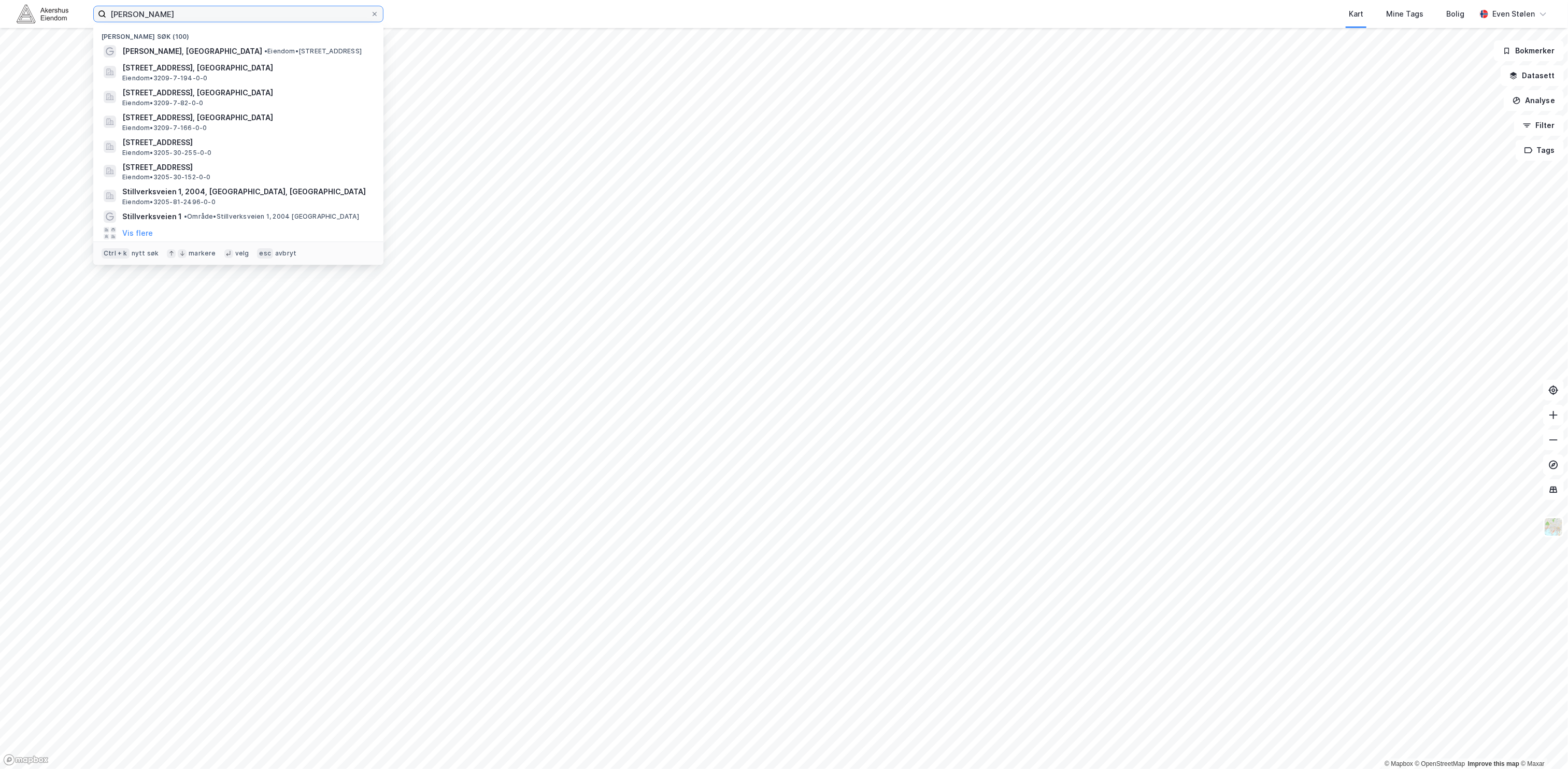
type input "bertel o steen"
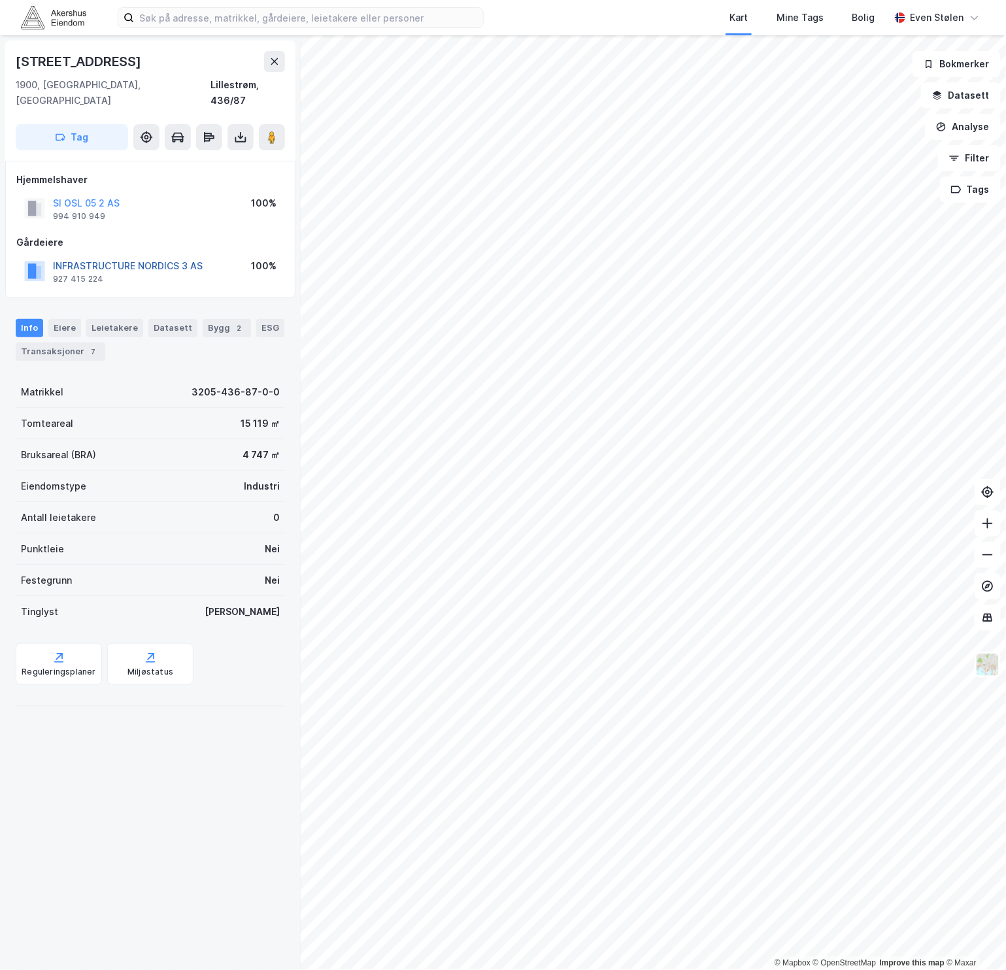
click at [0, 0] on button "INFRASTRUCTURE NORDICS 3 AS" at bounding box center [0, 0] width 0 height 0
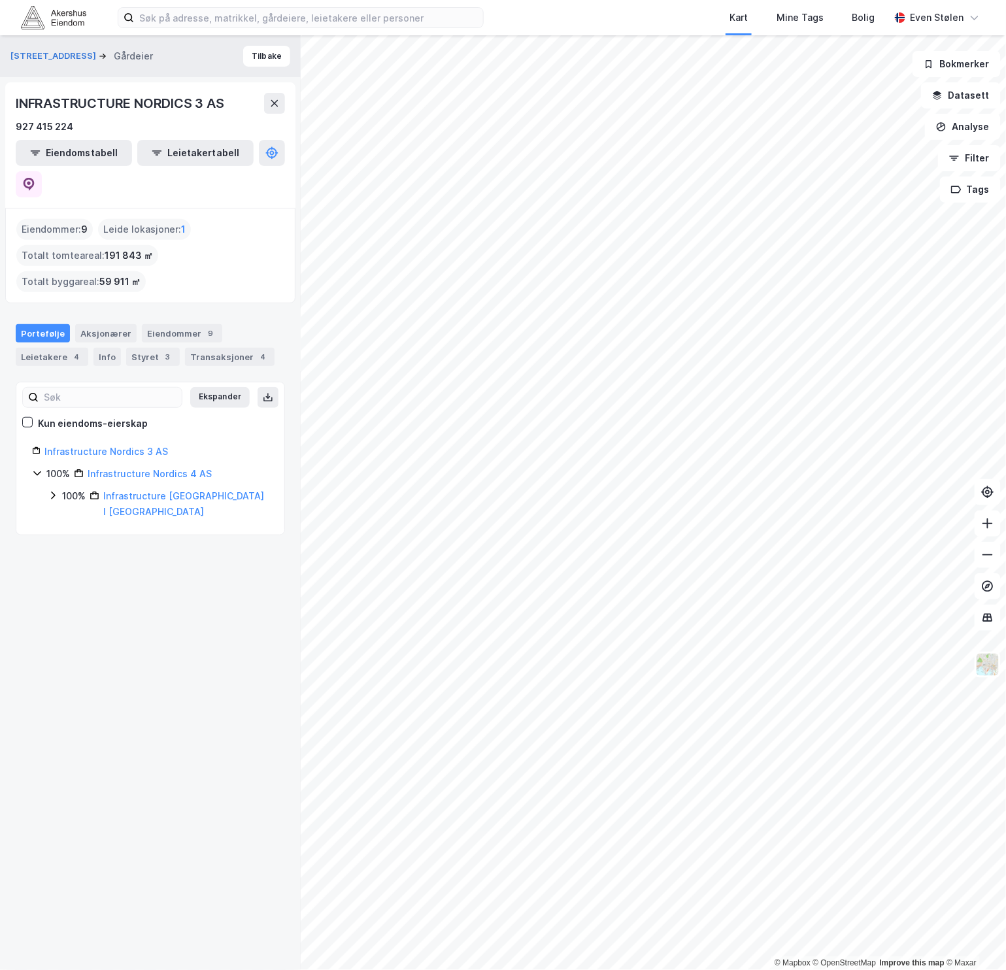
click at [58, 488] on div "100% Infrastructure [GEOGRAPHIC_DATA] I AS" at bounding box center [158, 503] width 221 height 31
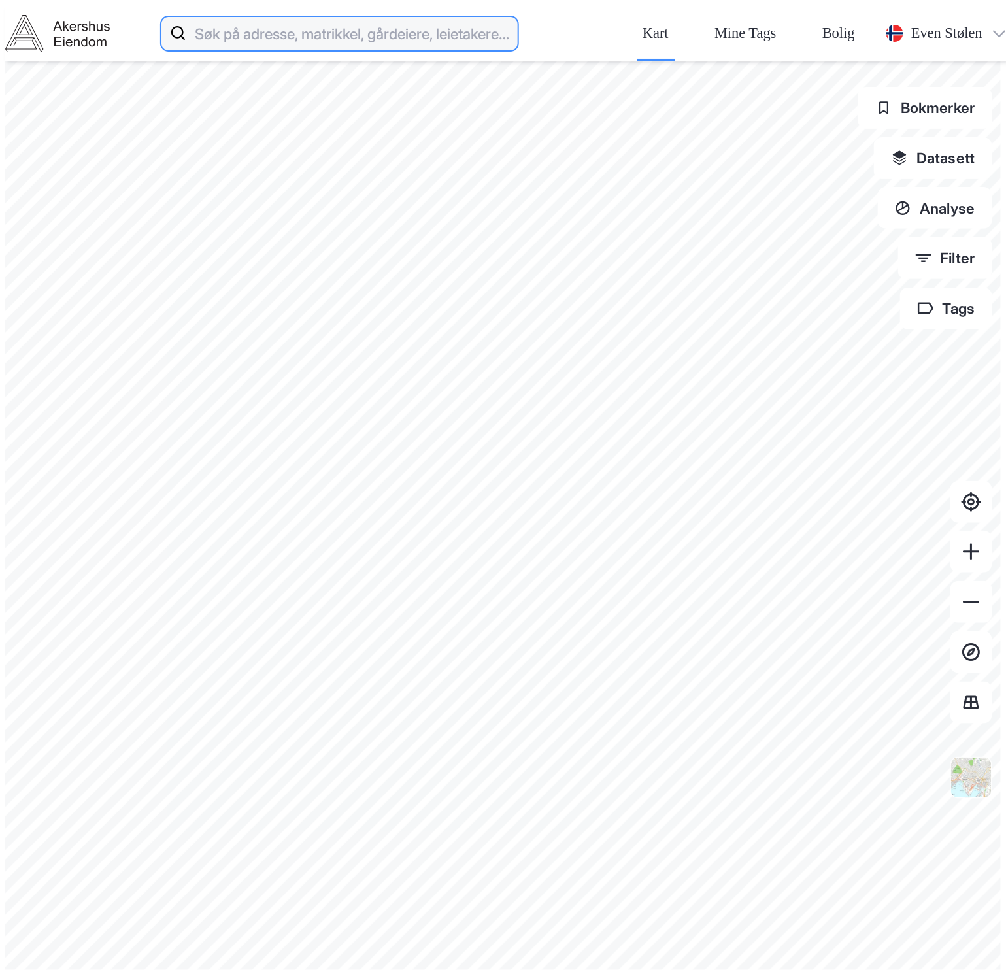
click at [202, 16] on input at bounding box center [351, 33] width 331 height 42
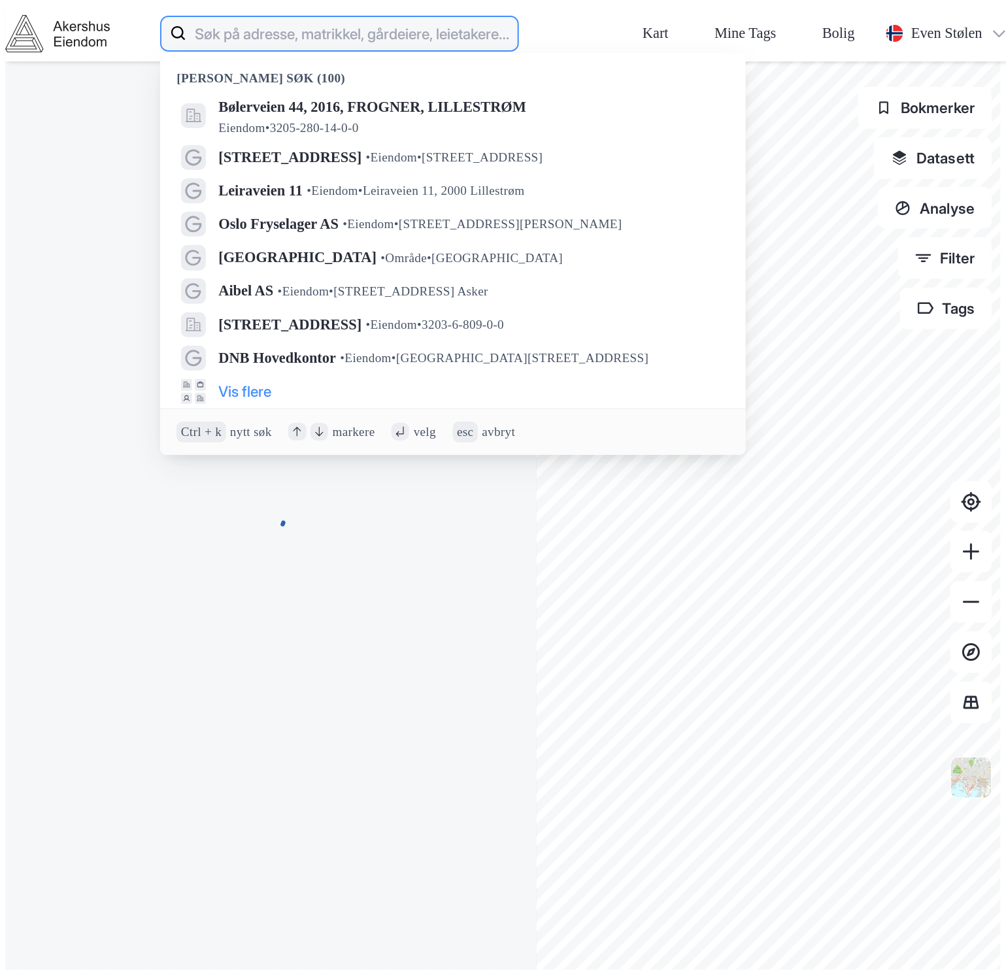
paste input "Industriveien 26, 2020 Skedsmokorset"
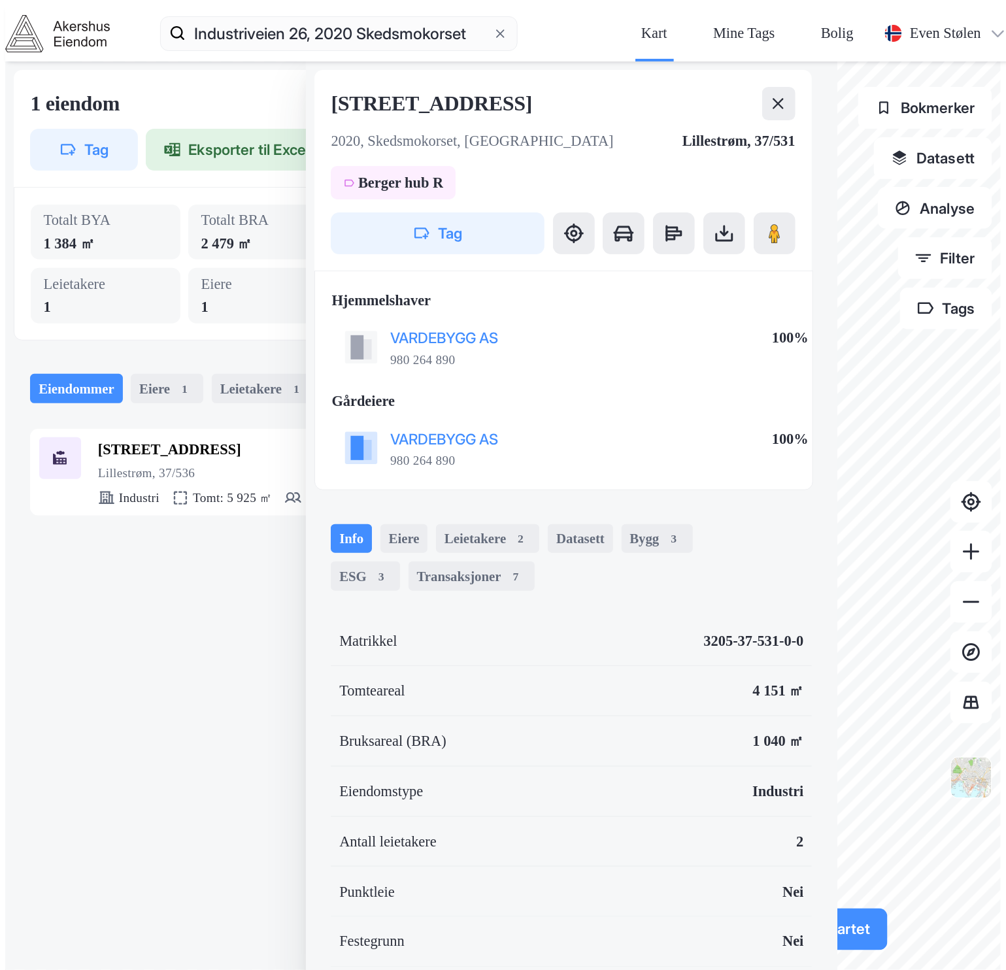
click at [469, 95] on icon at bounding box center [477, 103] width 17 height 17
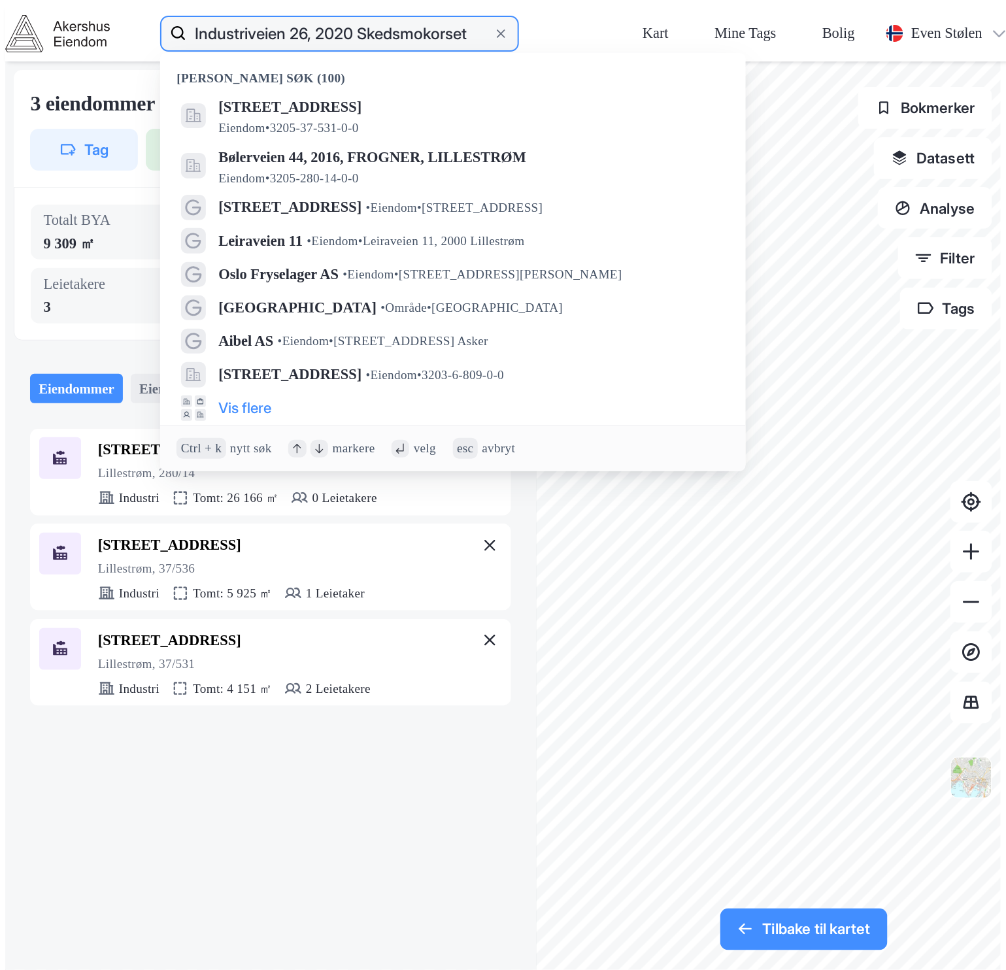
click at [328, 14] on input "Industriveien 26, 2020 Skedsmokorset" at bounding box center [339, 33] width 307 height 42
click at [212, 16] on input "Industriveien 26, 2020 Skedsmokorset" at bounding box center [339, 33] width 307 height 42
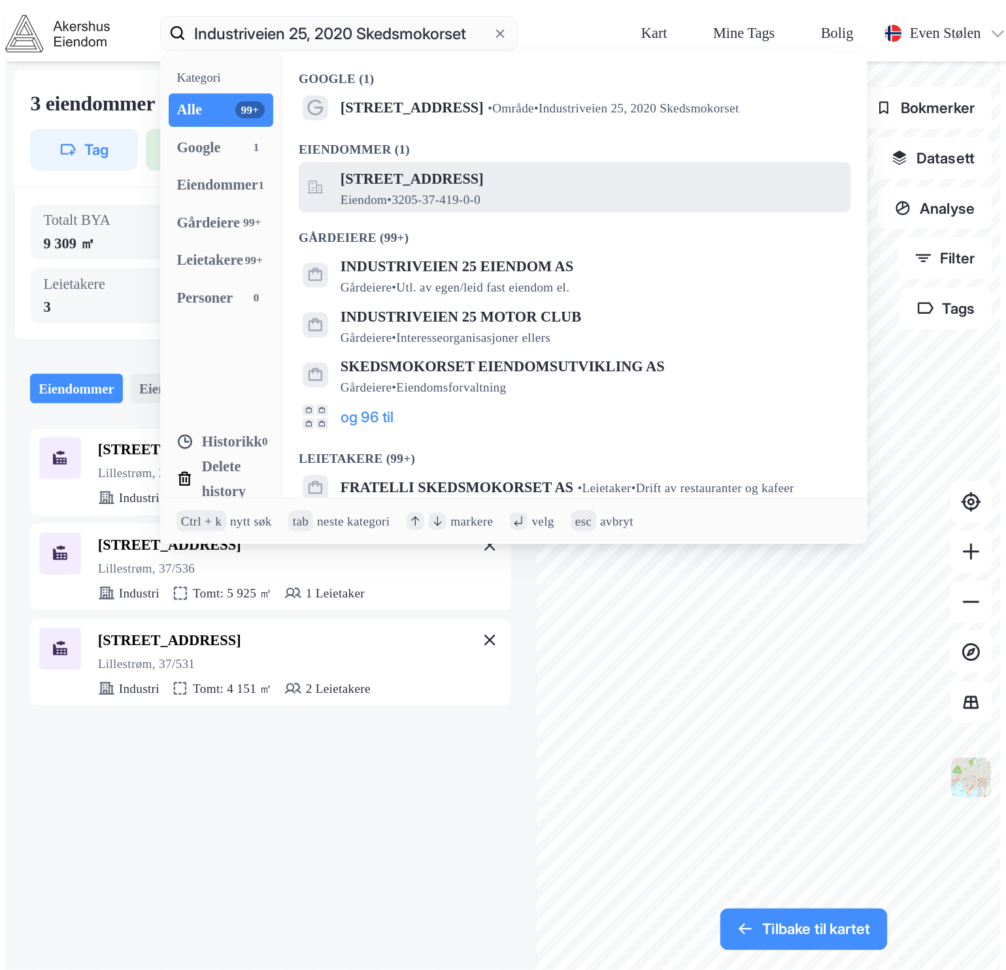
click at [423, 167] on span "[STREET_ADDRESS]" at bounding box center [592, 179] width 502 height 25
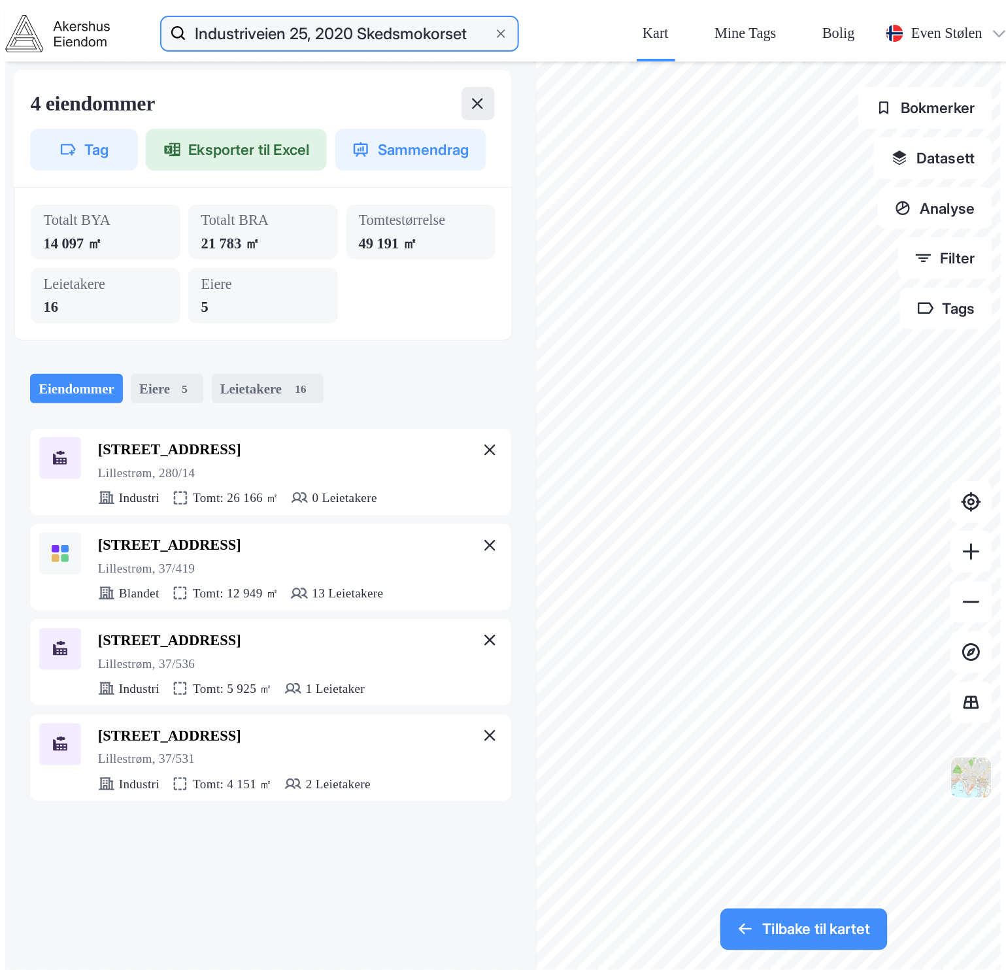
click at [376, 20] on input "Industriveien 25, 2020 Skedsmokorset" at bounding box center [339, 33] width 307 height 42
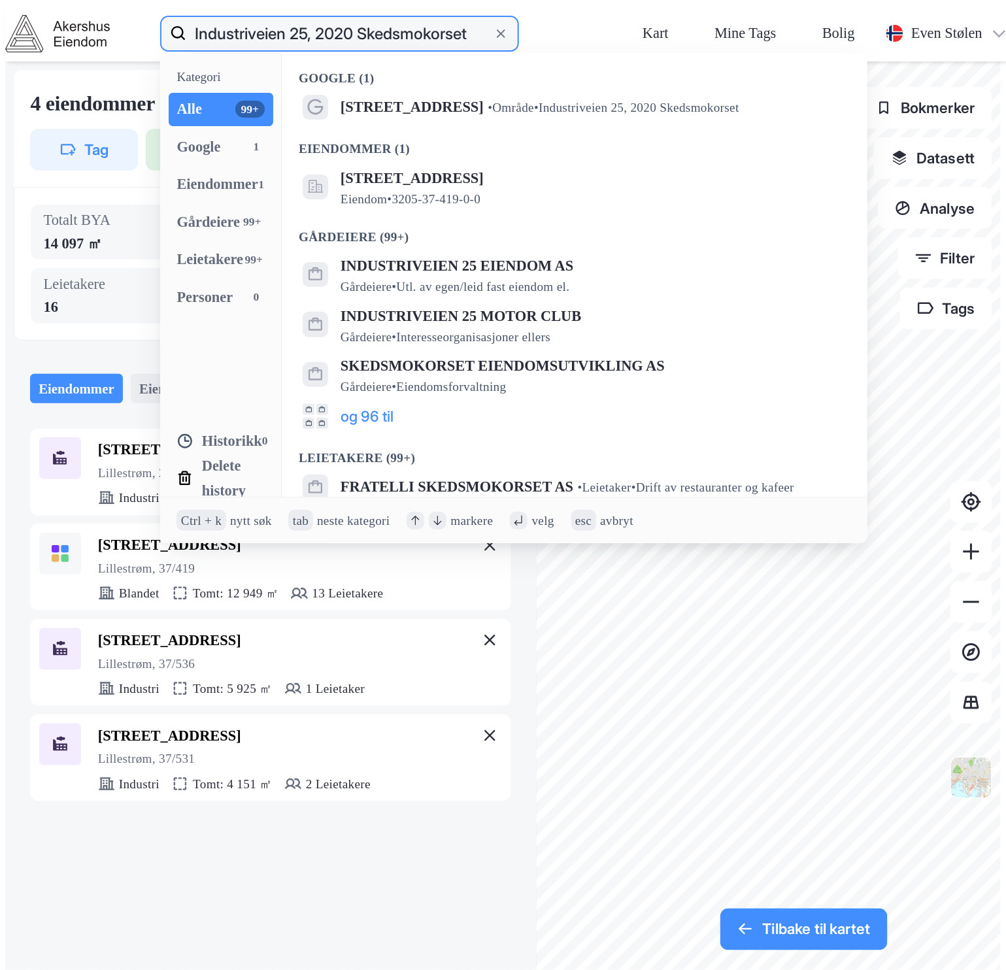
click at [376, 20] on input "Industriveien 25, 2020 Skedsmokorset" at bounding box center [339, 33] width 307 height 42
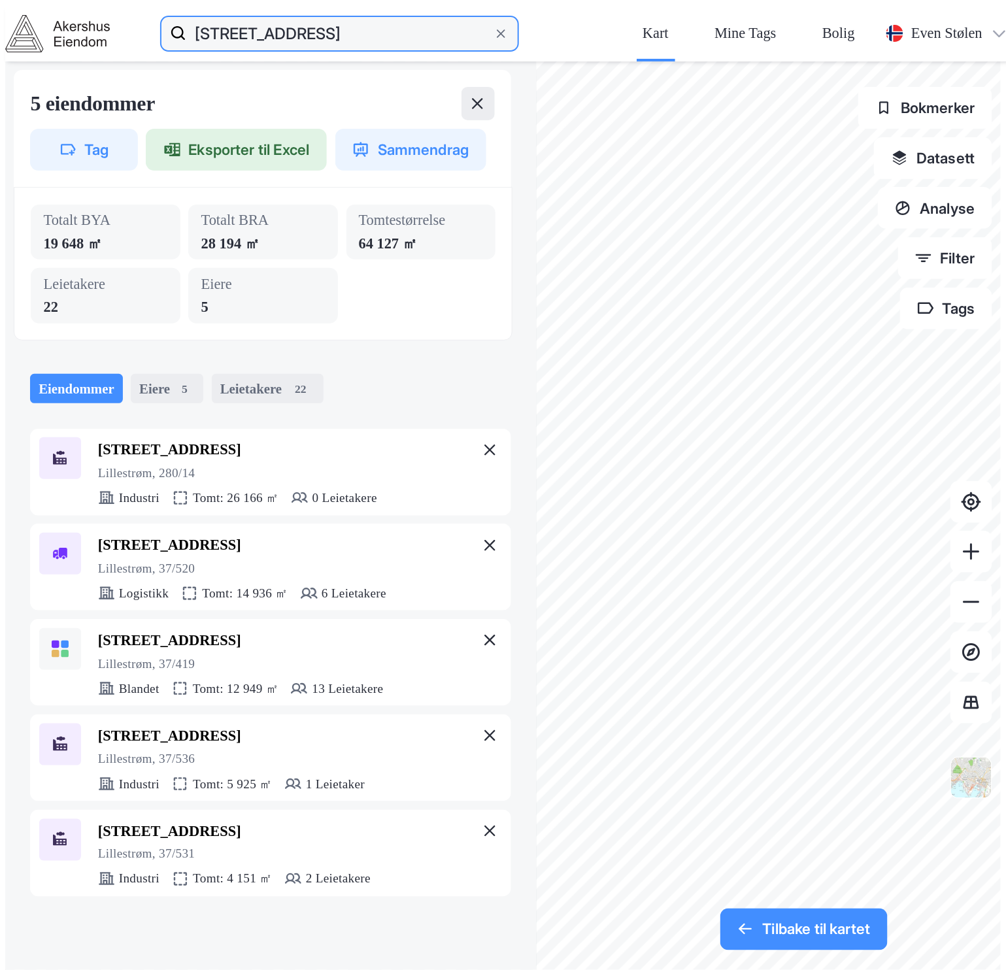
click at [273, 15] on input "[STREET_ADDRESS]" at bounding box center [339, 33] width 307 height 42
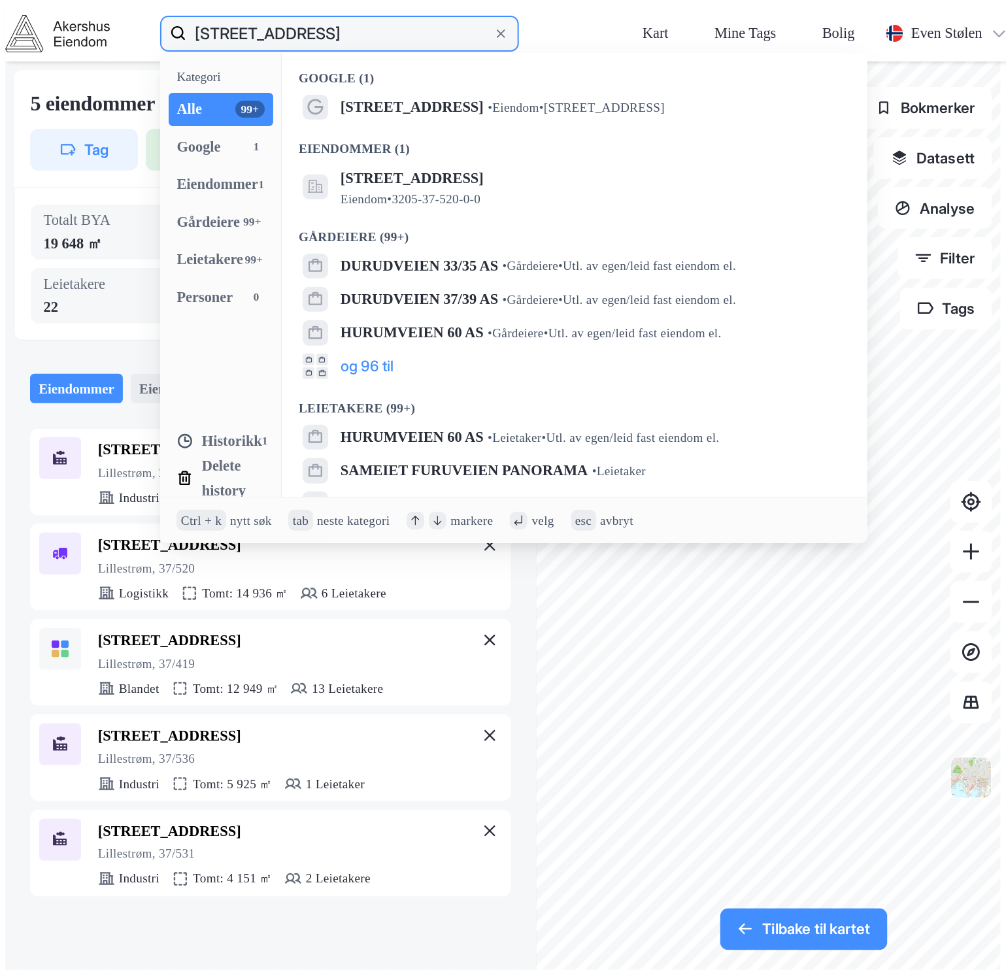
click at [273, 15] on input "[STREET_ADDRESS]" at bounding box center [339, 33] width 307 height 42
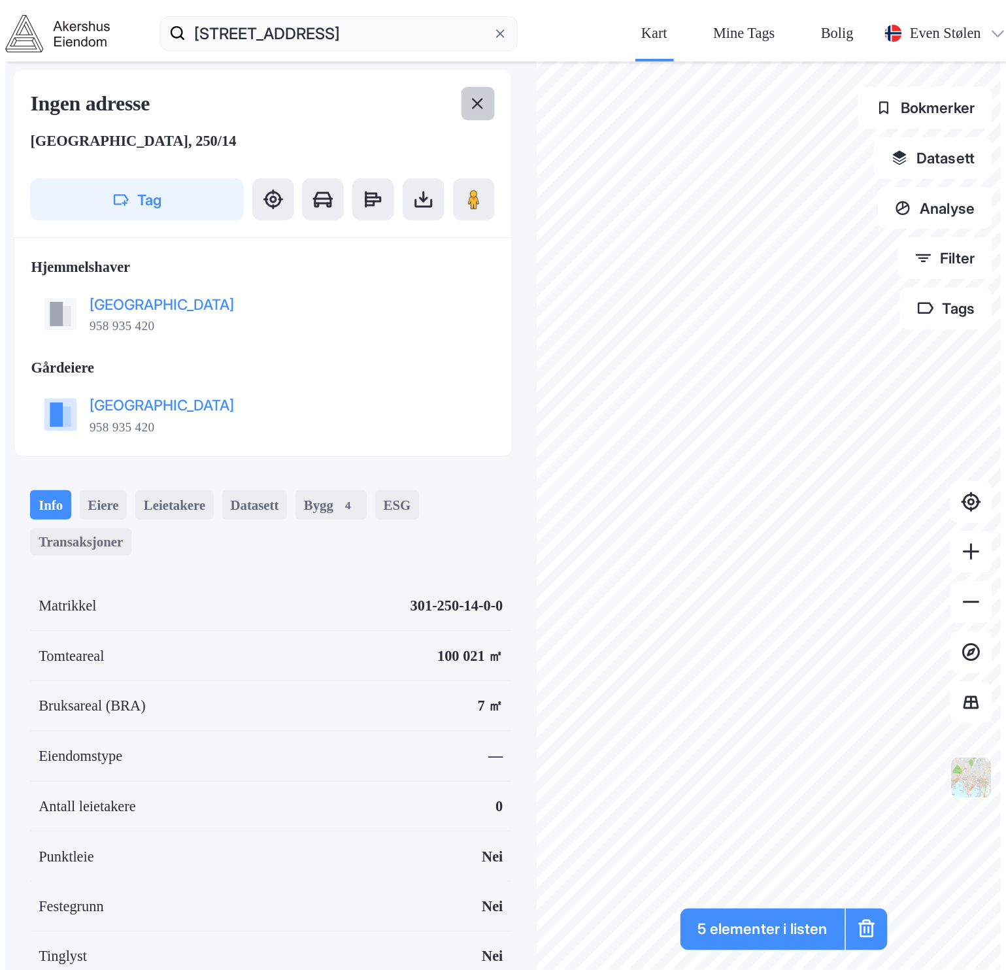
click at [461, 87] on button at bounding box center [477, 103] width 33 height 33
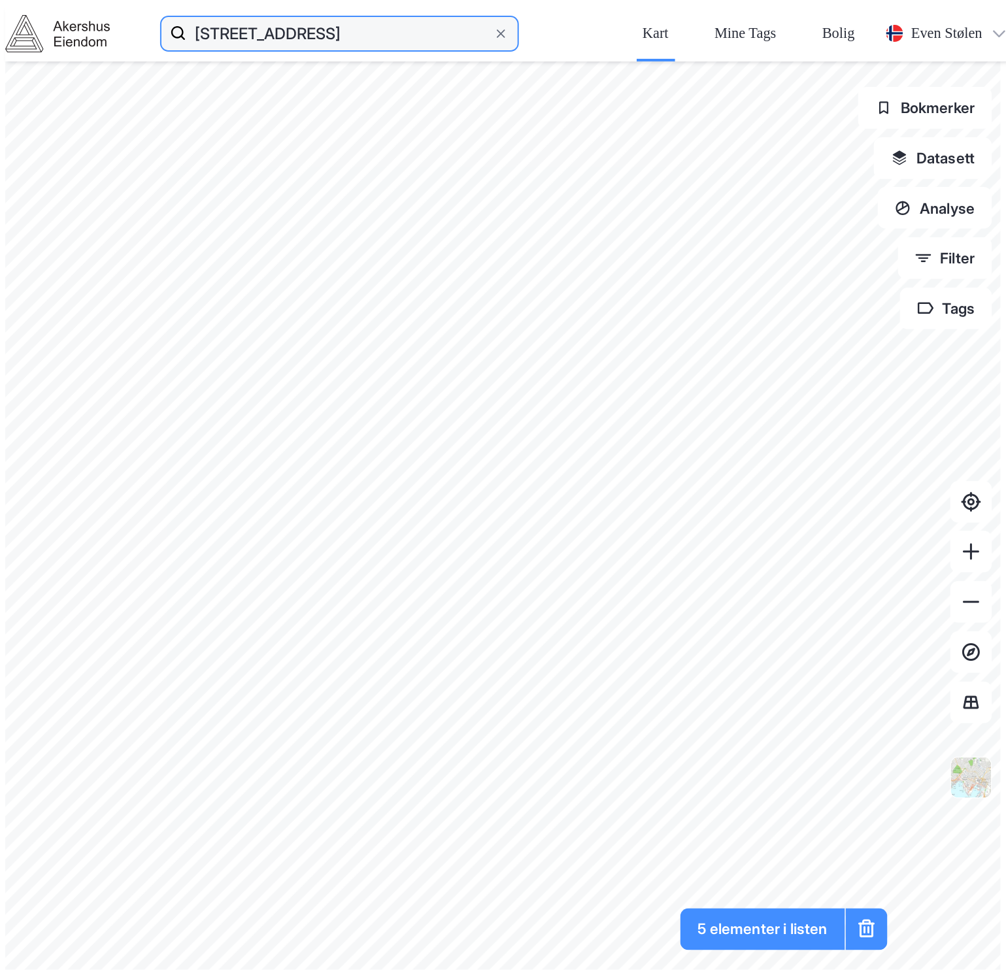
click at [289, 16] on input "[STREET_ADDRESS]" at bounding box center [339, 33] width 307 height 42
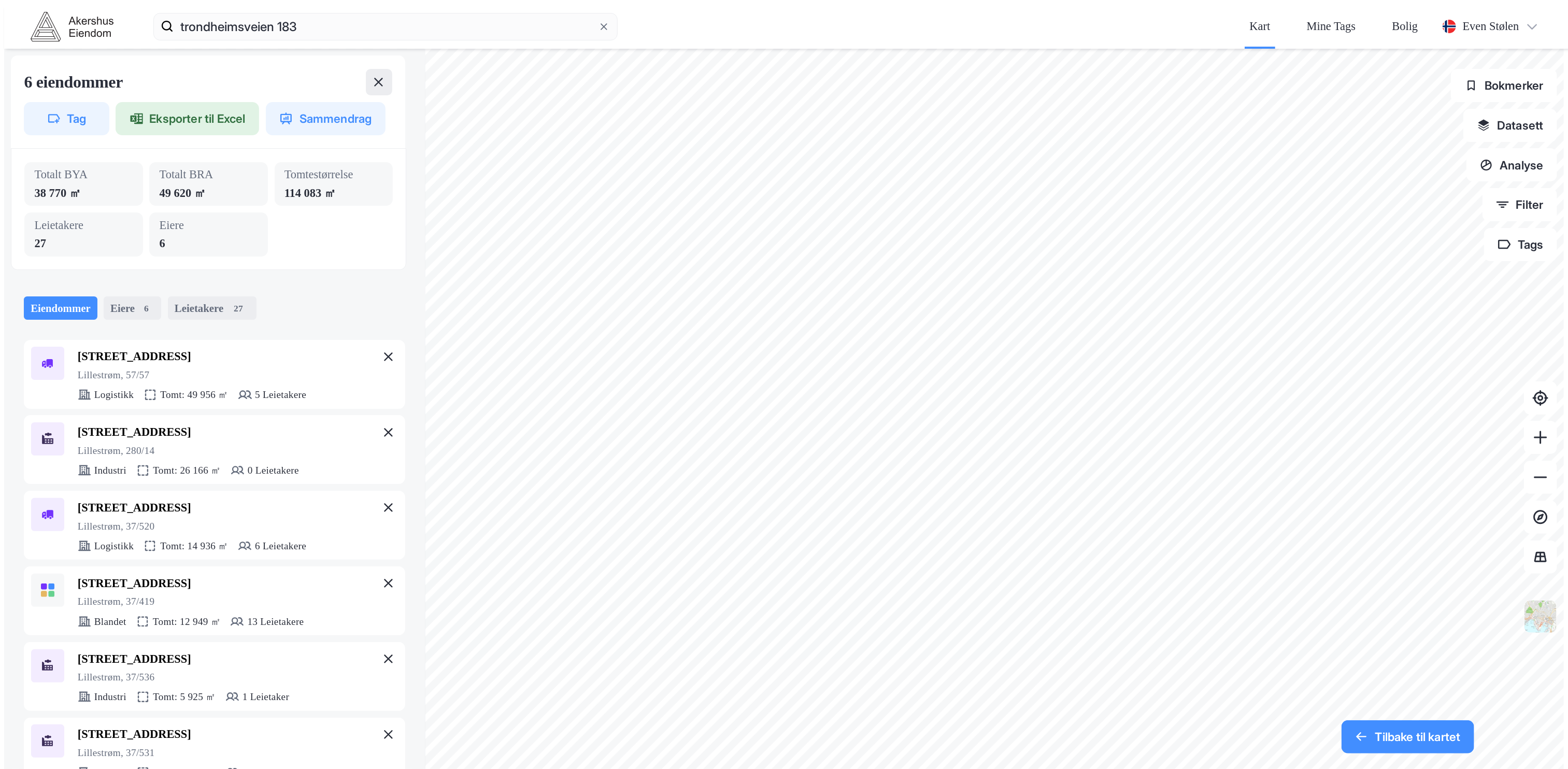
click at [797, 599] on img at bounding box center [1540, 617] width 35 height 35
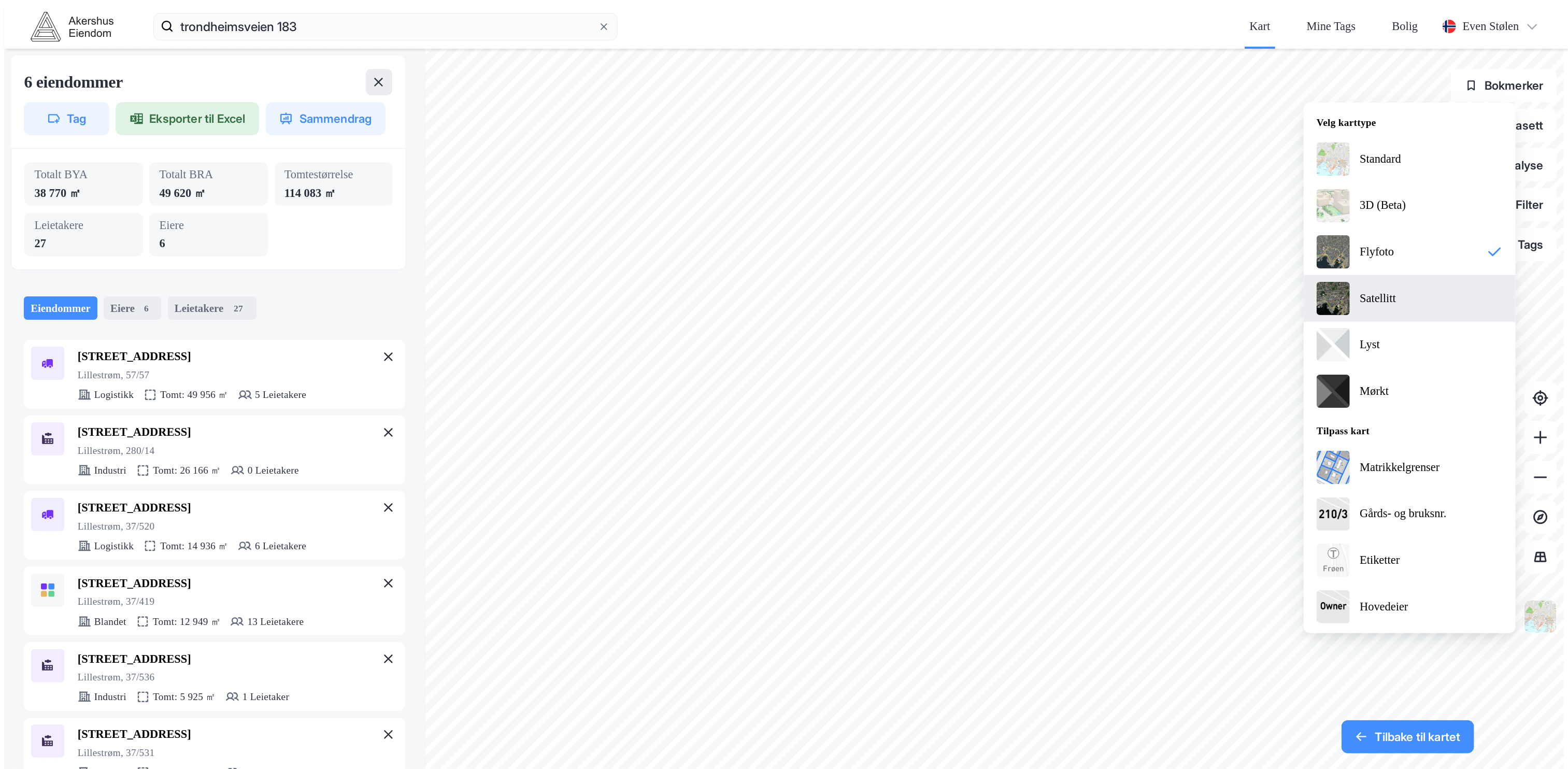
click at [797, 316] on div "Satellitt" at bounding box center [1410, 298] width 212 height 47
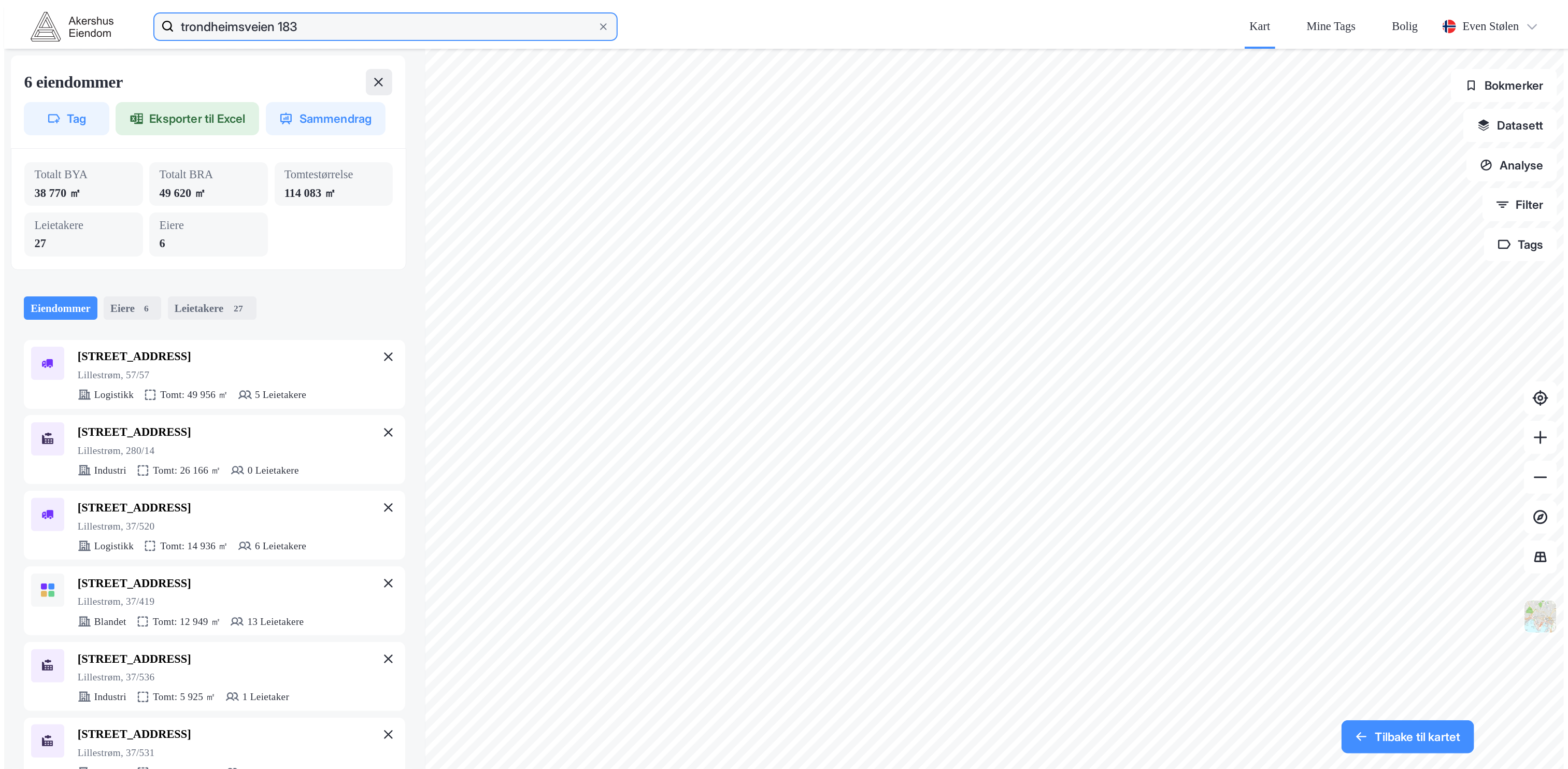
click at [224, 14] on input "trondheimsveien 183" at bounding box center [385, 26] width 423 height 33
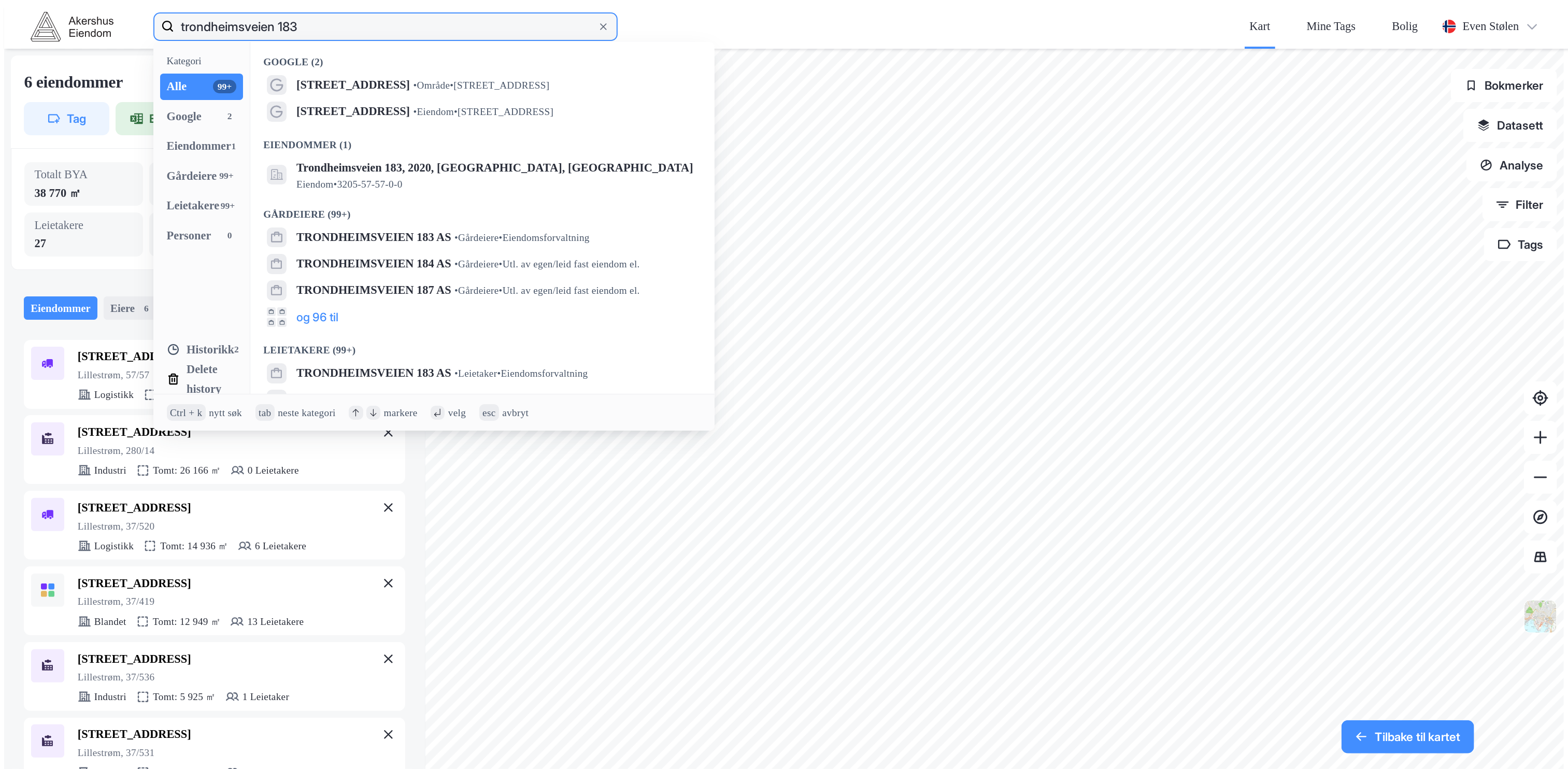
click at [224, 14] on input "trondheimsveien 183" at bounding box center [385, 26] width 423 height 33
click at [231, 15] on input "trondheimsveien 183" at bounding box center [385, 26] width 423 height 33
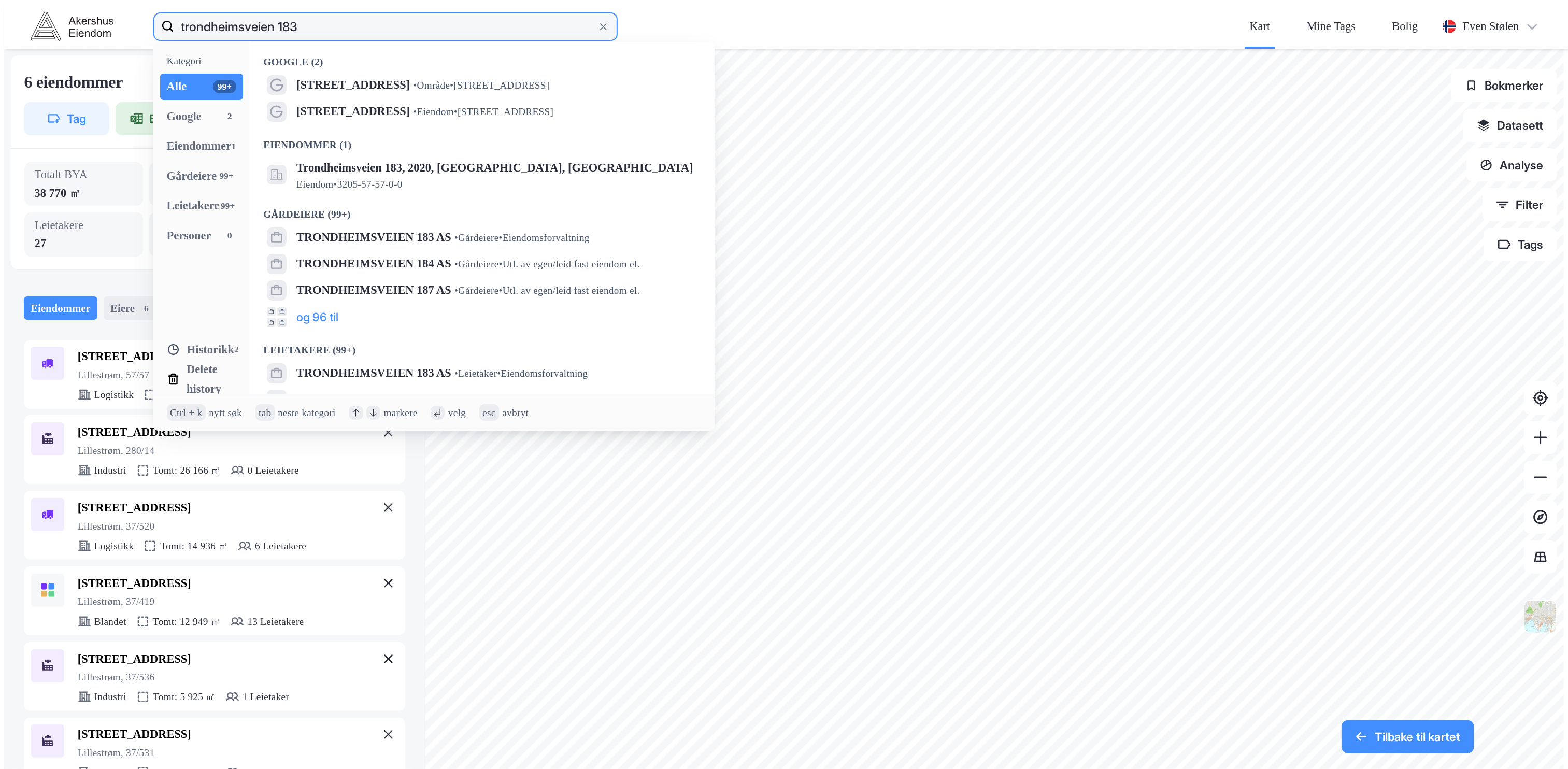
paste input "Fetveien 21, 2007 Kjeller"
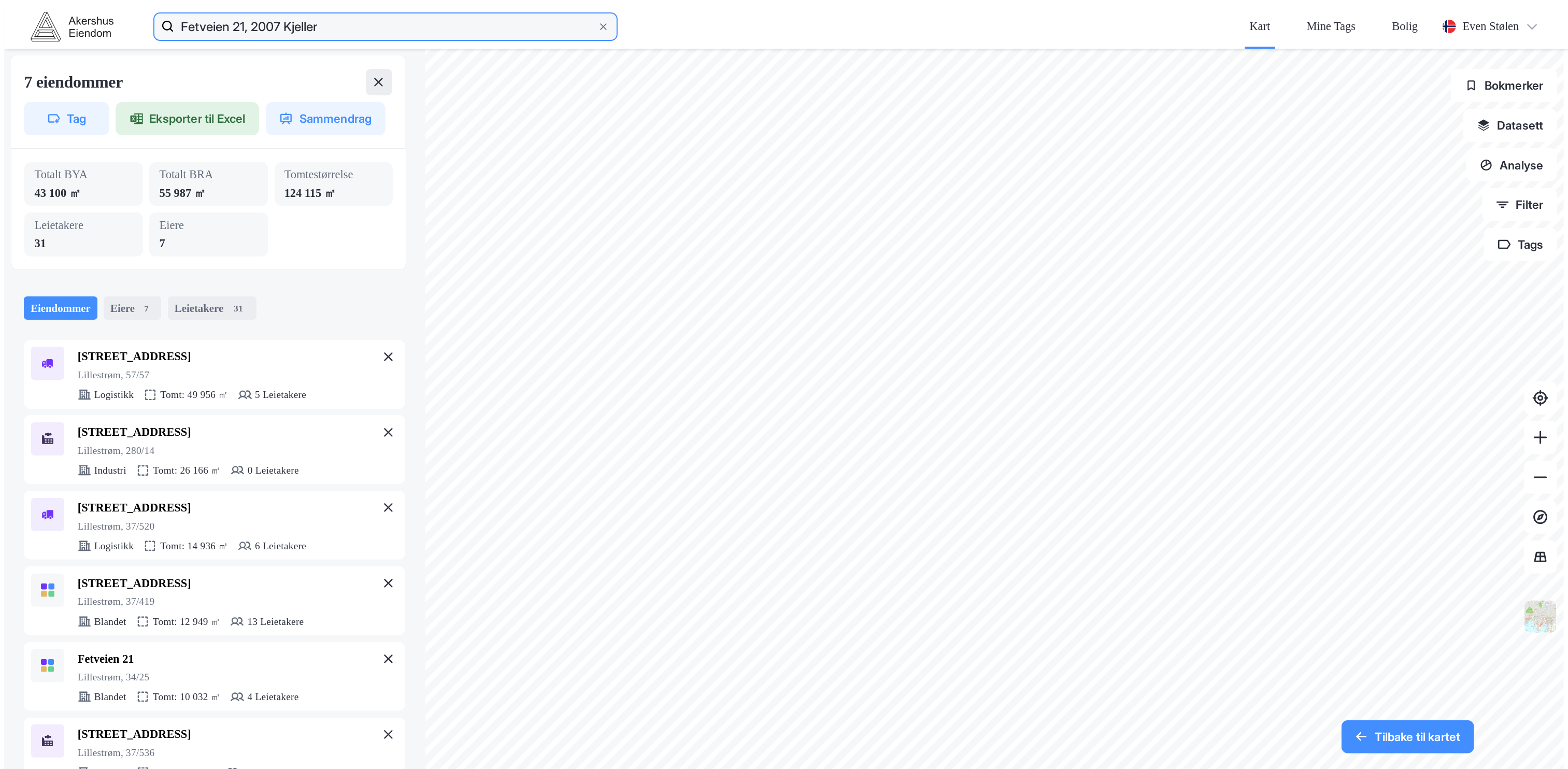
click at [242, 16] on input "Fetveien 21, 2007 Kjeller" at bounding box center [385, 26] width 423 height 33
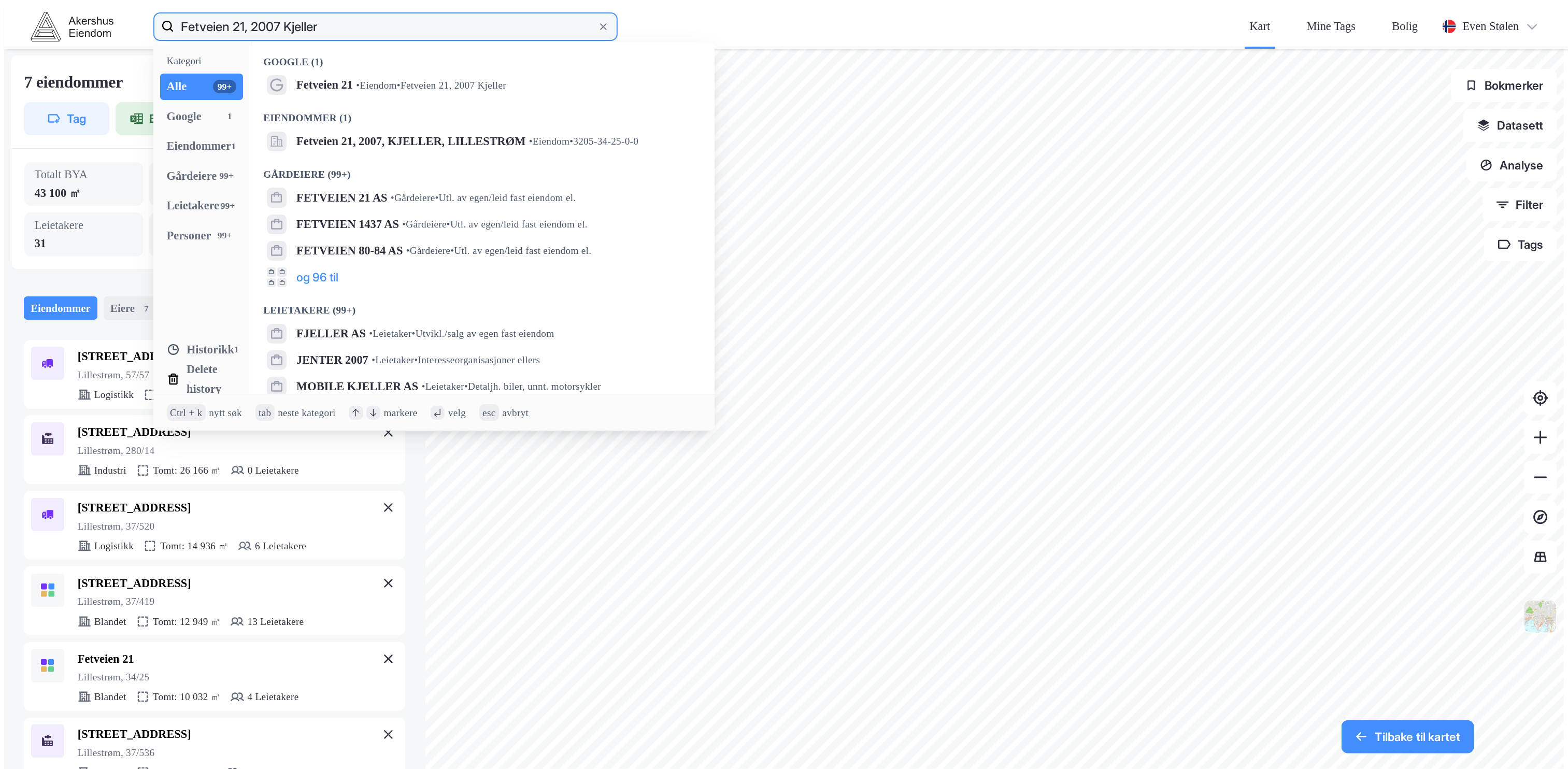
click at [242, 16] on input "Fetveien 21, 2007 Kjeller" at bounding box center [385, 26] width 423 height 33
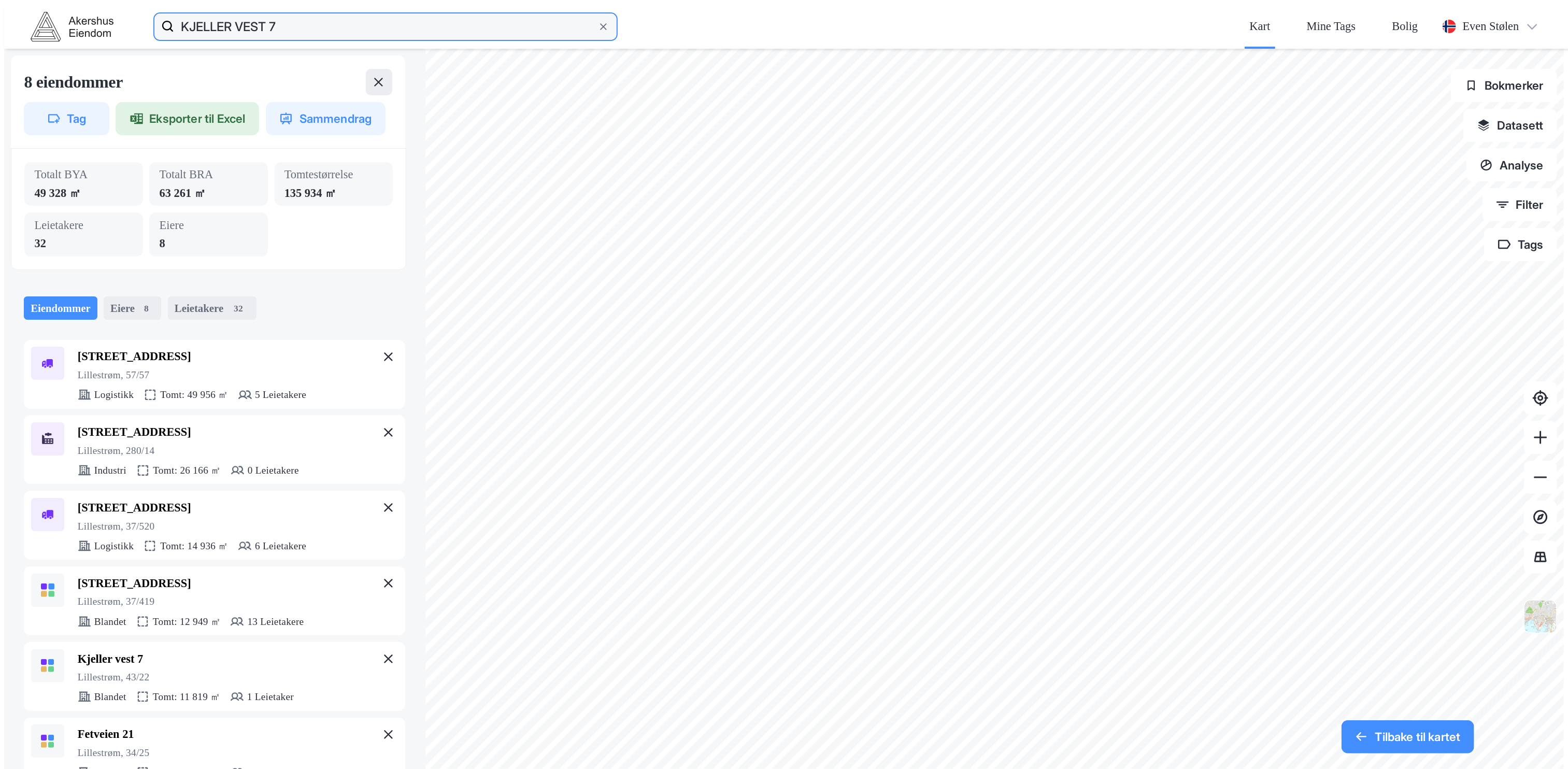
click at [240, 17] on input "KJELLER VEST 7" at bounding box center [385, 26] width 423 height 33
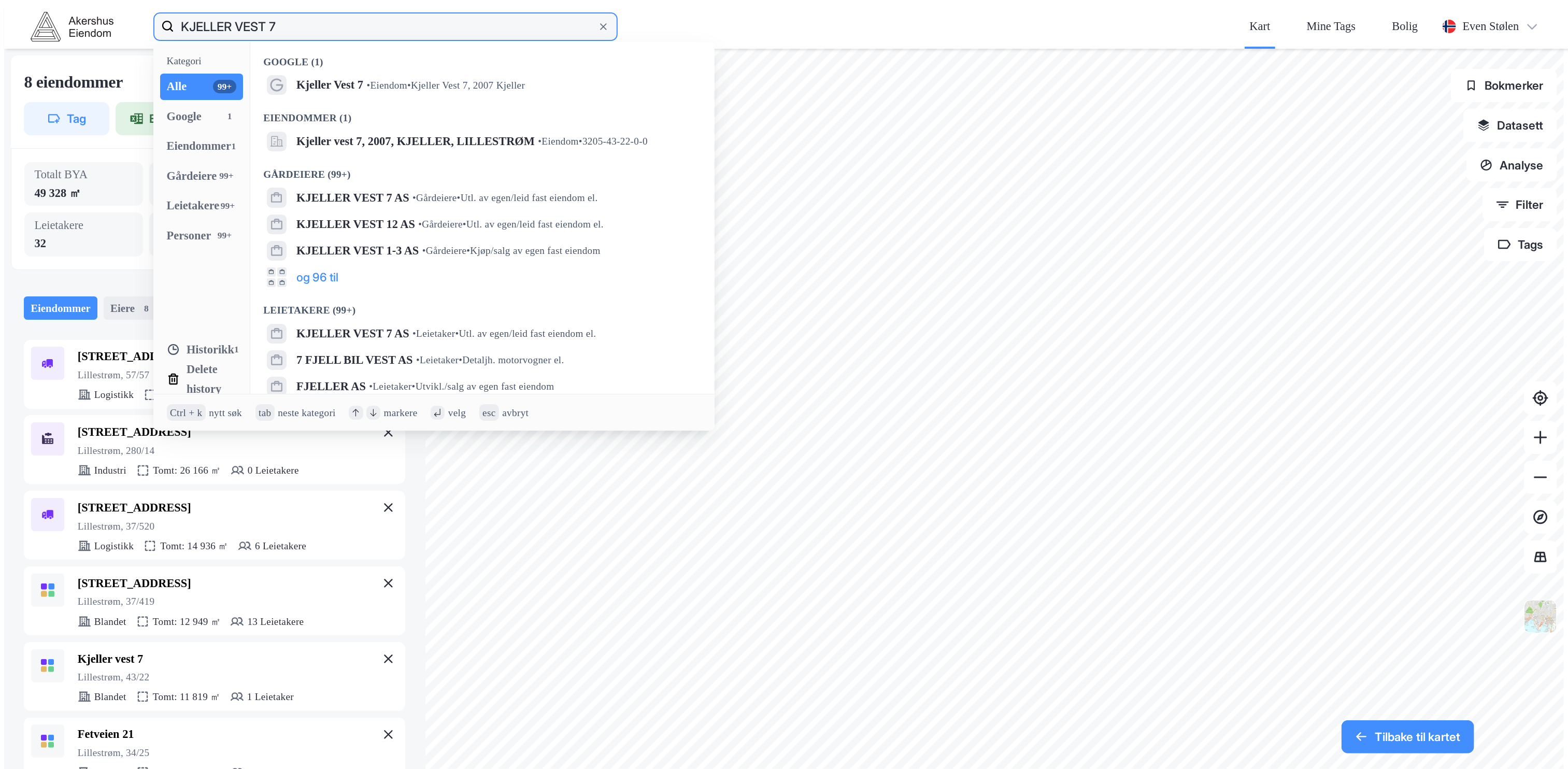
click at [240, 17] on input "KJELLER VEST 7" at bounding box center [385, 26] width 423 height 33
paste input "Roseveien 1, 2007 Kjeller"
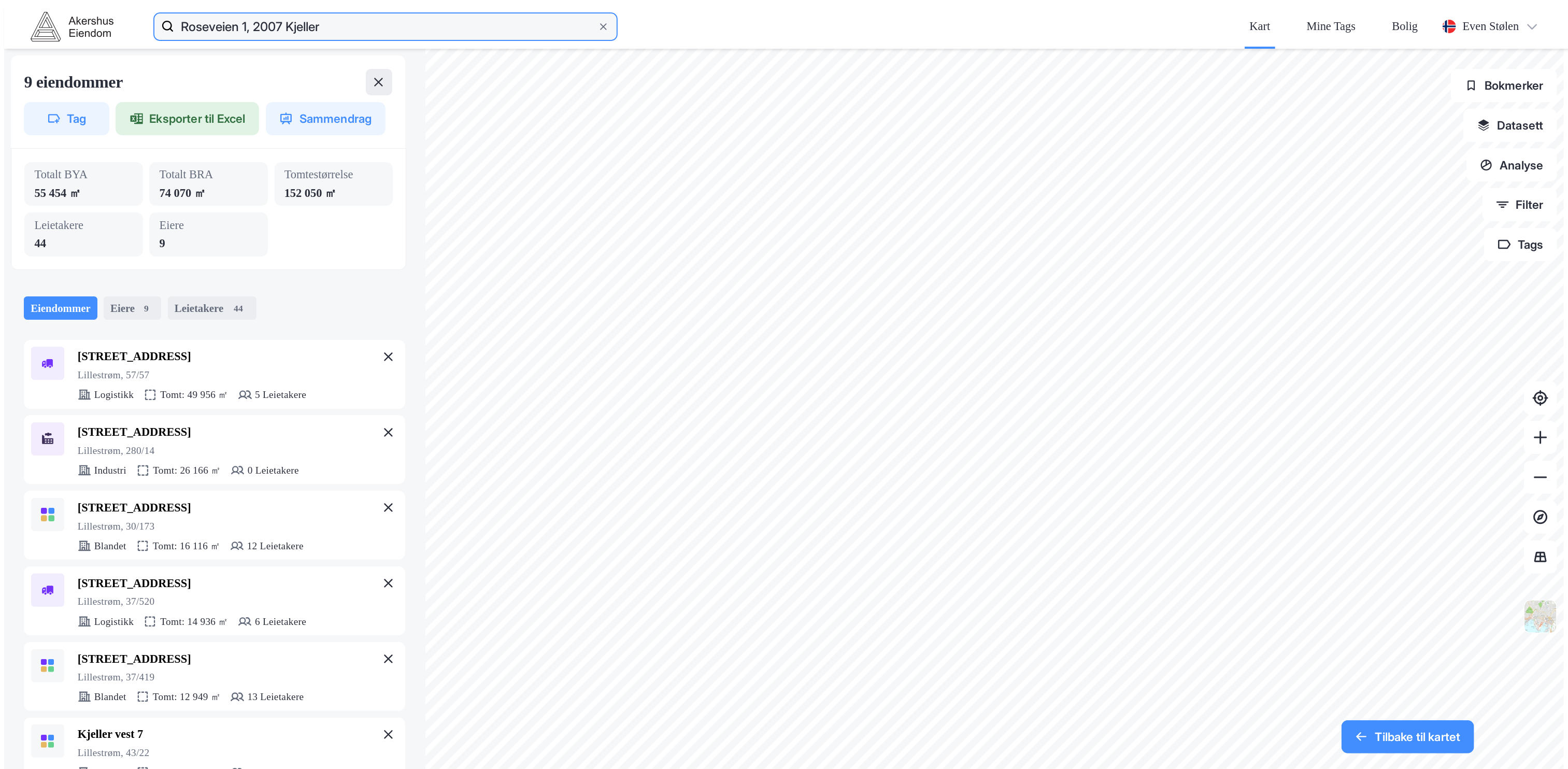
click at [254, 19] on input "Roseveien 1, 2007 Kjeller" at bounding box center [385, 26] width 423 height 33
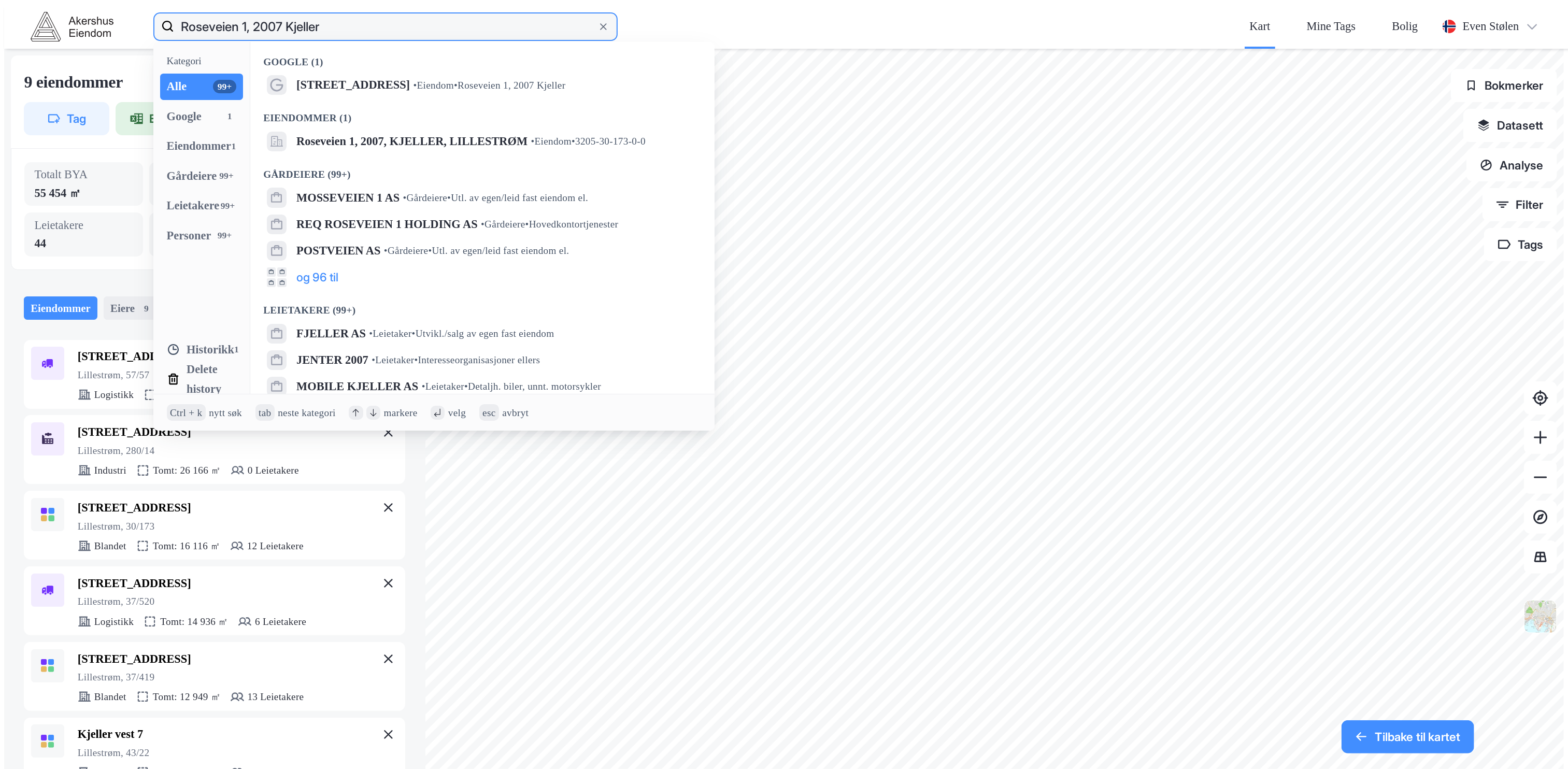
click at [254, 19] on input "Roseveien 1, 2007 Kjeller" at bounding box center [385, 26] width 423 height 33
paste input "Brånås Nærinspark 2, 2019 Skedsmokorset"
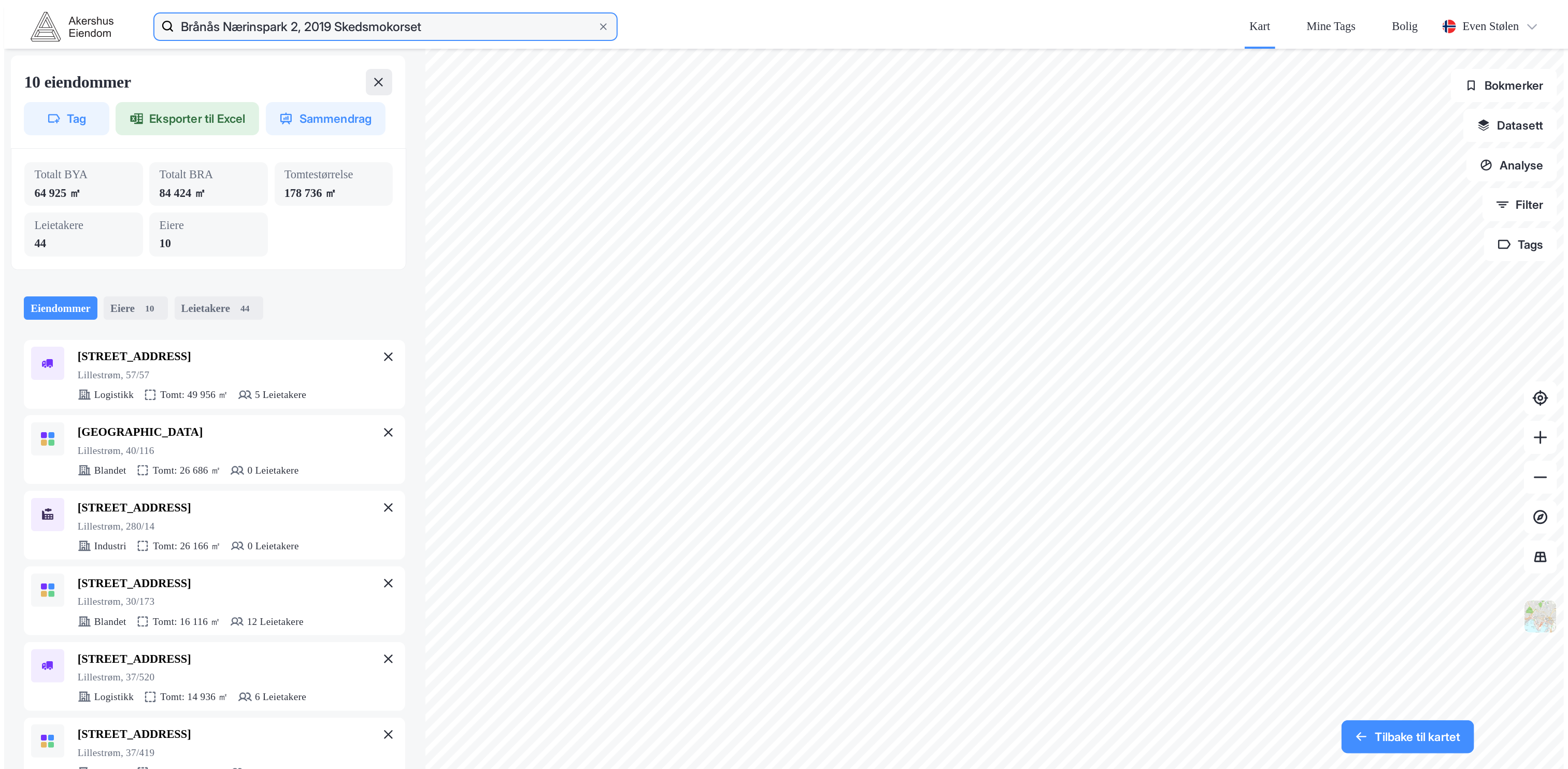
click at [288, 14] on input "Brånås Nærinspark 2, 2019 Skedsmokorset" at bounding box center [385, 26] width 423 height 33
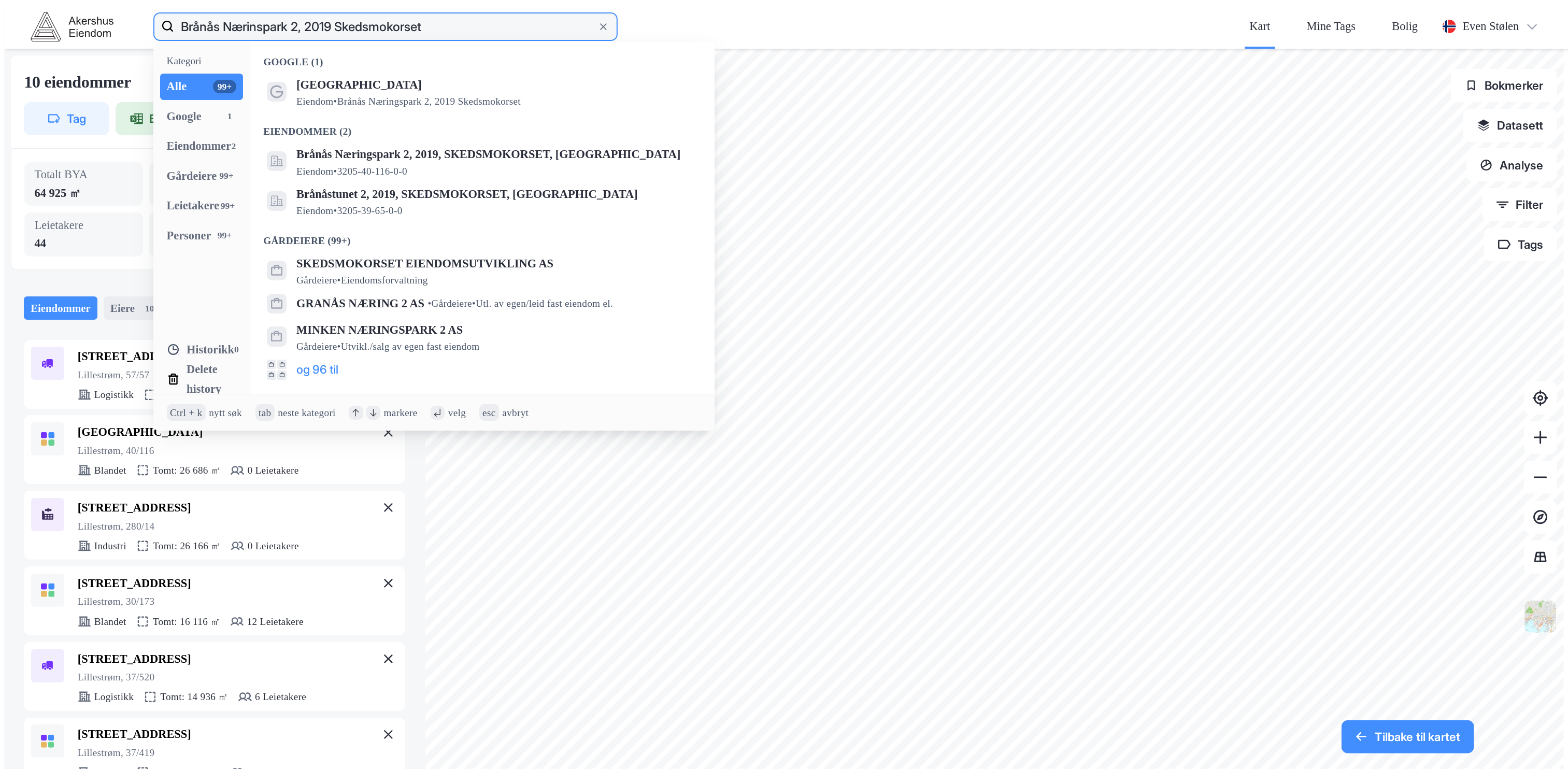
click at [288, 14] on input "Brånås Nærinspark 2, 2019 Skedsmokorset" at bounding box center [385, 26] width 423 height 33
paste input "[STREET_ADDRESS]"
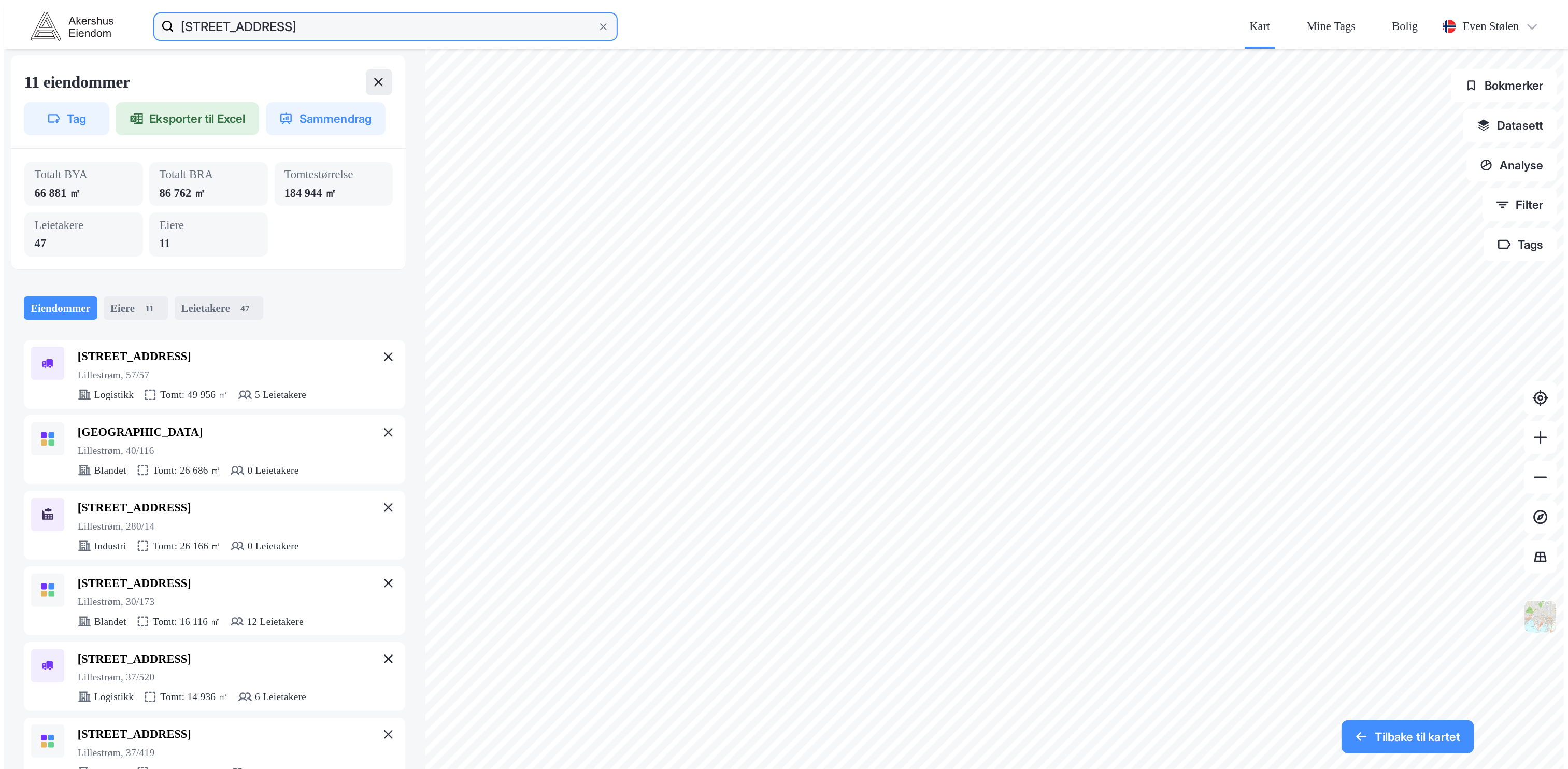
click at [307, 13] on input "[STREET_ADDRESS]" at bounding box center [385, 26] width 423 height 33
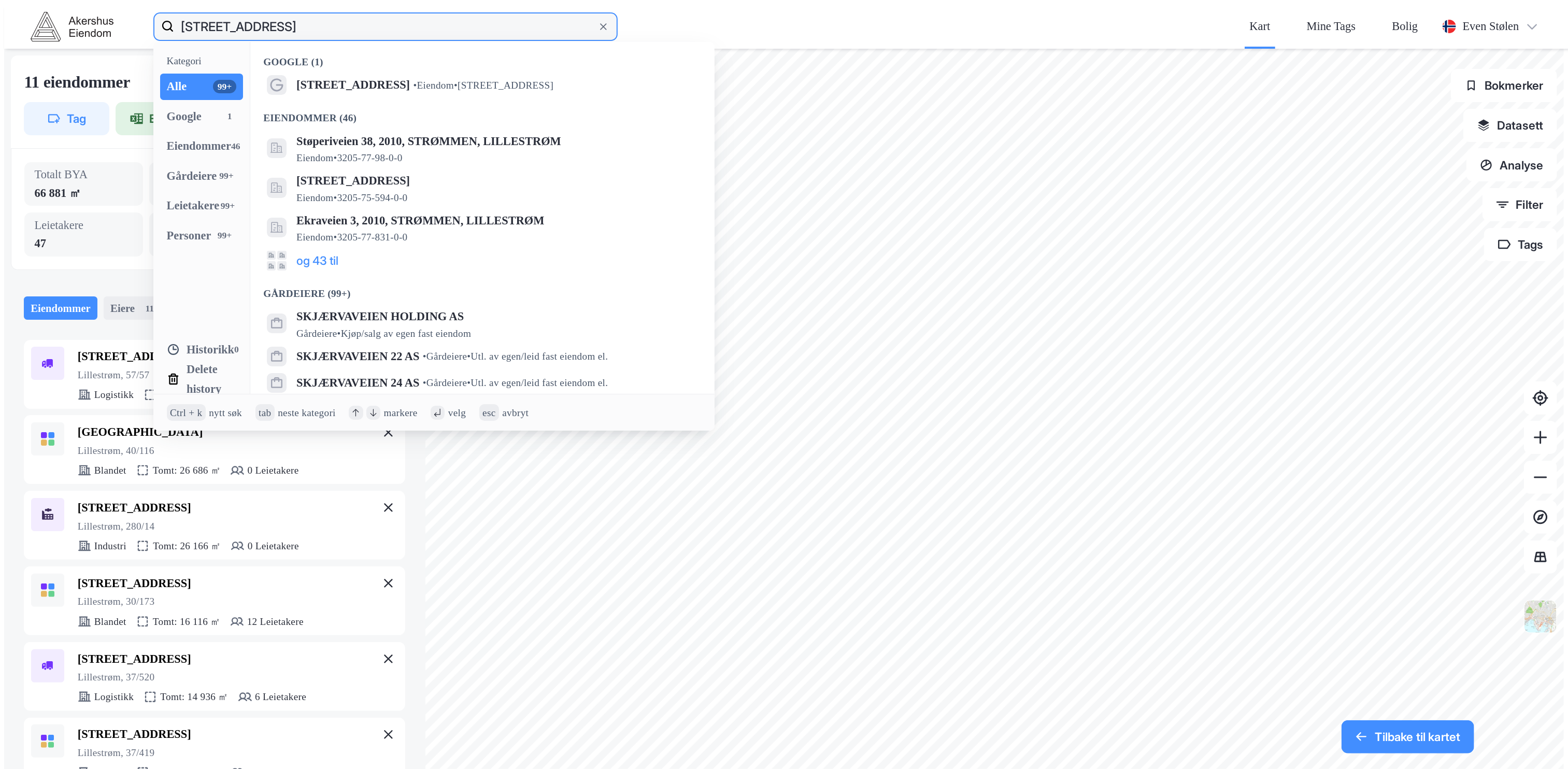
click at [307, 13] on input "[STREET_ADDRESS]" at bounding box center [385, 26] width 423 height 33
paste input "tillverksveien 1, 2004 [GEOGRAPHIC_DATA]"
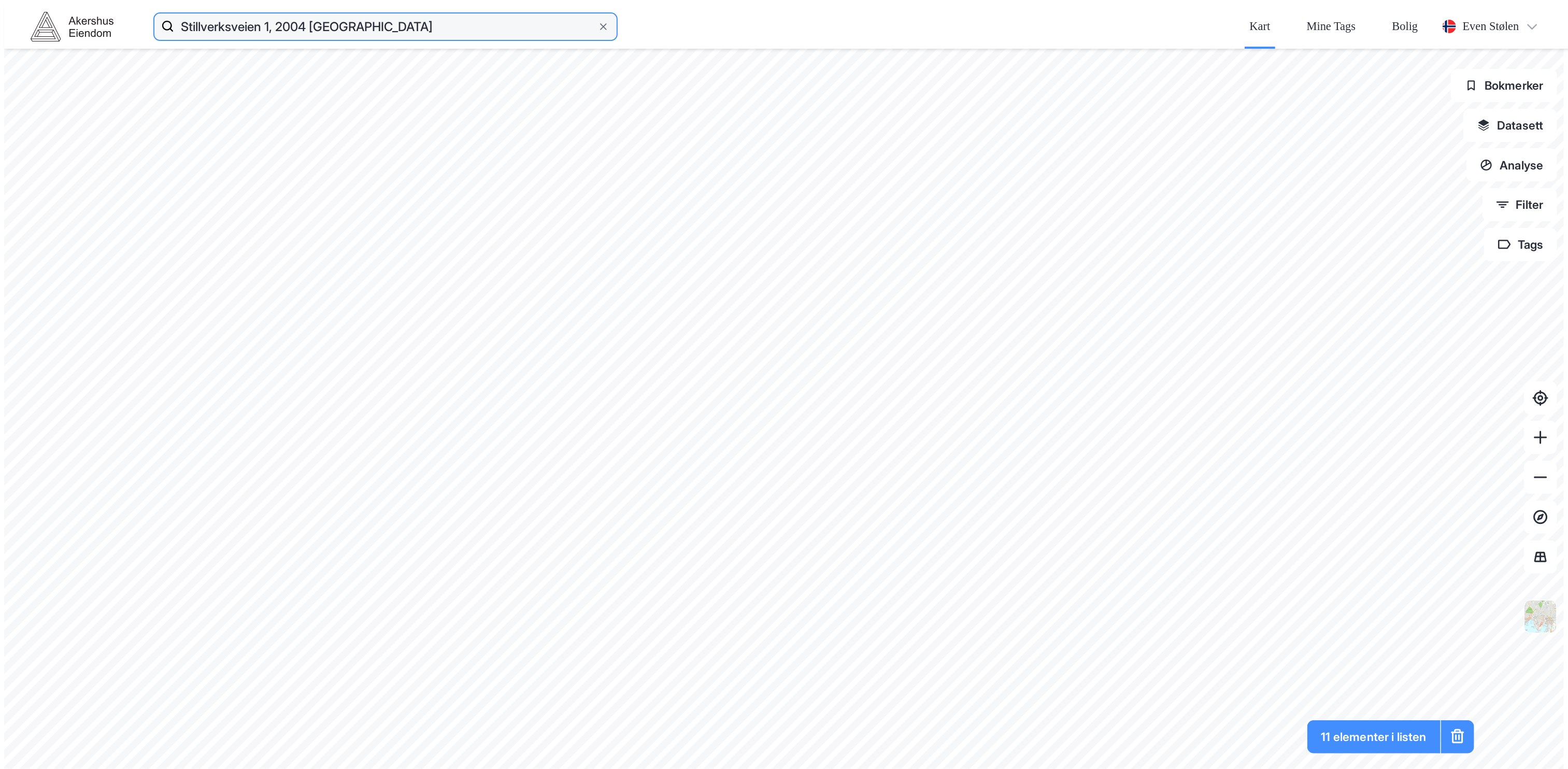
click at [294, 10] on input "Stillverksveien 1, 2004 [GEOGRAPHIC_DATA]" at bounding box center [385, 26] width 423 height 33
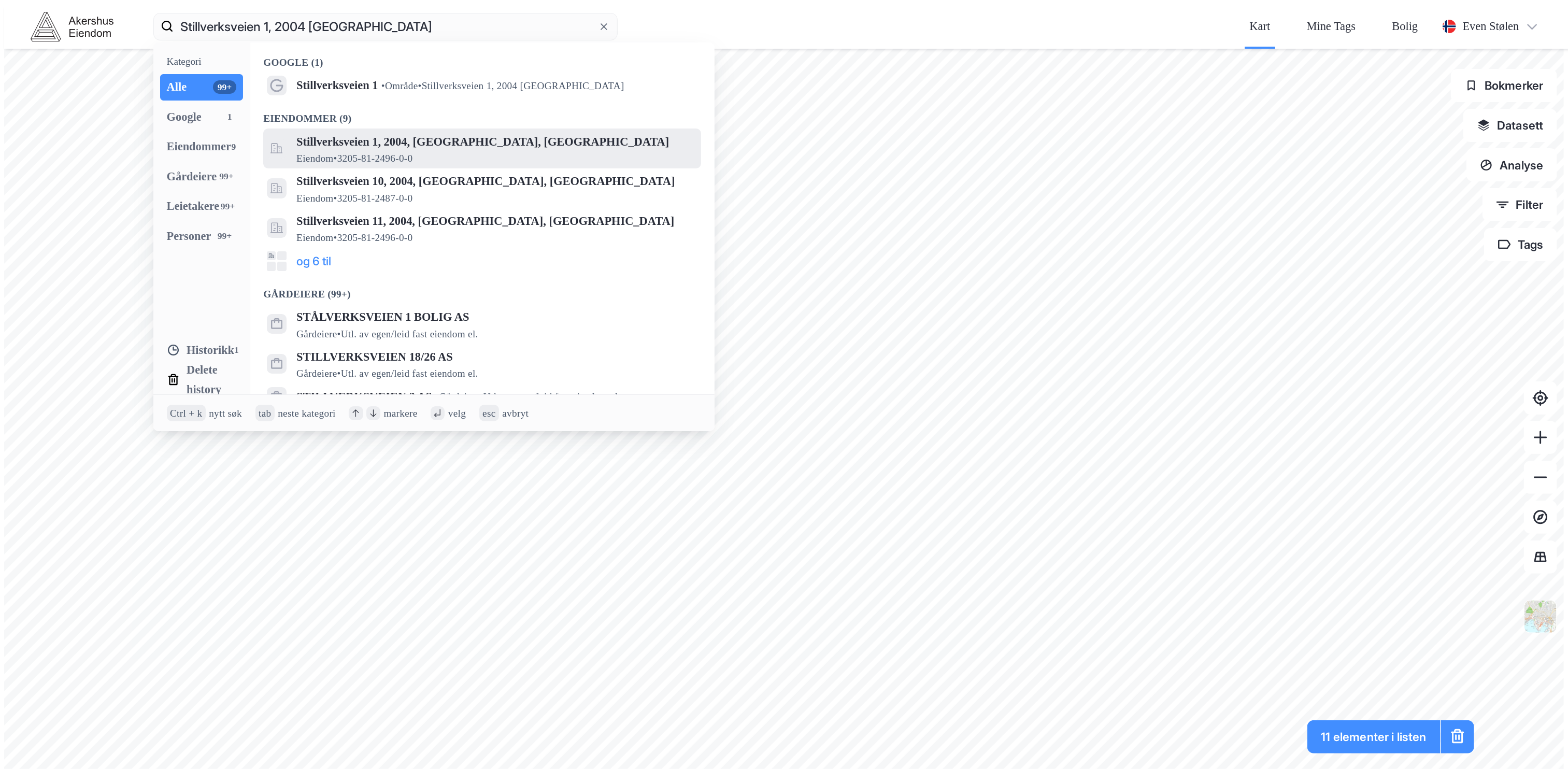
click at [333, 132] on span "Stillverksveien 1, 2004, [GEOGRAPHIC_DATA], [GEOGRAPHIC_DATA]" at bounding box center [495, 142] width 398 height 20
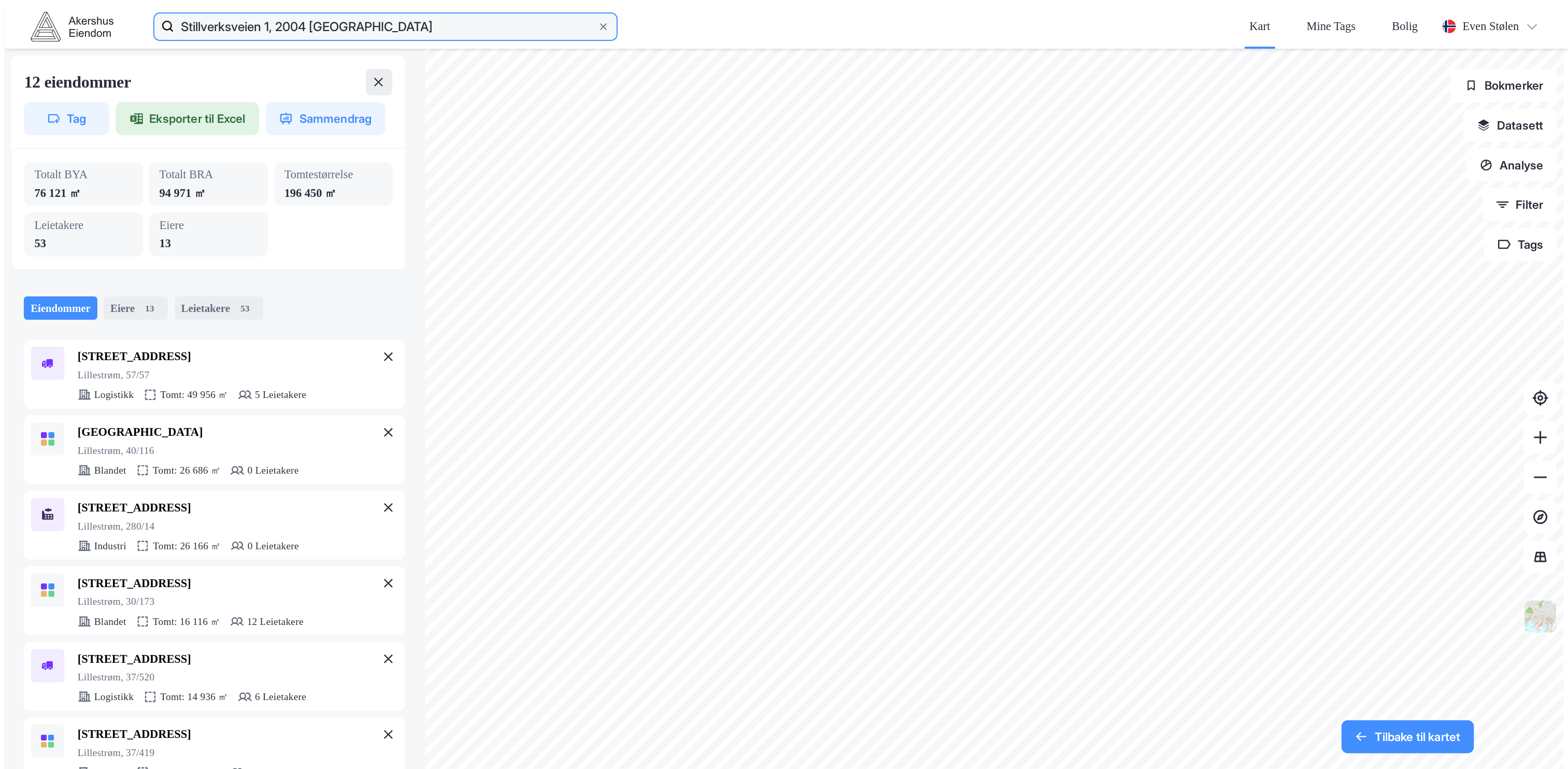
click at [312, 17] on input "Stillverksveien 1, 2004 [GEOGRAPHIC_DATA]" at bounding box center [385, 26] width 423 height 33
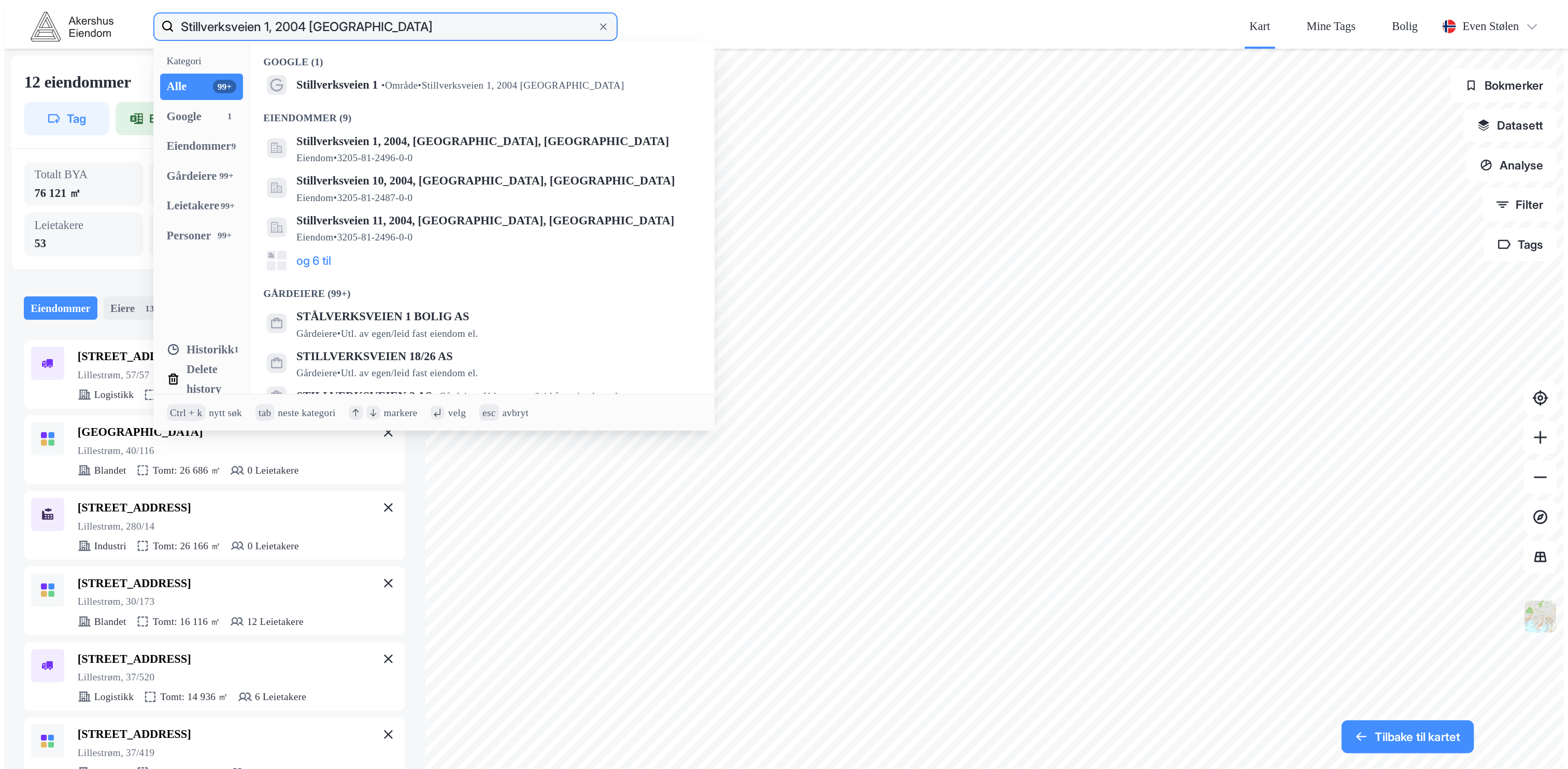
click at [312, 17] on input "Stillverksveien 1, 2004 [GEOGRAPHIC_DATA]" at bounding box center [385, 26] width 423 height 33
click at [312, 16] on input "Stillverksveien 1, 2004 [GEOGRAPHIC_DATA]" at bounding box center [385, 26] width 423 height 33
paste input "Leiraveien 11, 2000"
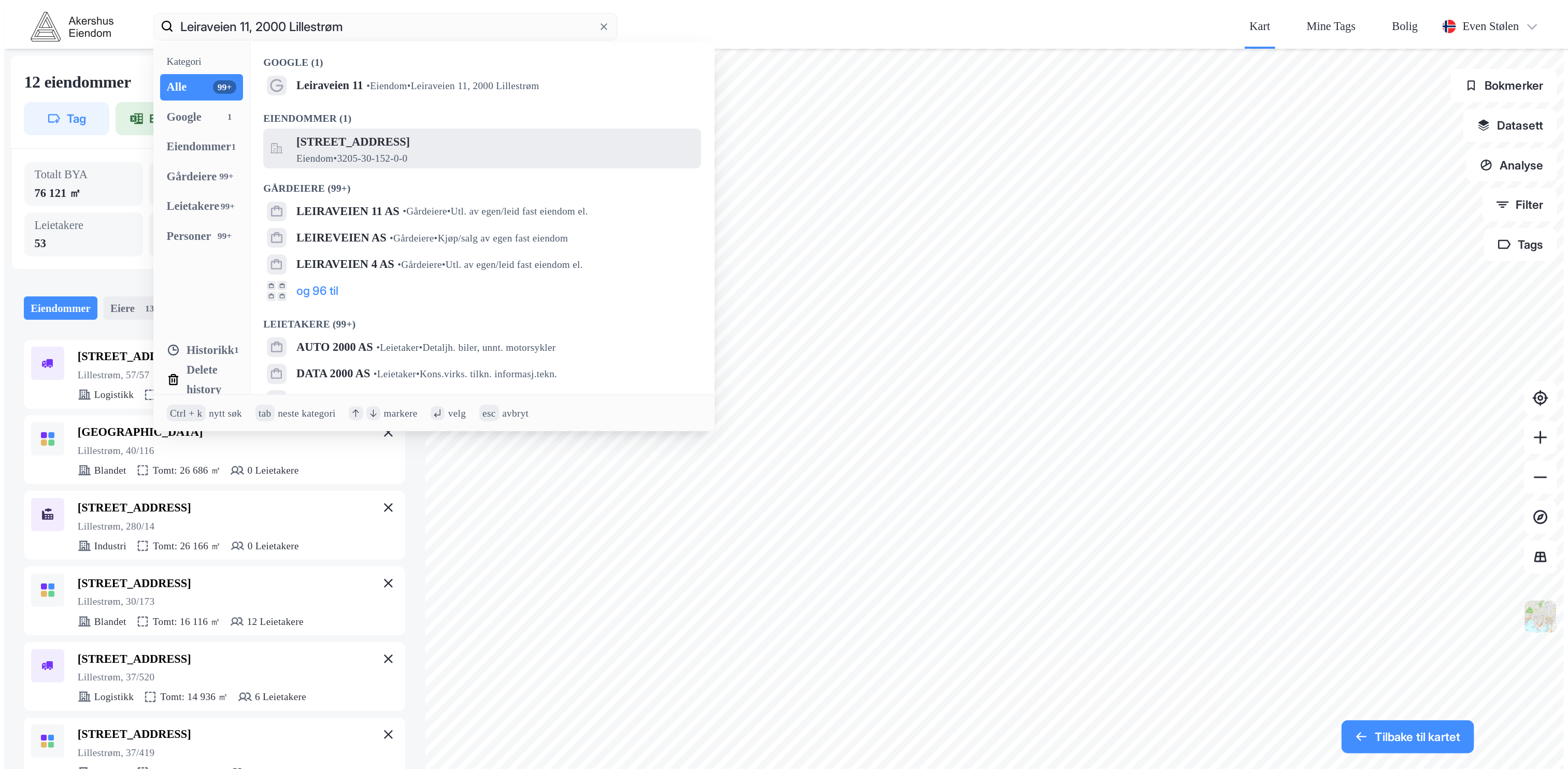
click at [338, 132] on span "[STREET_ADDRESS]" at bounding box center [495, 142] width 398 height 20
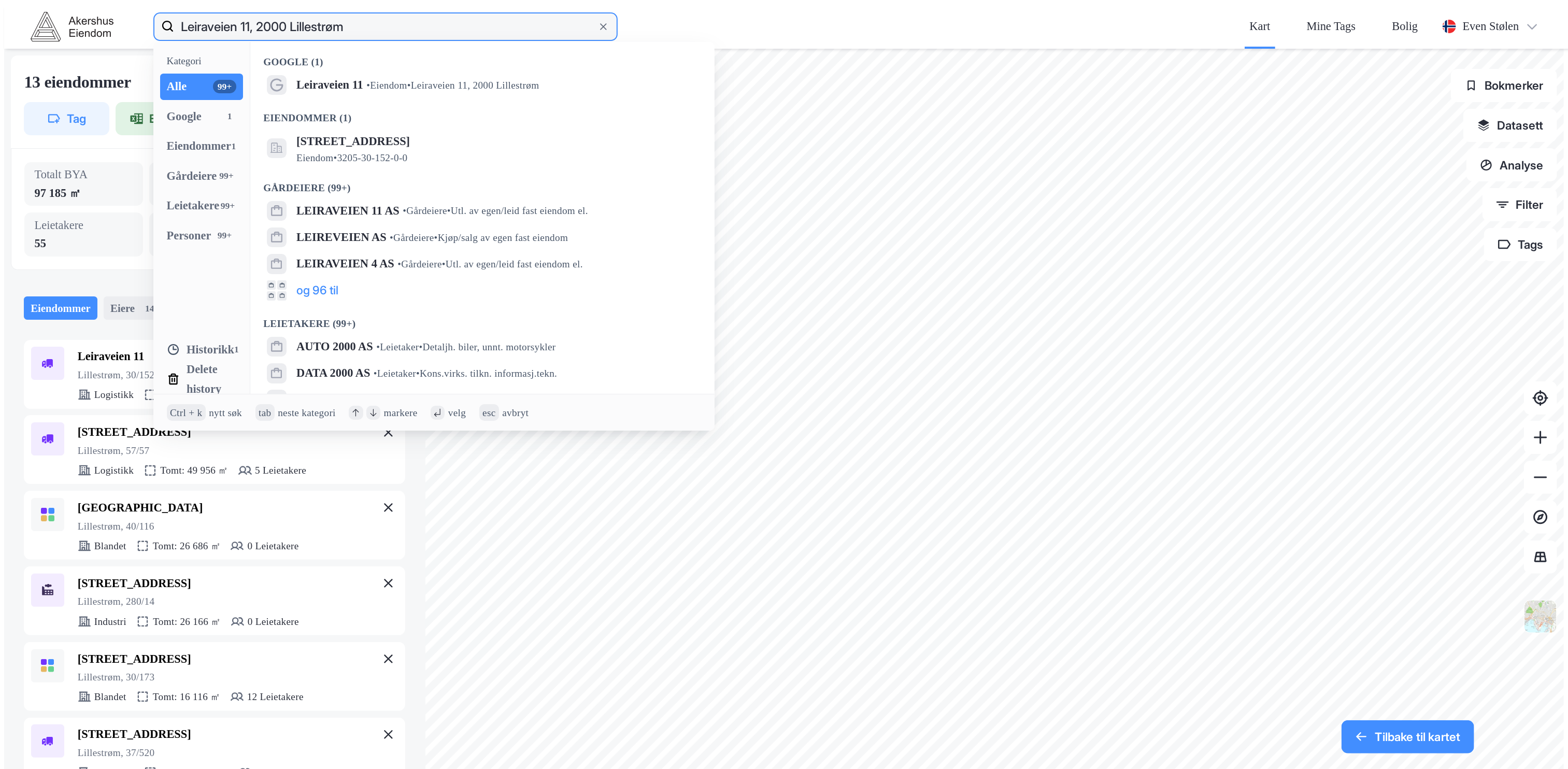
click at [174, 14] on input "Leiraveien 11, 2000 Lillestrøm" at bounding box center [385, 26] width 423 height 33
click at [250, 15] on input "[STREET_ADDRESS]" at bounding box center [385, 26] width 423 height 33
paste input "Energivegen 1-3, 2069 [PERSON_NAME]"
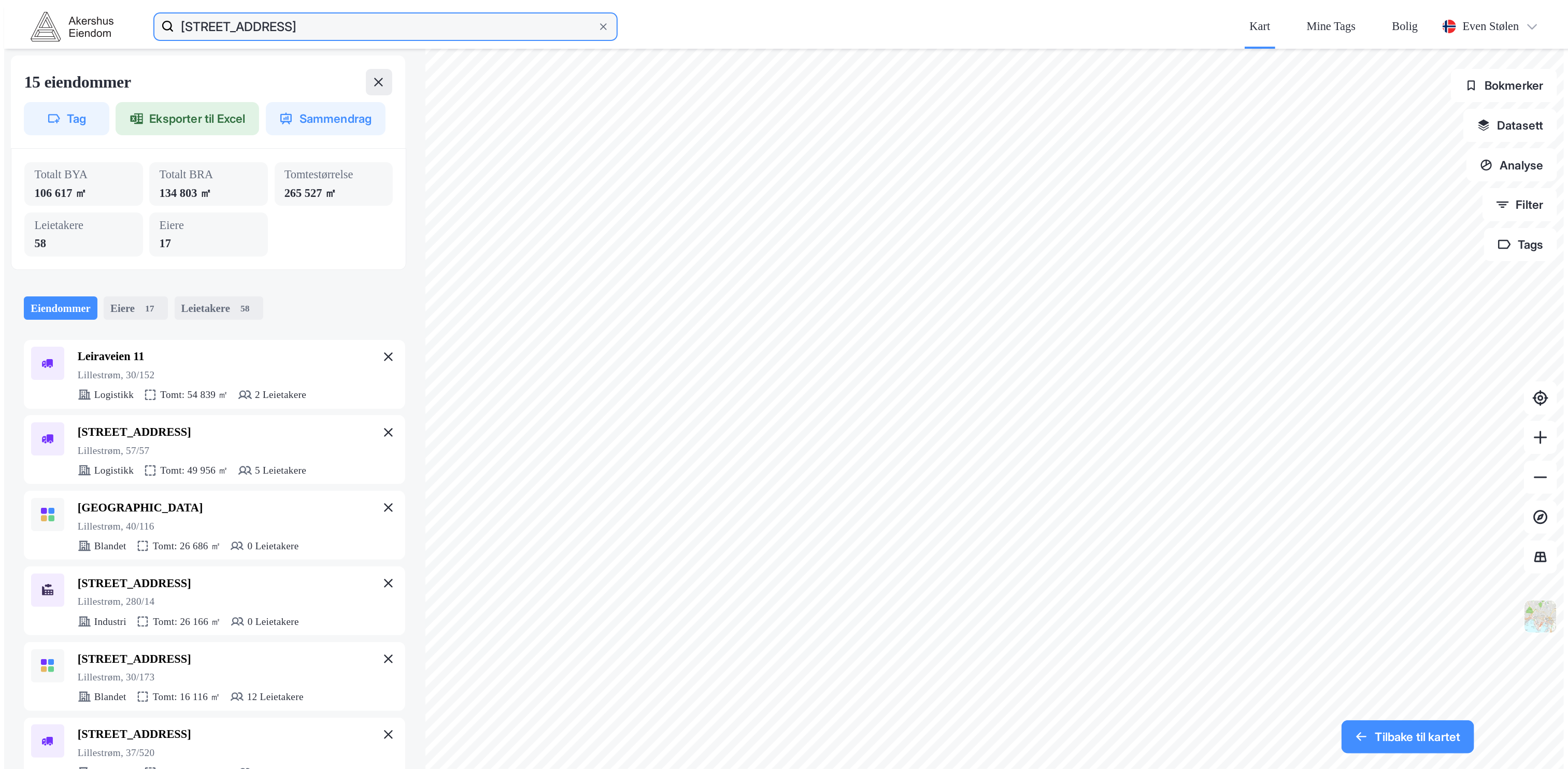
click at [272, 17] on input "[STREET_ADDRESS]" at bounding box center [385, 26] width 423 height 33
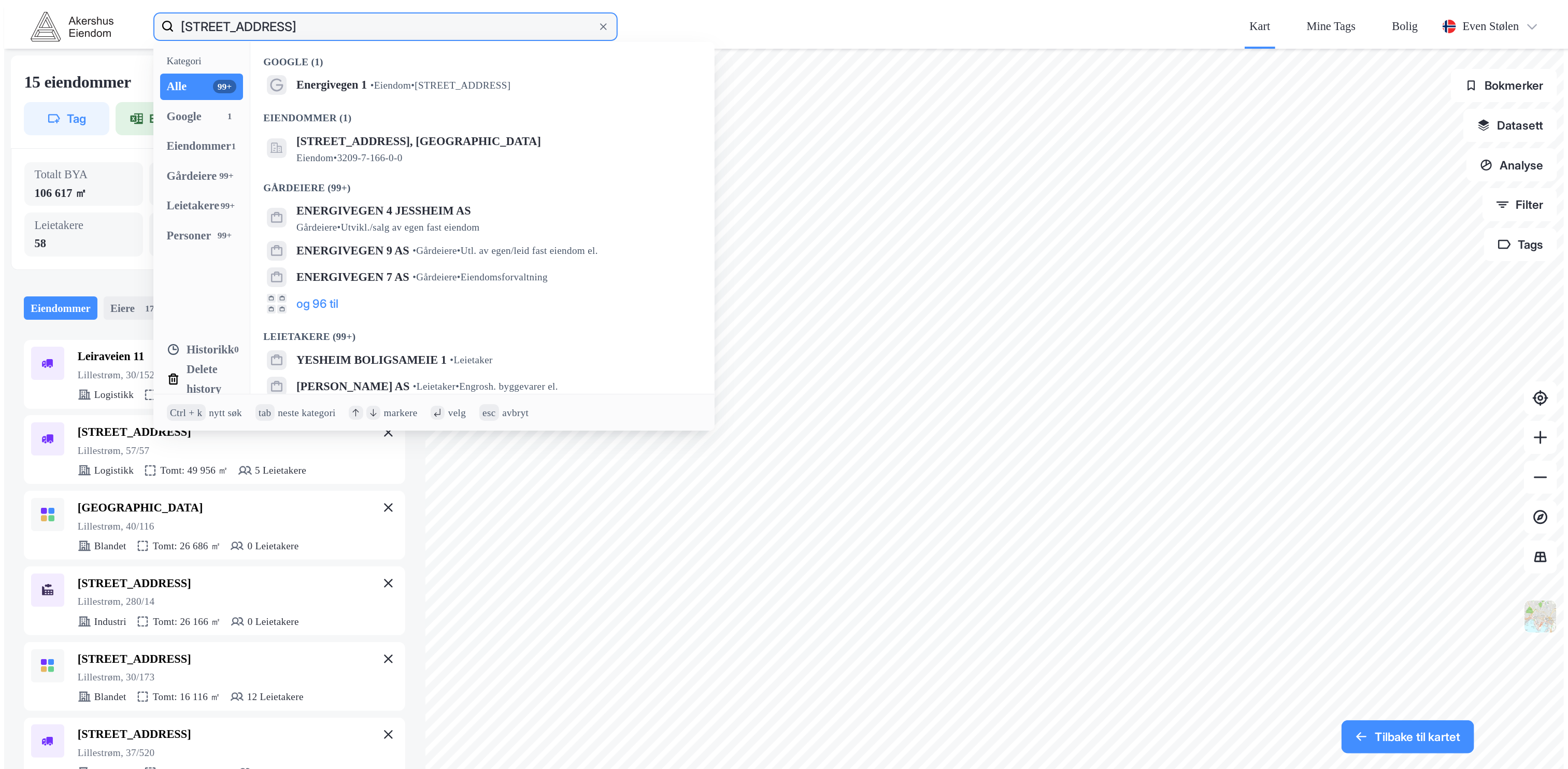
click at [272, 17] on input "[STREET_ADDRESS]" at bounding box center [385, 26] width 423 height 33
paste input "Brannmannsvegen 2"
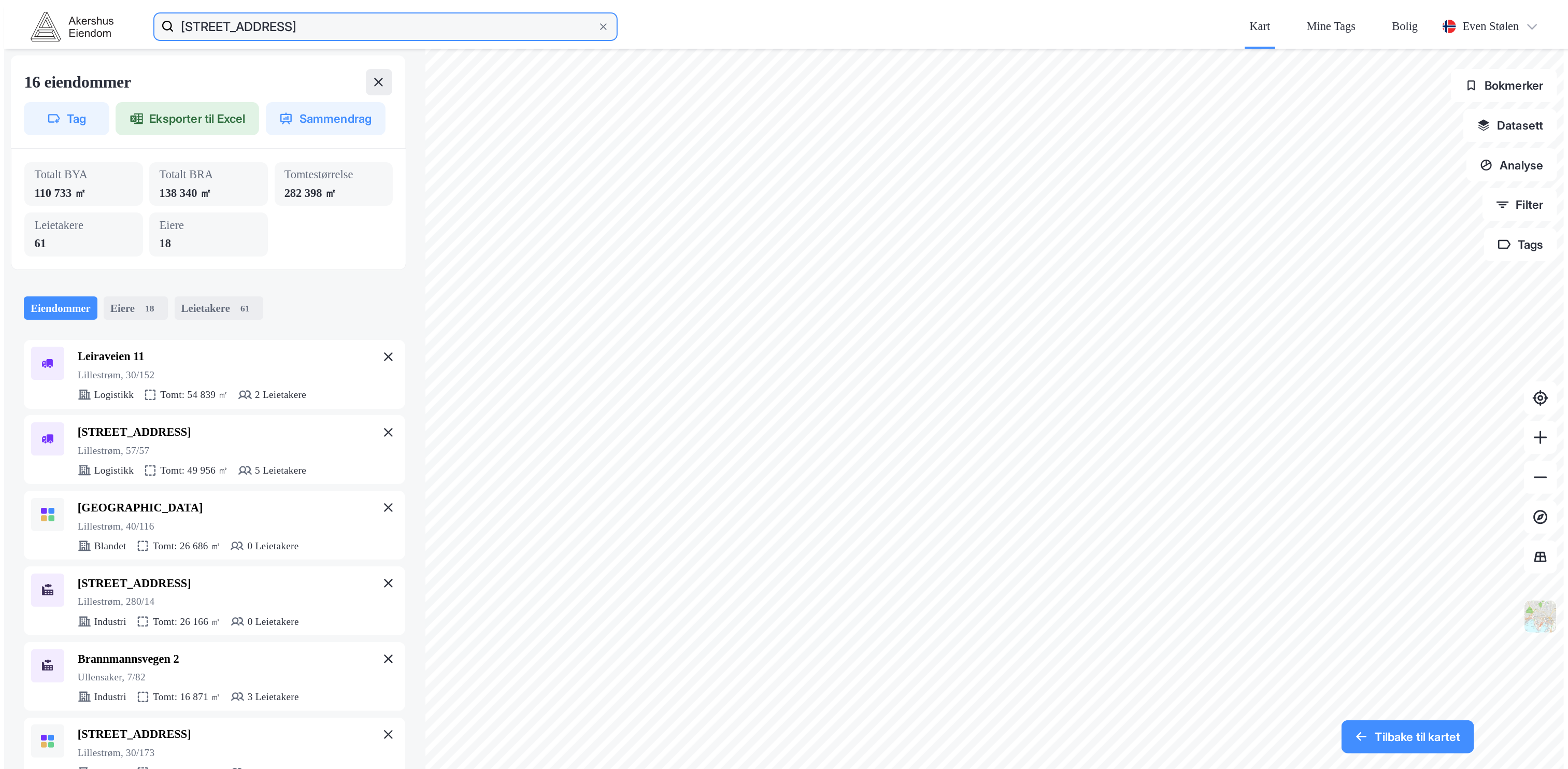
click at [326, 13] on input "[STREET_ADDRESS]" at bounding box center [385, 26] width 423 height 33
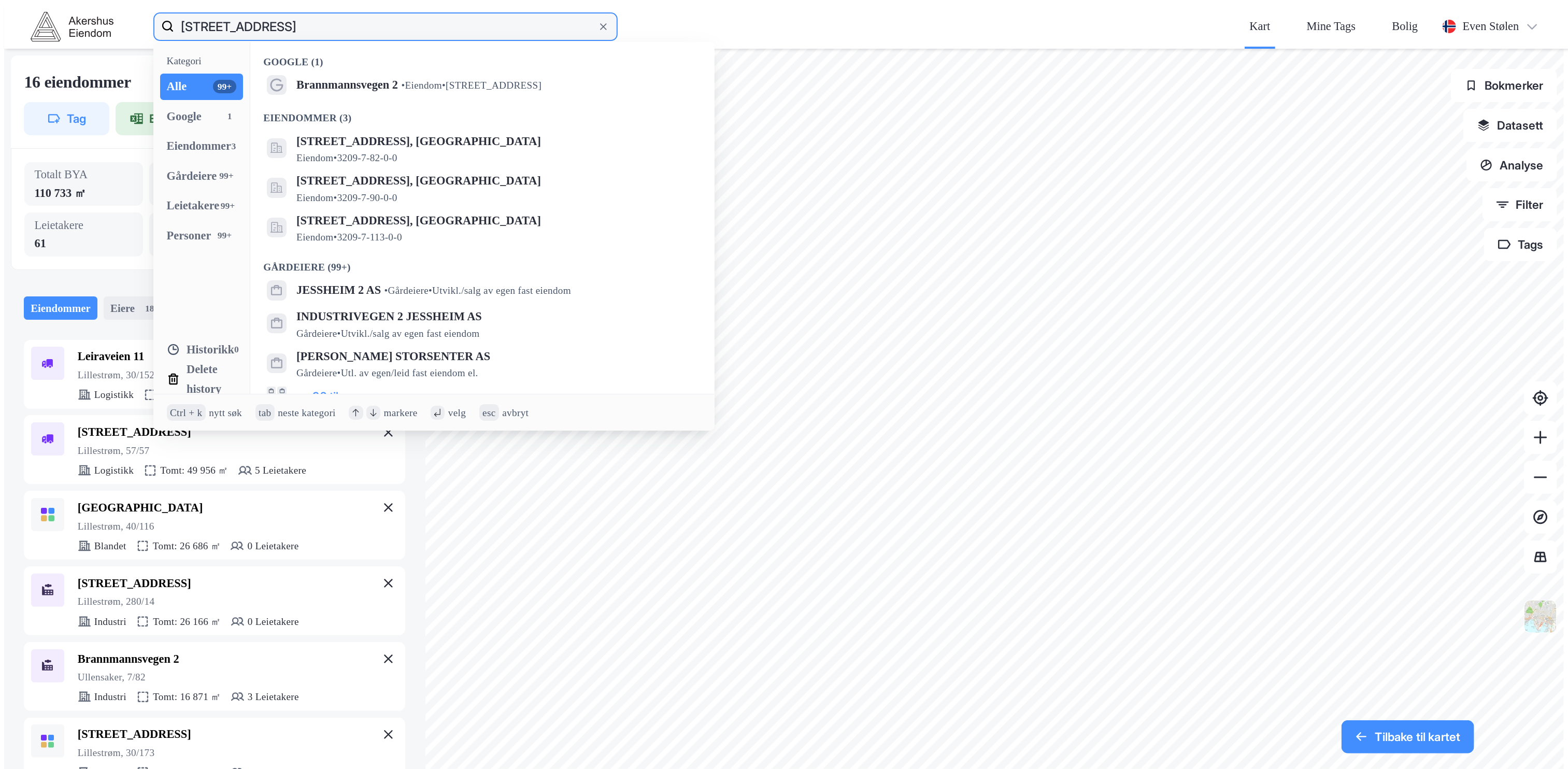
click at [326, 13] on input "[STREET_ADDRESS]" at bounding box center [385, 26] width 423 height 33
paste input "[STREET_ADDRESS]"
type input "[STREET_ADDRESS]"
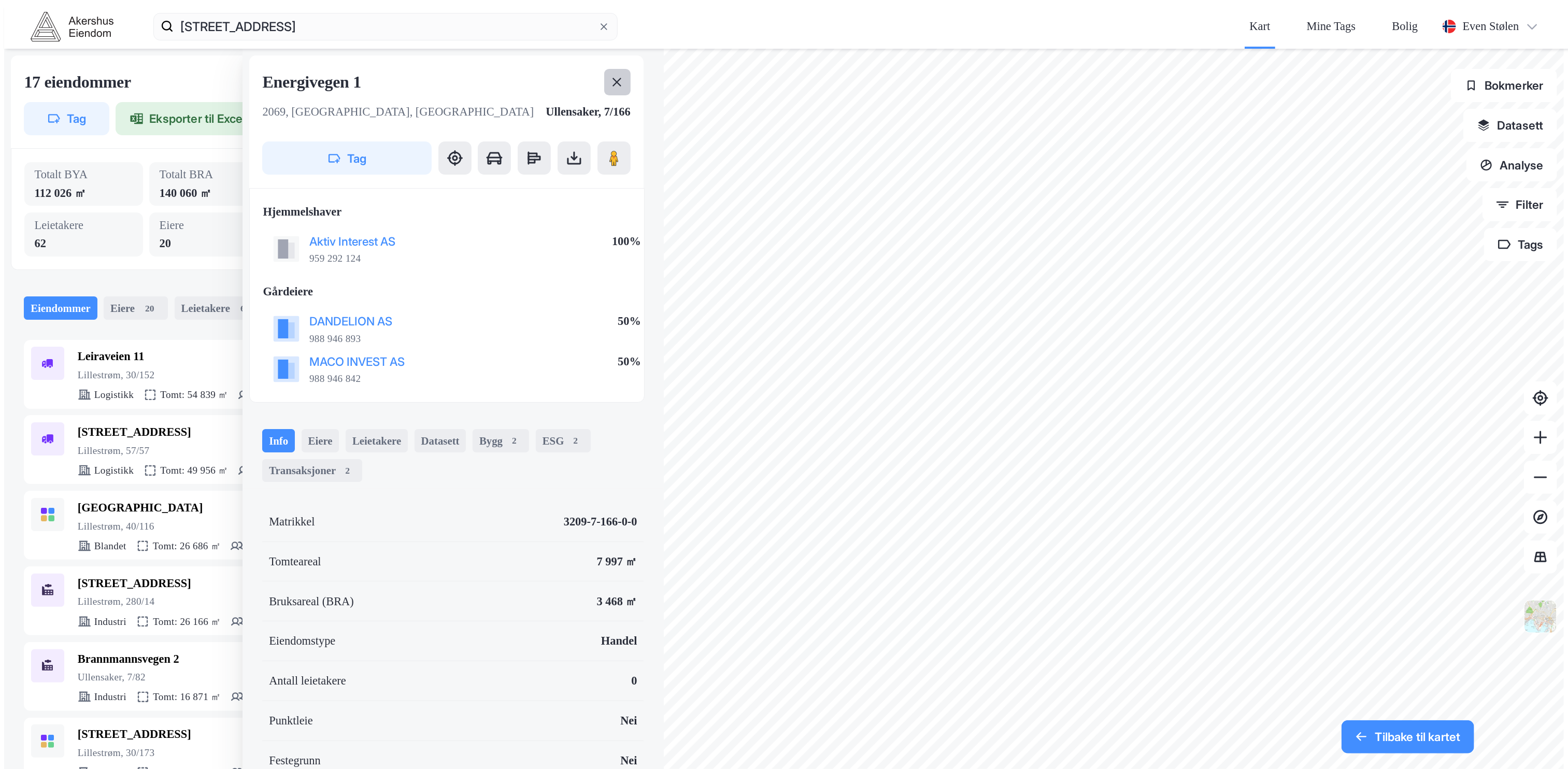
click at [610, 75] on icon at bounding box center [617, 82] width 13 height 13
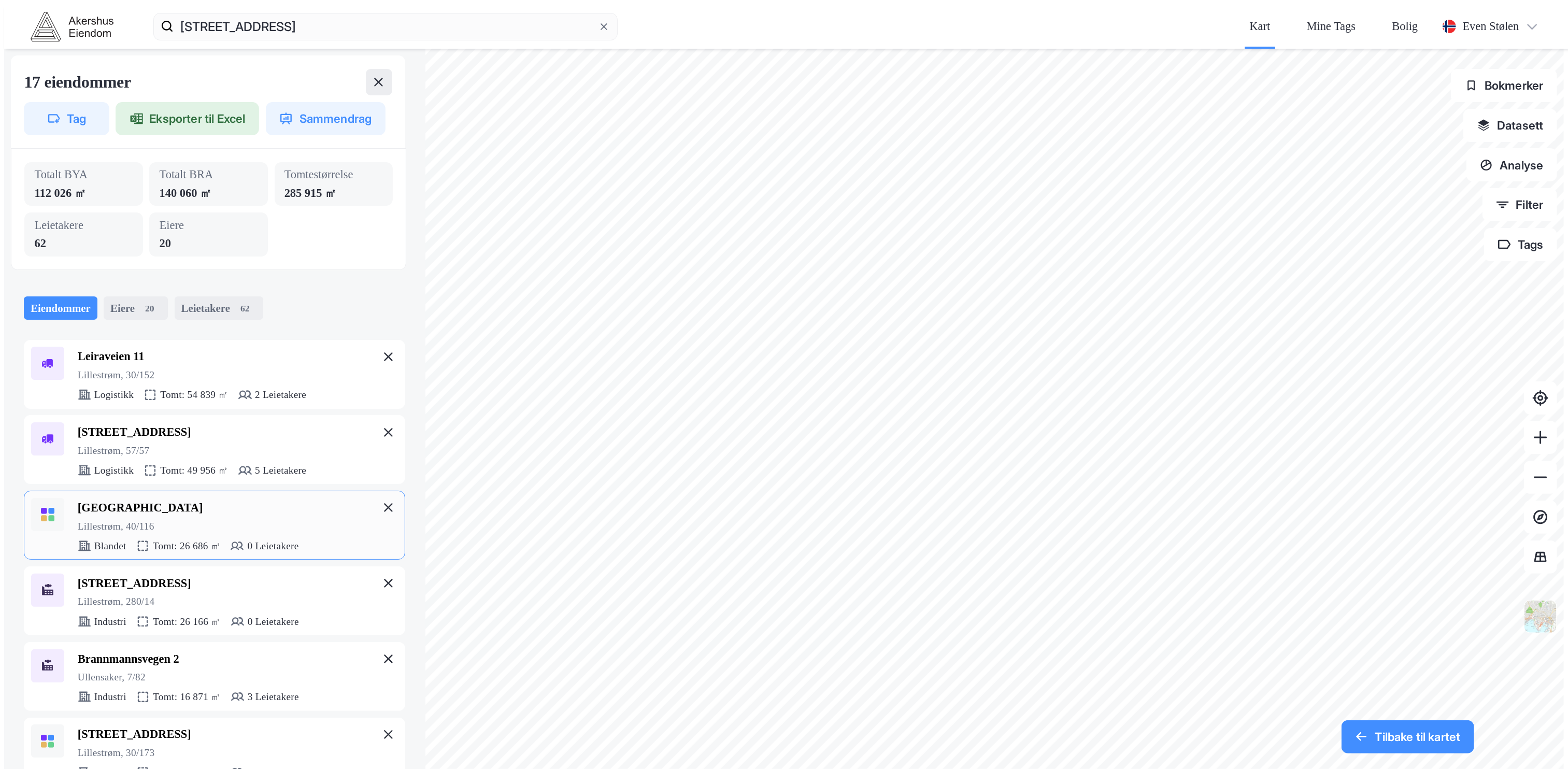
scroll to position [409, 0]
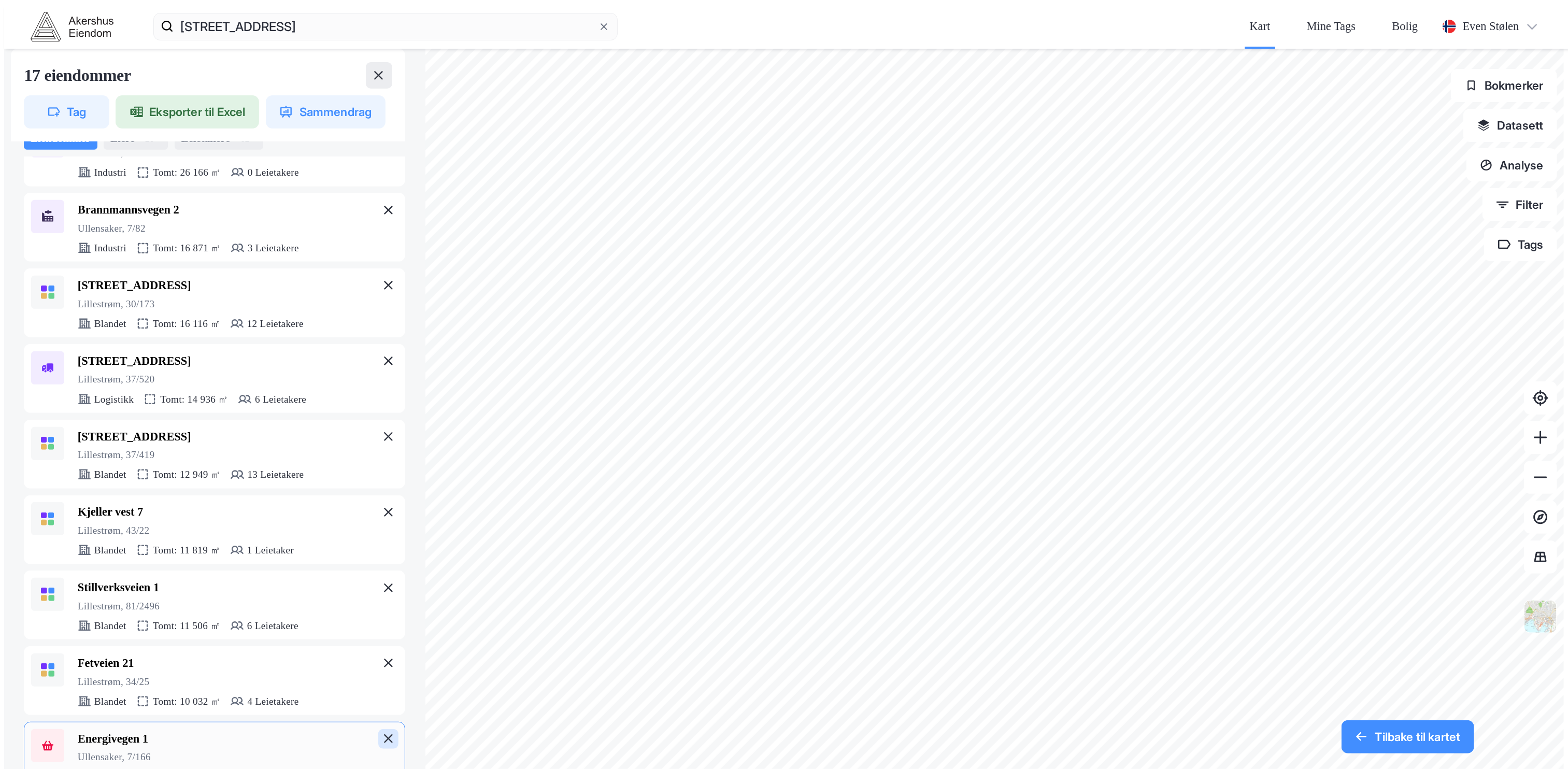
click at [382, 733] on icon at bounding box center [388, 739] width 13 height 13
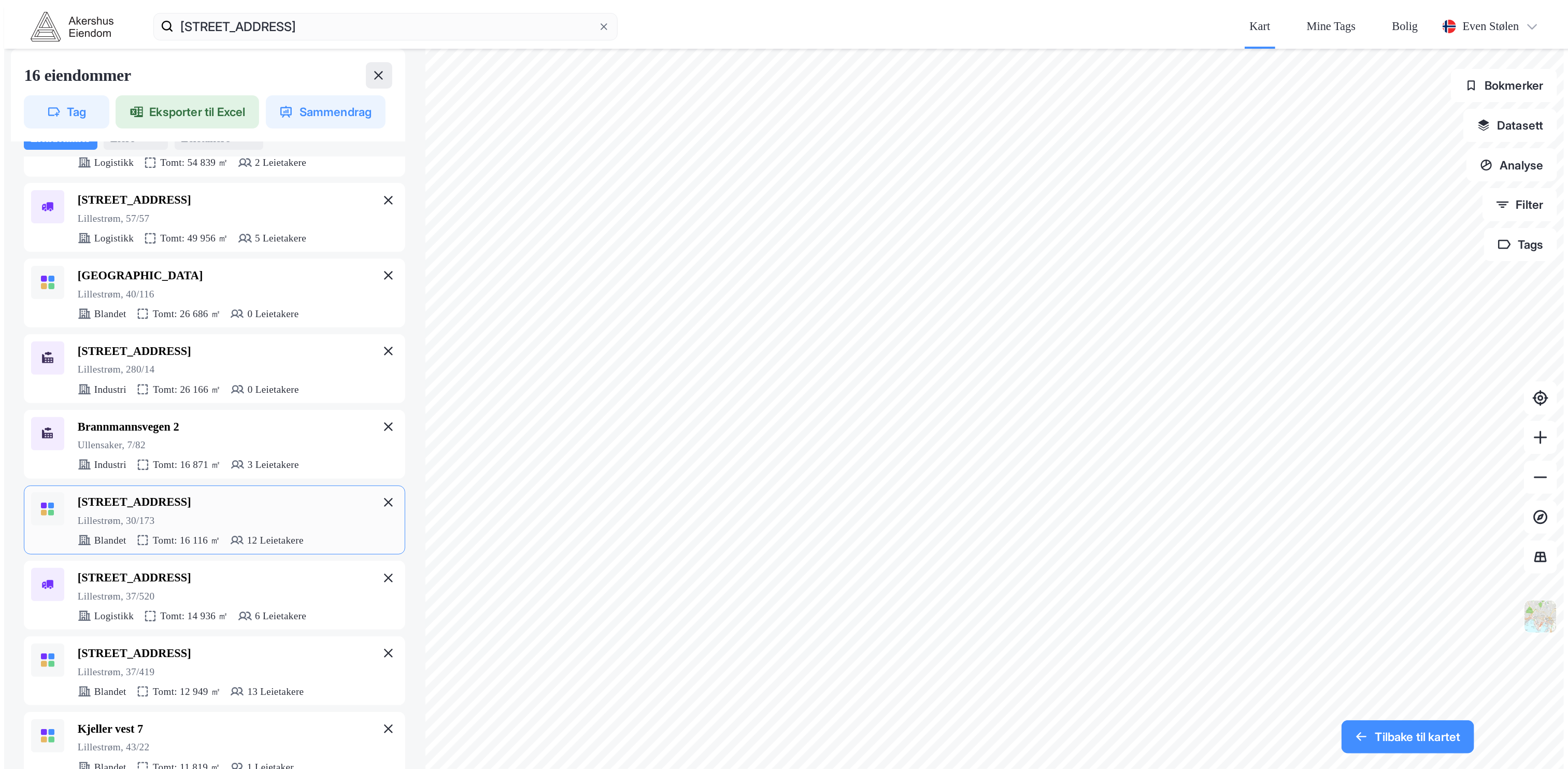
scroll to position [205, 0]
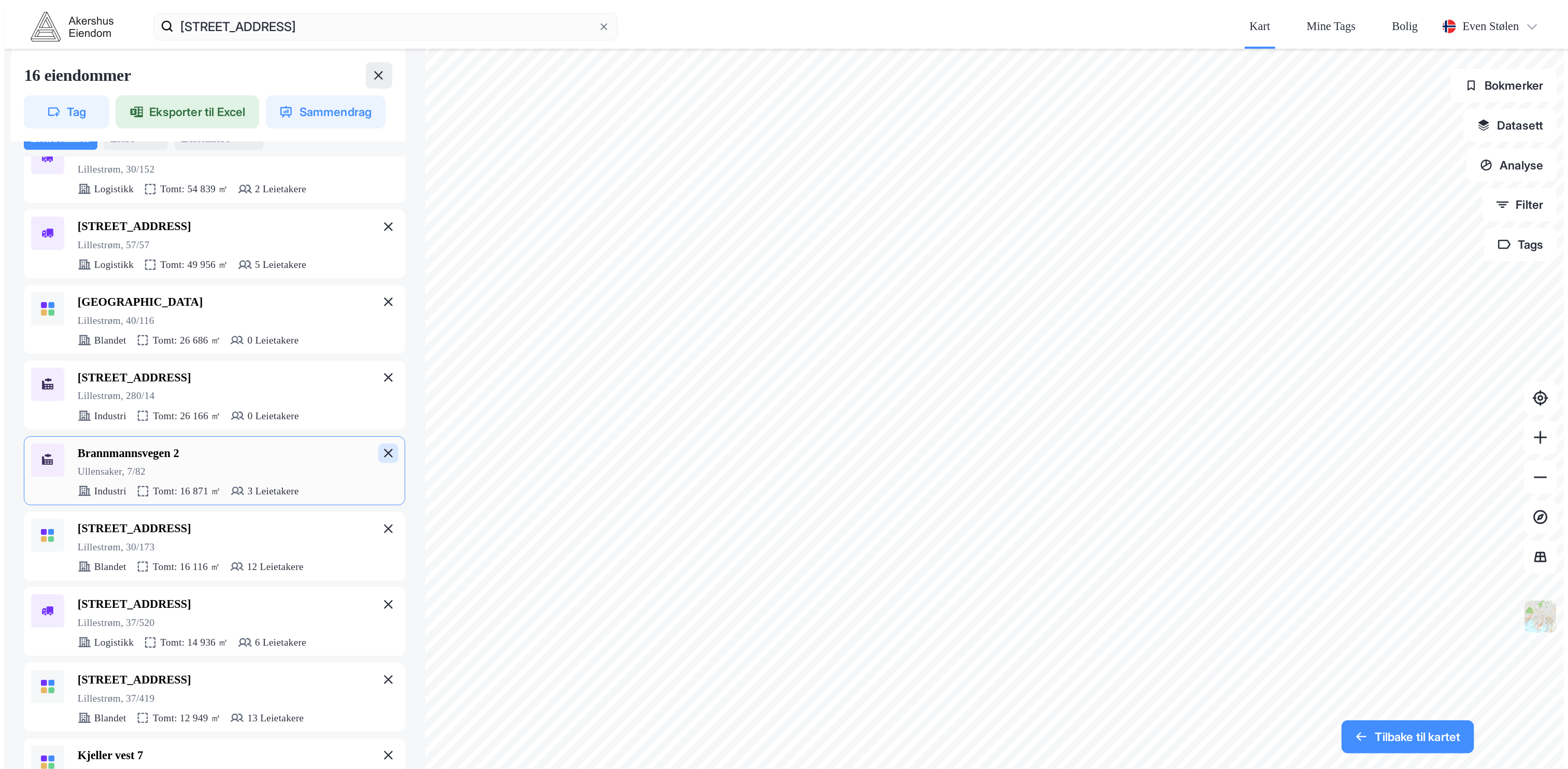
click at [378, 444] on button at bounding box center [388, 453] width 20 height 20
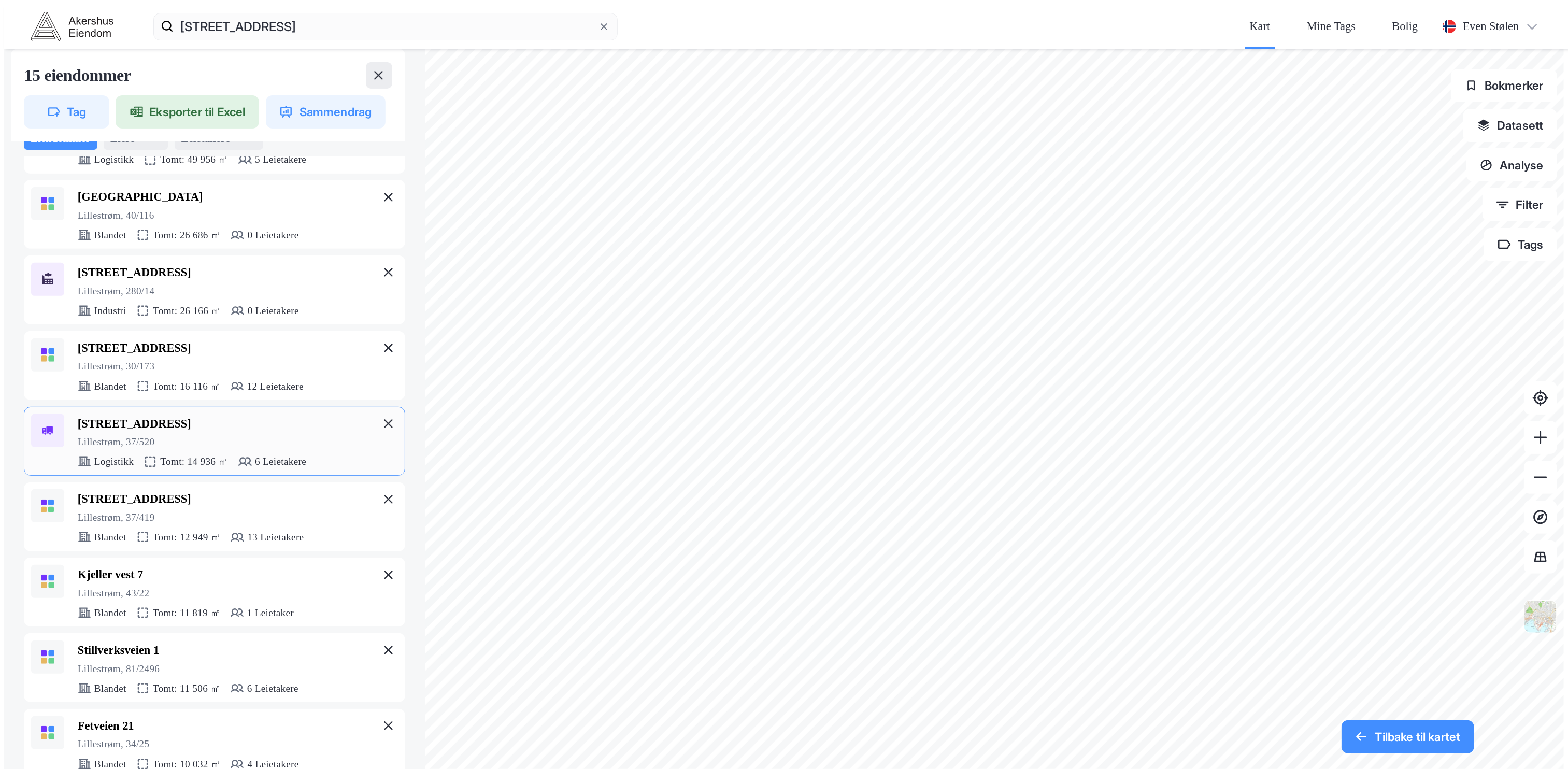
scroll to position [299, 0]
